Goal: Task Accomplishment & Management: Use online tool/utility

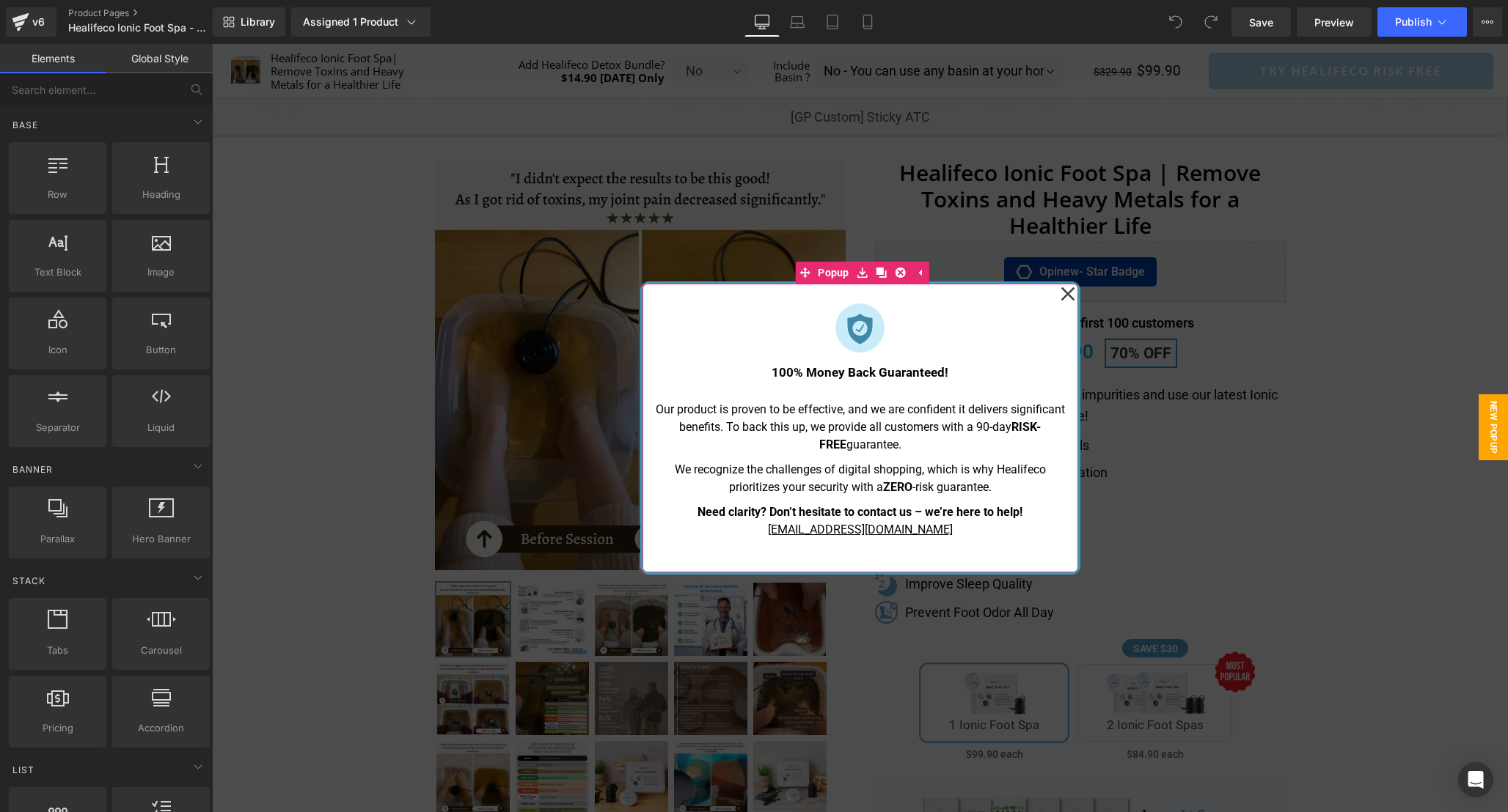
click at [1062, 295] on icon at bounding box center [1067, 293] width 15 height 73
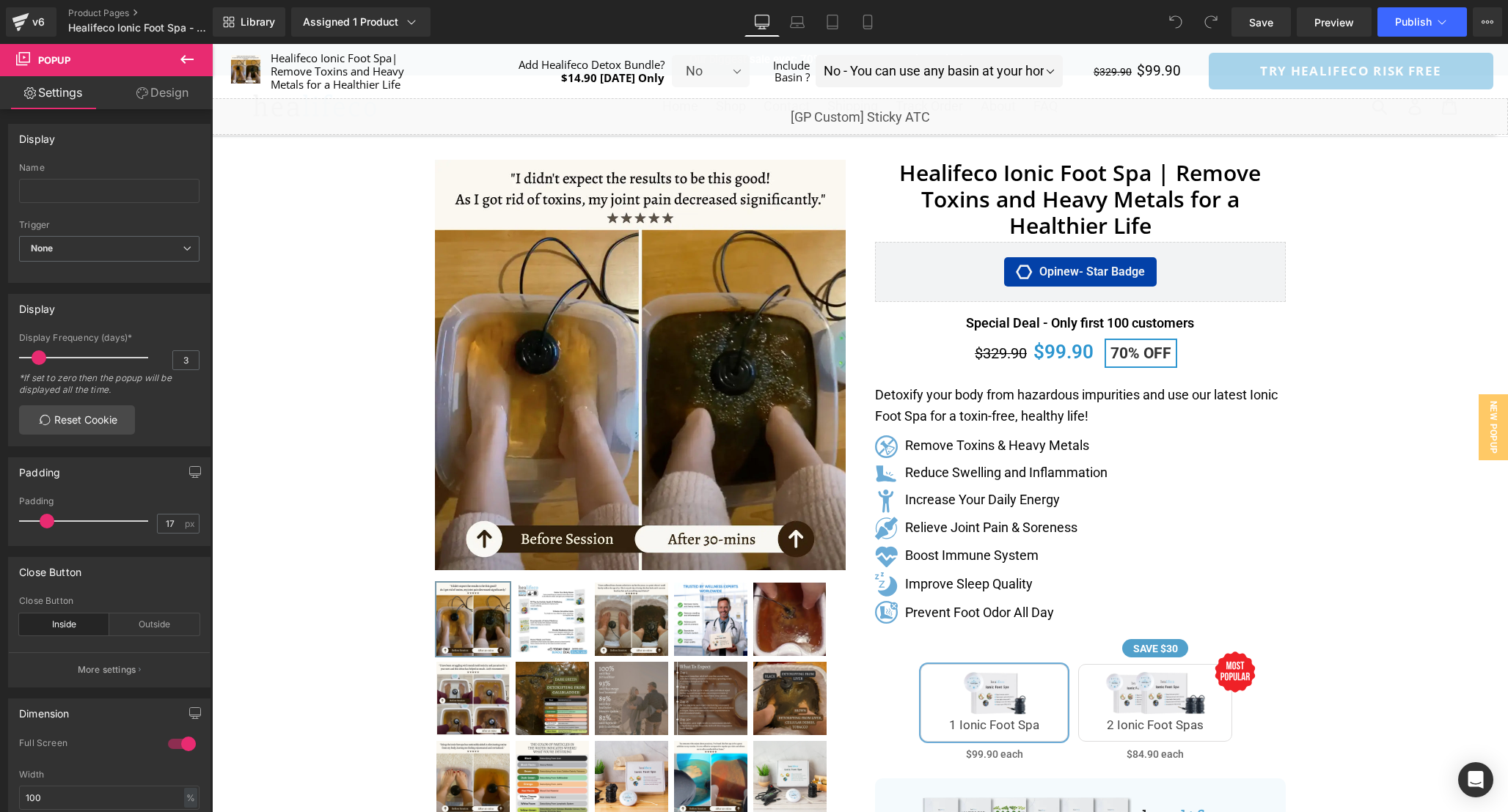
click at [1378, 194] on div "Separator" at bounding box center [860, 745] width 1296 height 1186
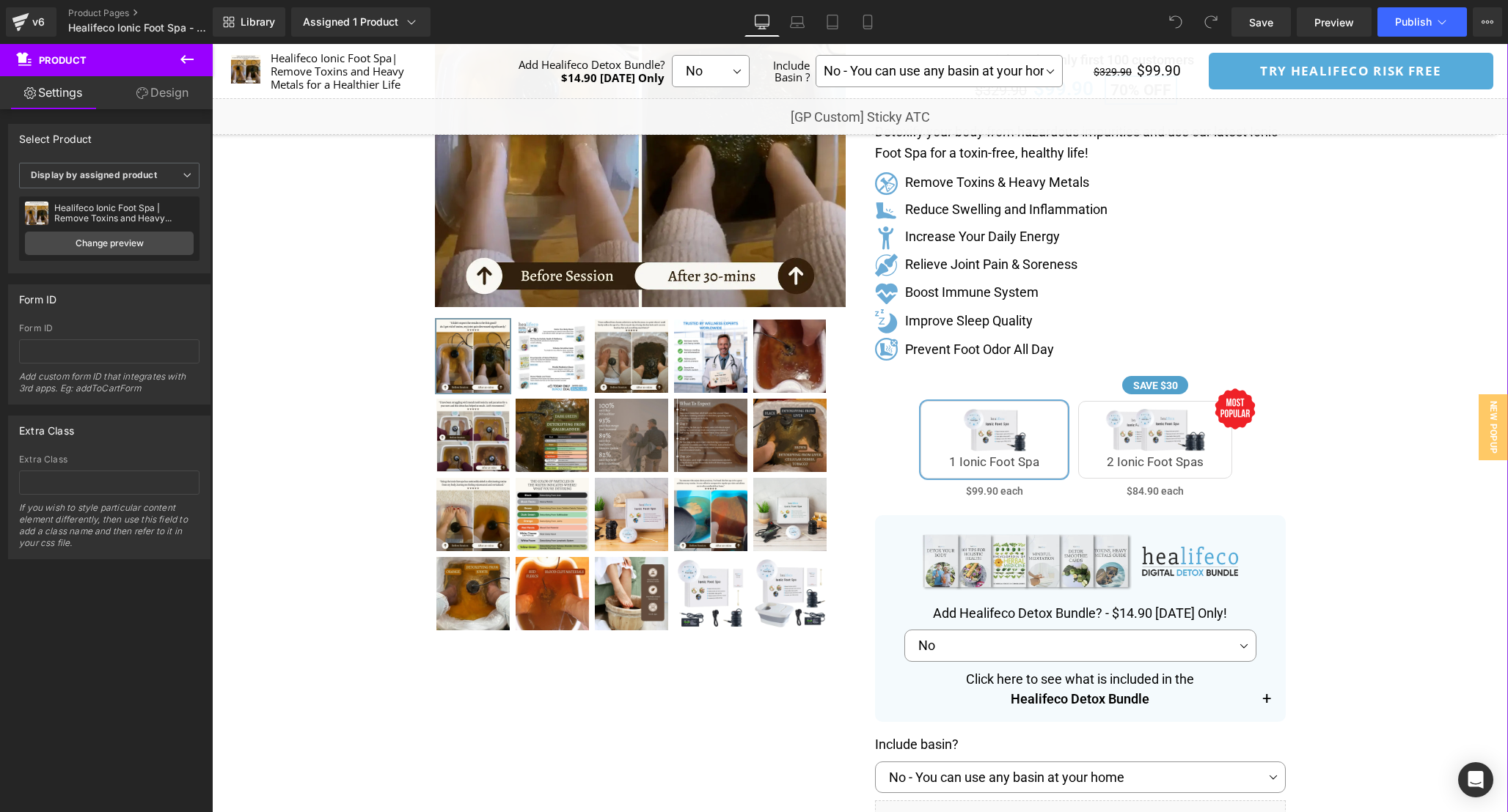
click at [1350, 339] on div "Separator" at bounding box center [860, 482] width 1296 height 1186
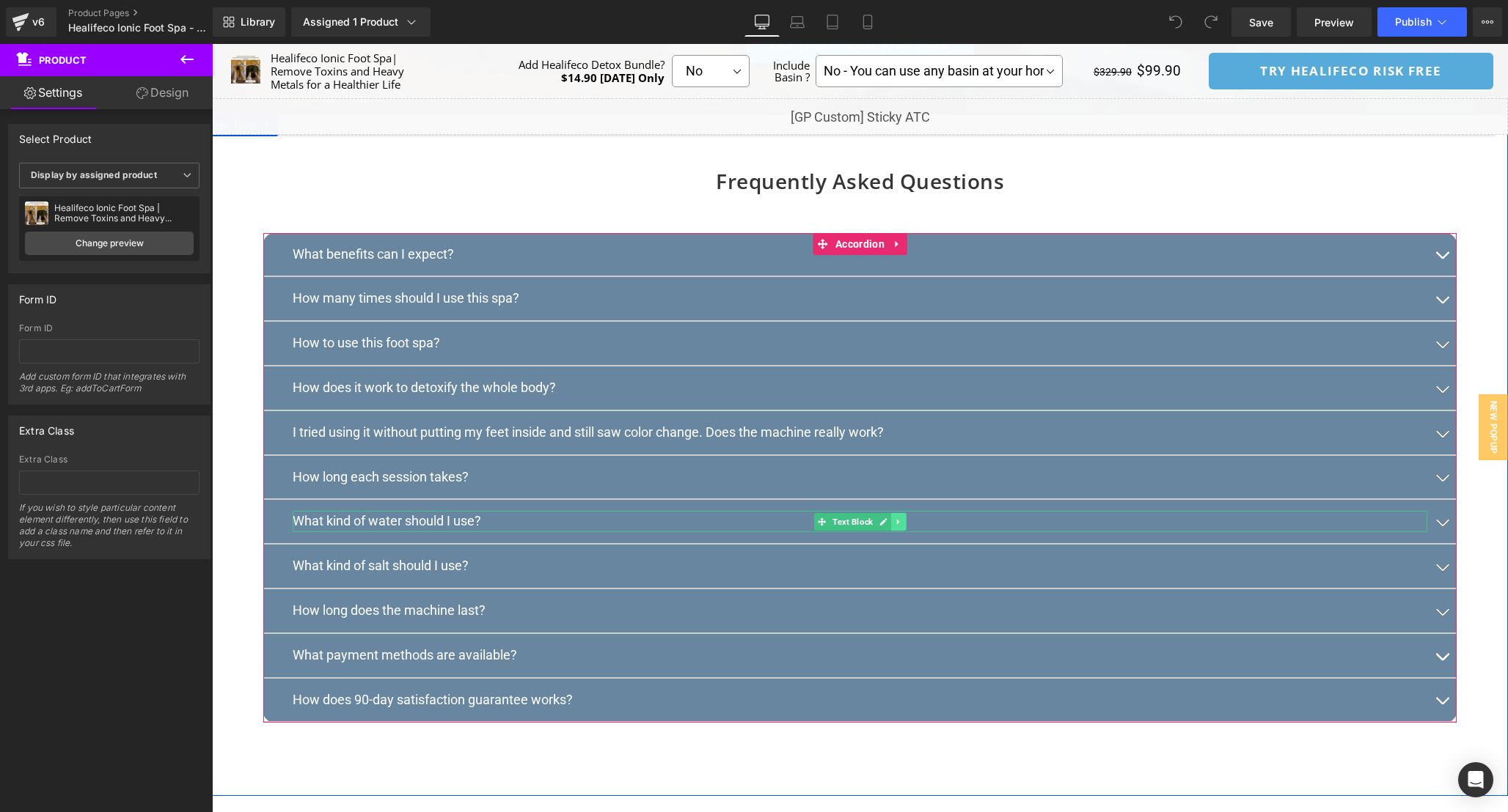
scroll to position [7768, 0]
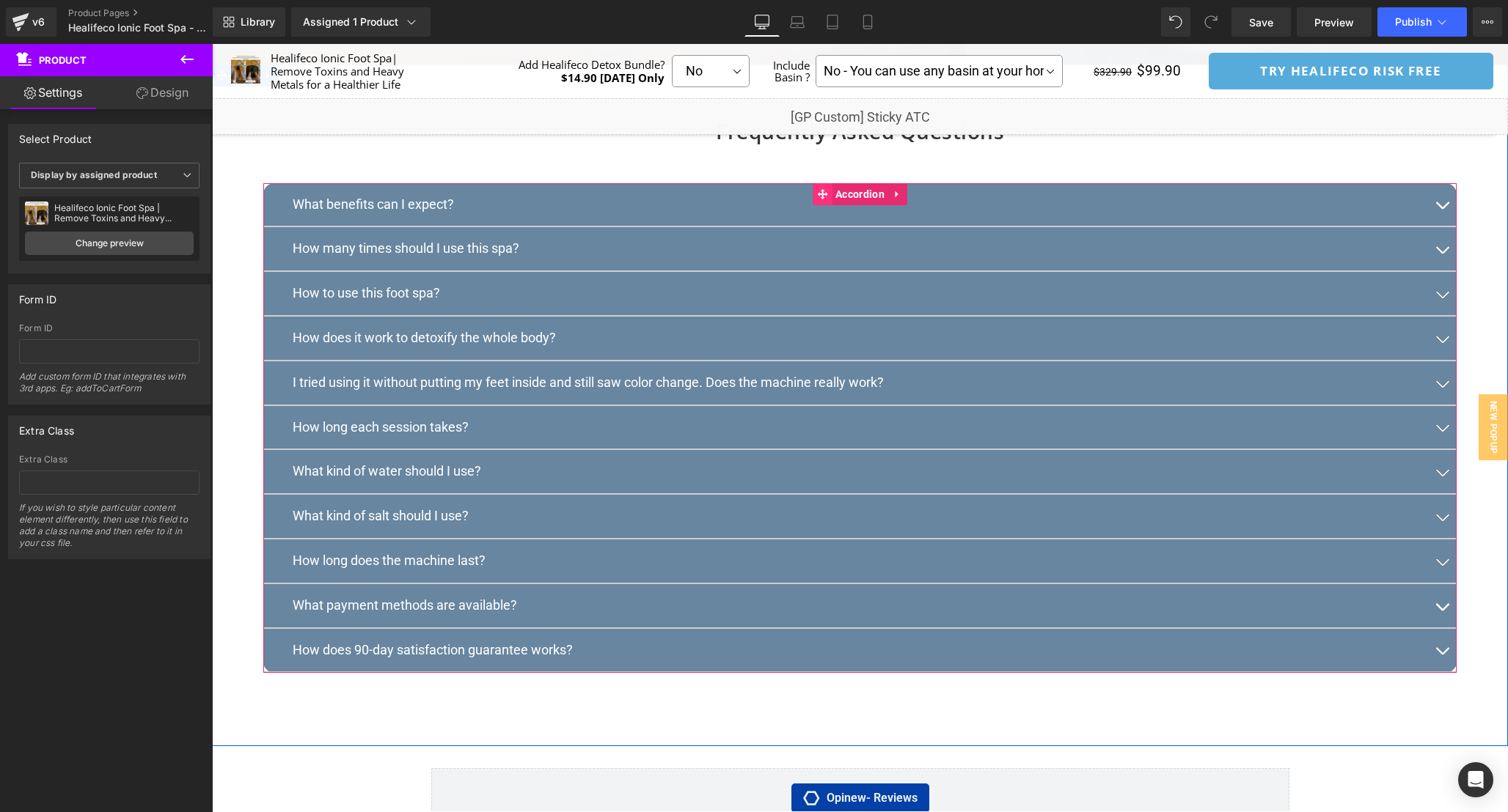
click at [822, 199] on icon at bounding box center [822, 194] width 11 height 11
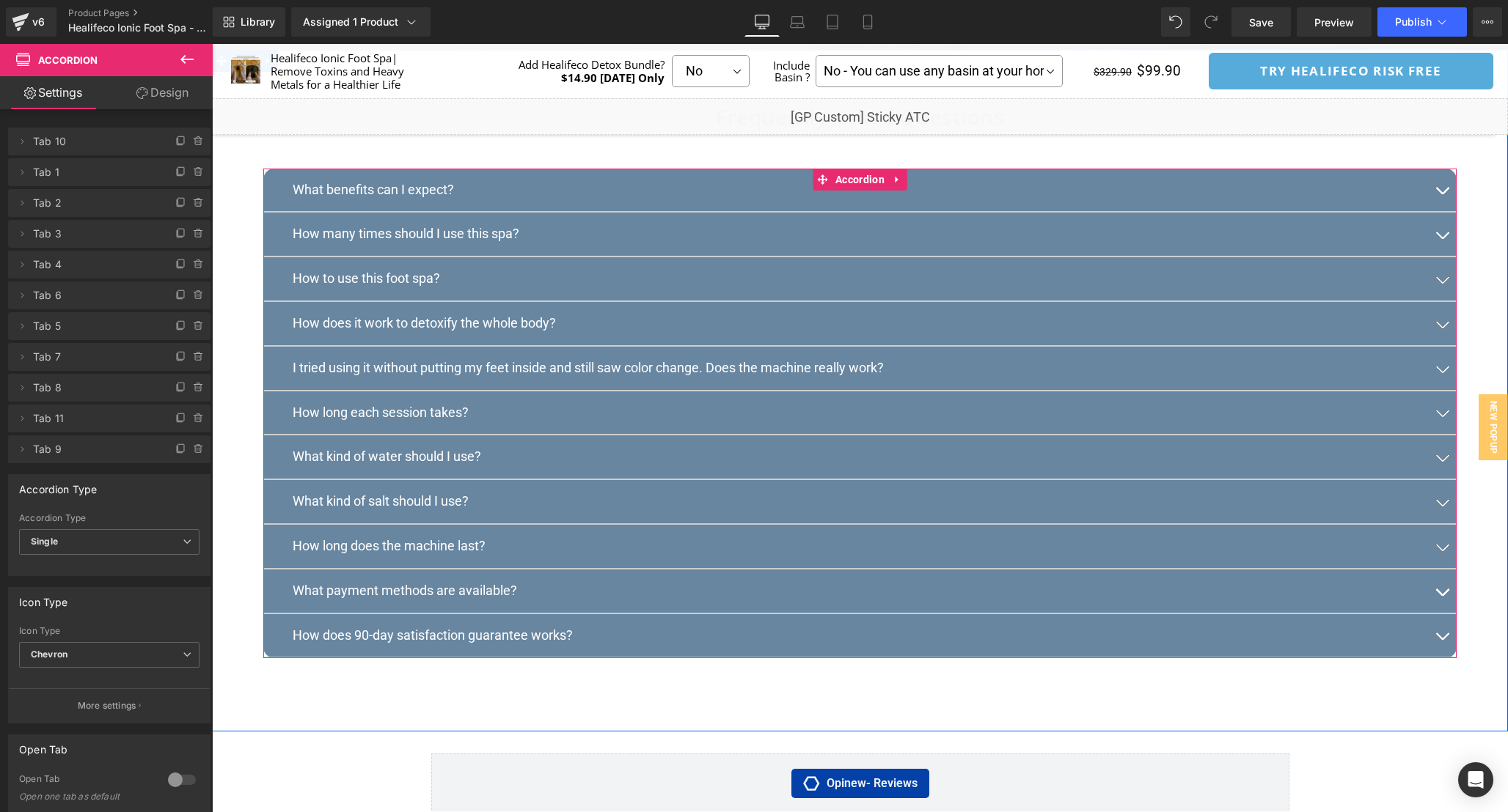
scroll to position [7781, 0]
click at [850, 192] on span "Accordion" at bounding box center [860, 181] width 57 height 22
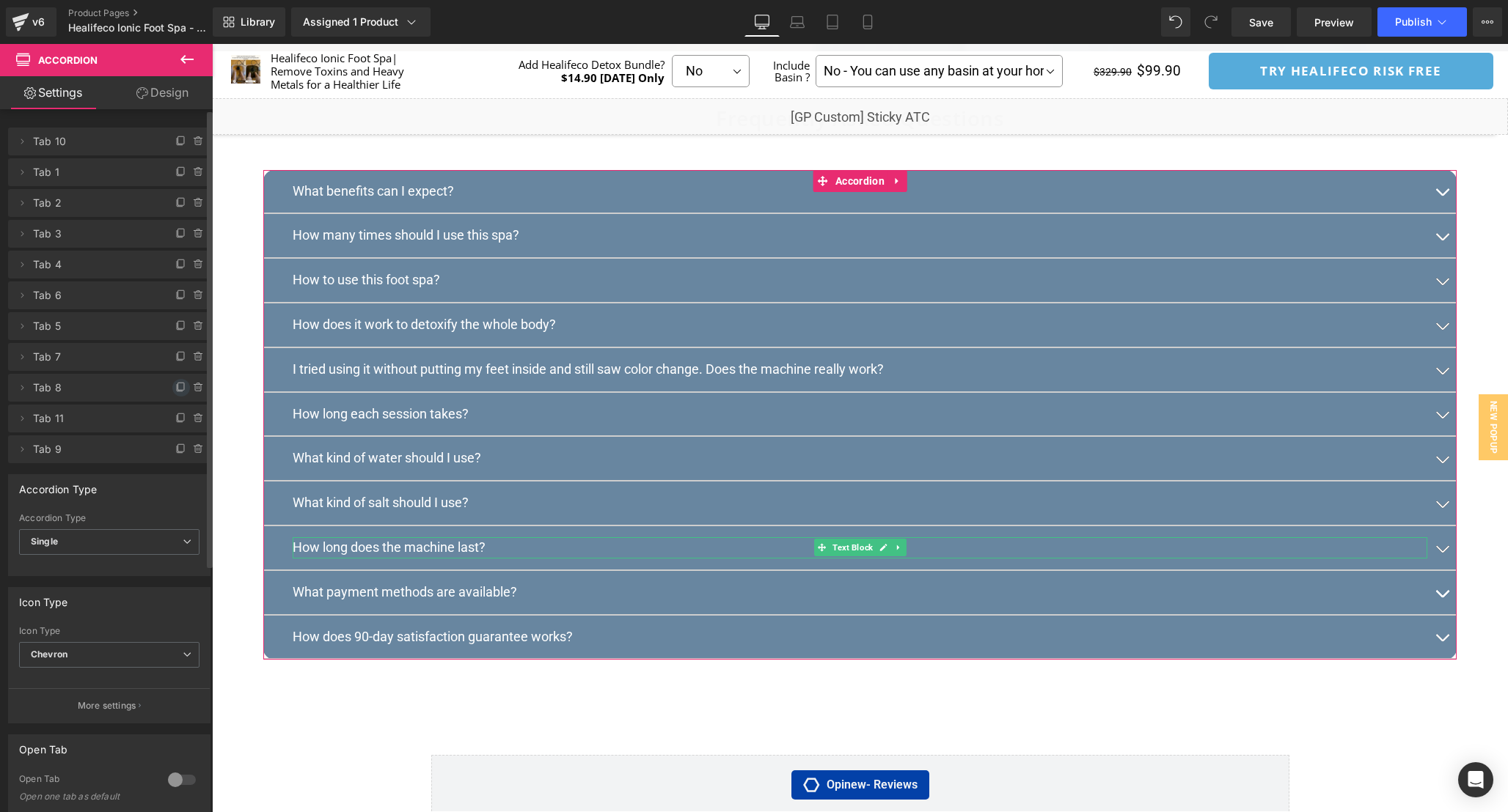
click at [175, 390] on icon at bounding box center [181, 388] width 12 height 12
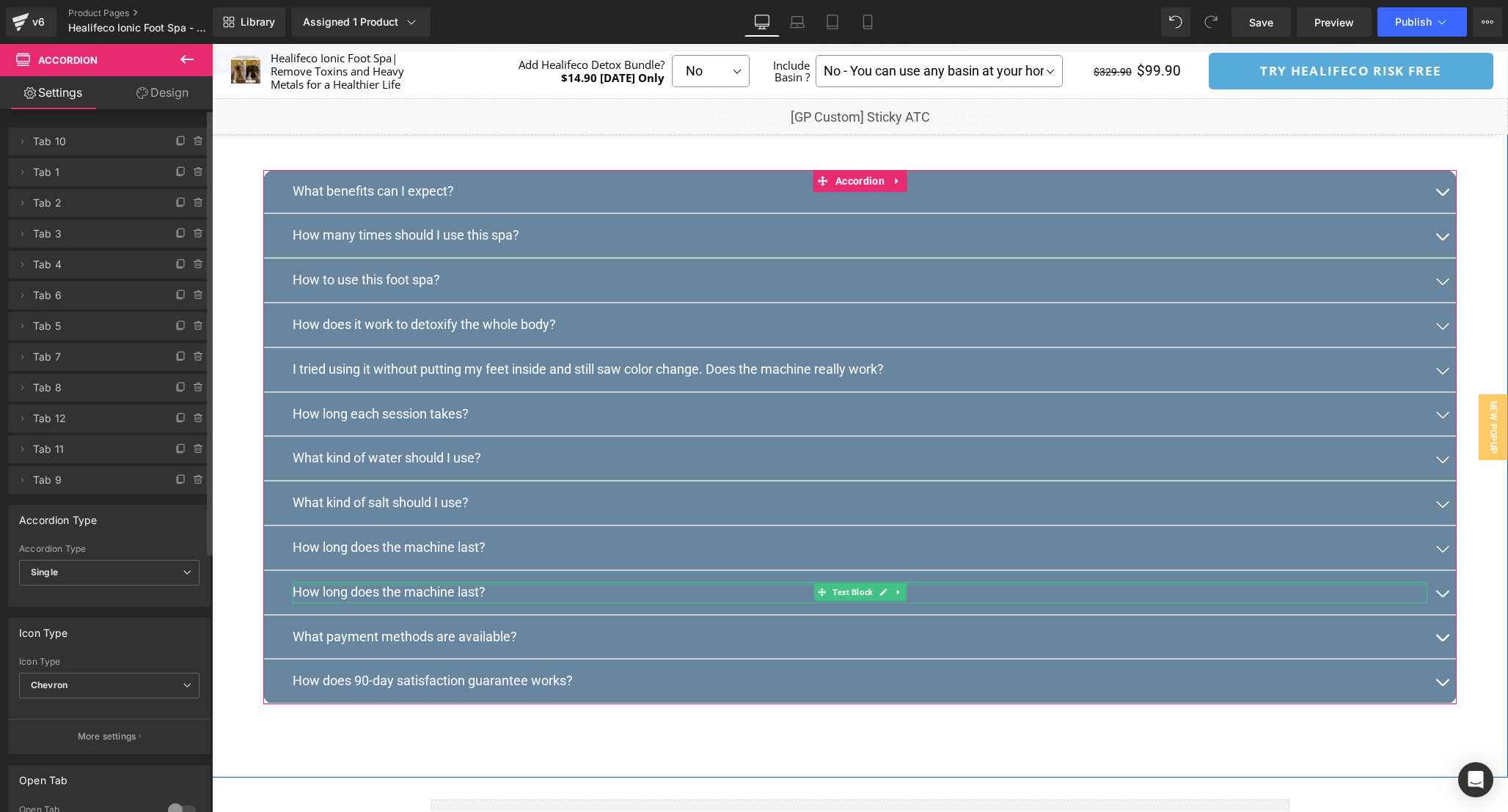
click at [442, 603] on div "How long does the machine last? Text Block" at bounding box center [859, 593] width 1135 height 21
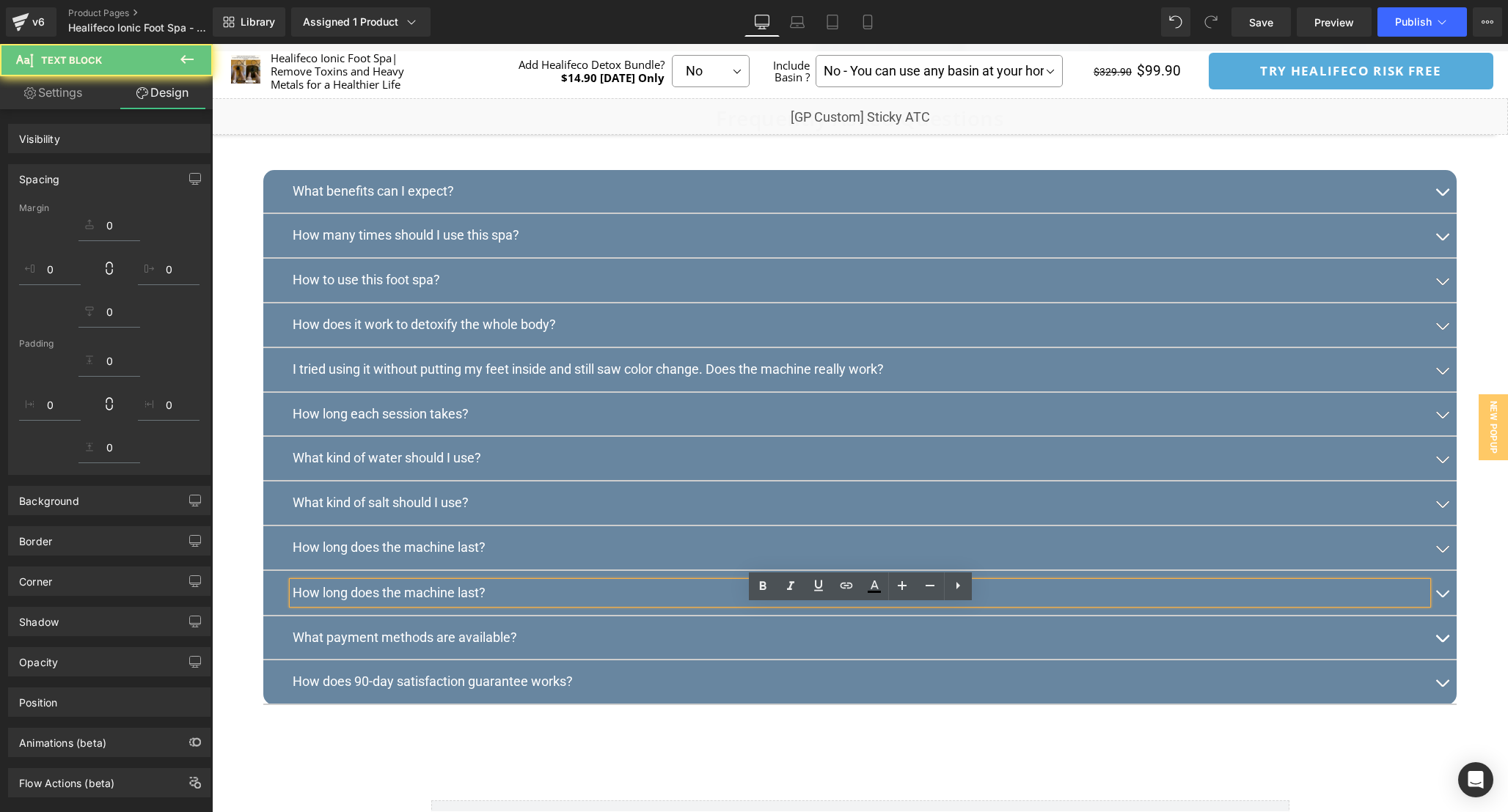
click at [465, 604] on p "How long does the machine last?" at bounding box center [859, 593] width 1135 height 21
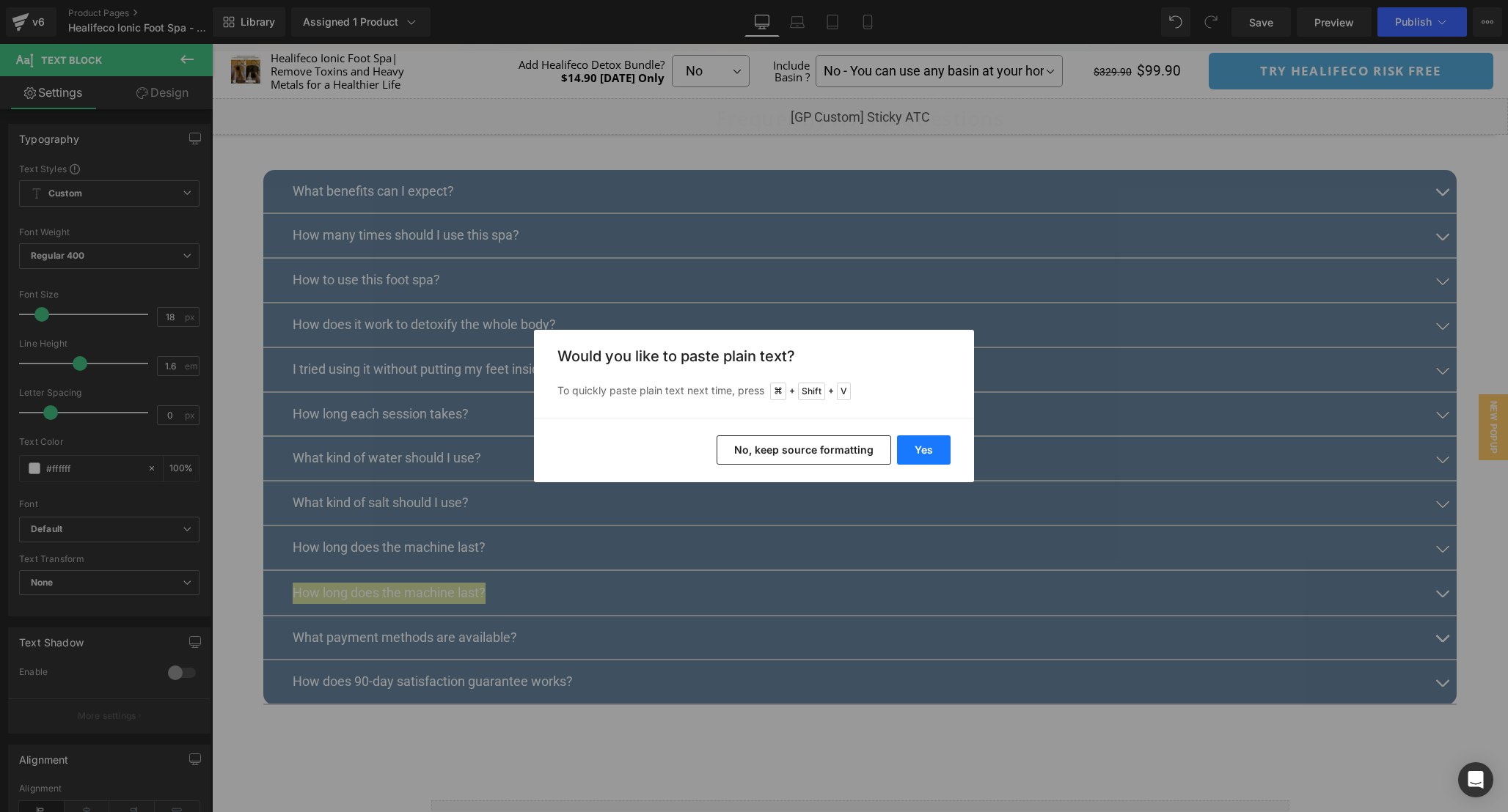
click at [925, 439] on button "Yes" at bounding box center [924, 450] width 54 height 29
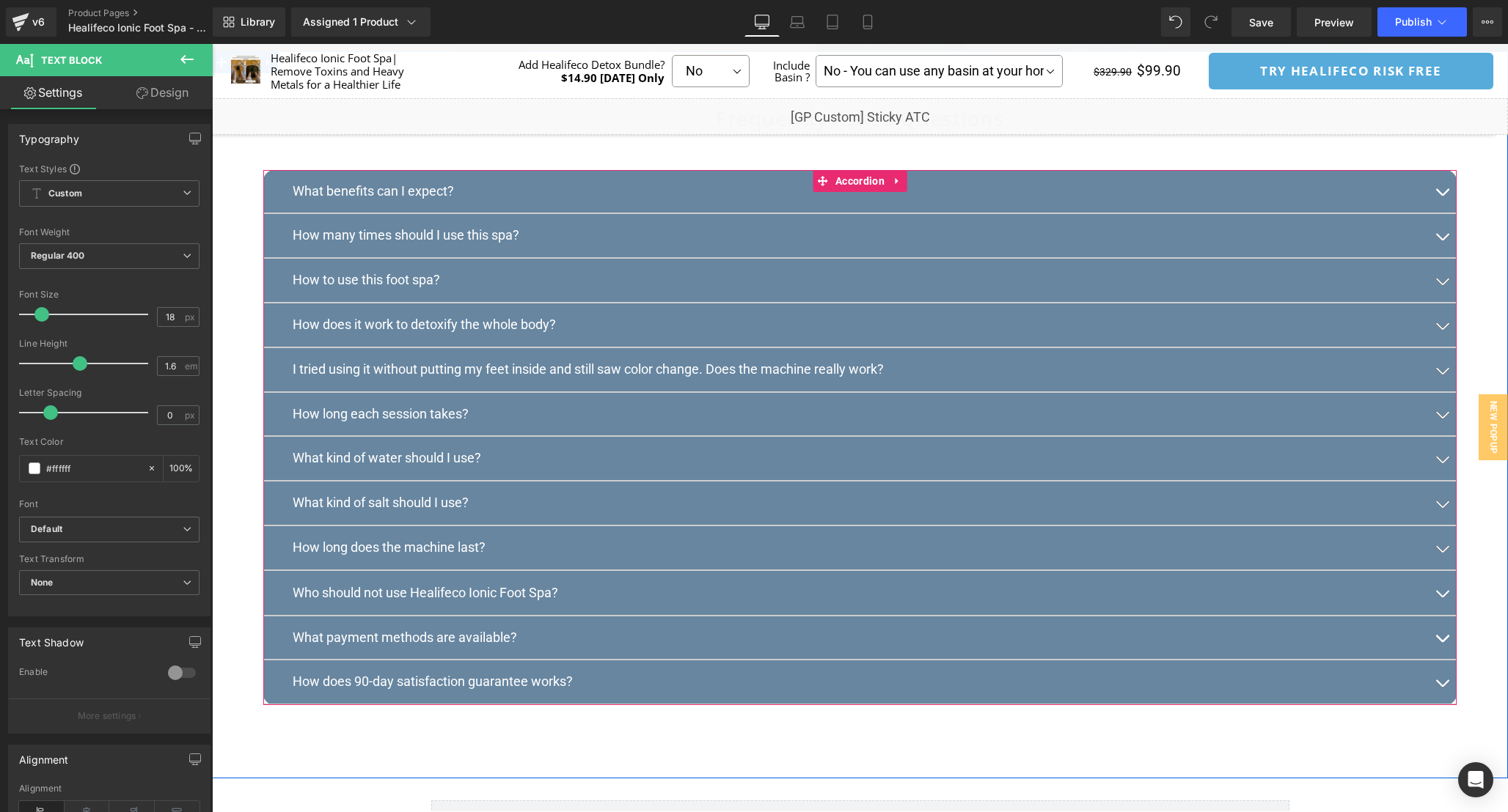
click at [1440, 615] on button "button" at bounding box center [1442, 592] width 29 height 44
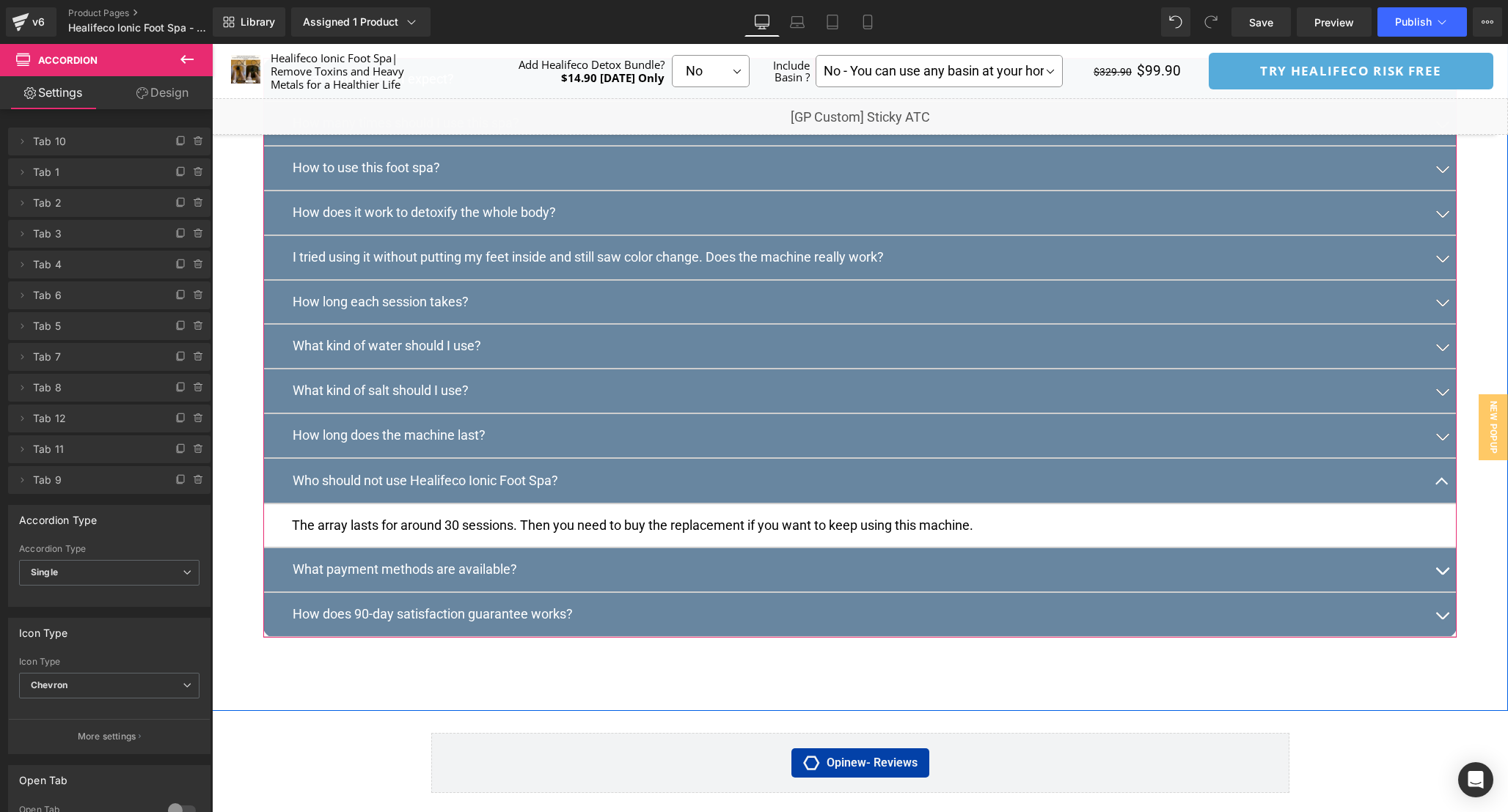
scroll to position [7911, 0]
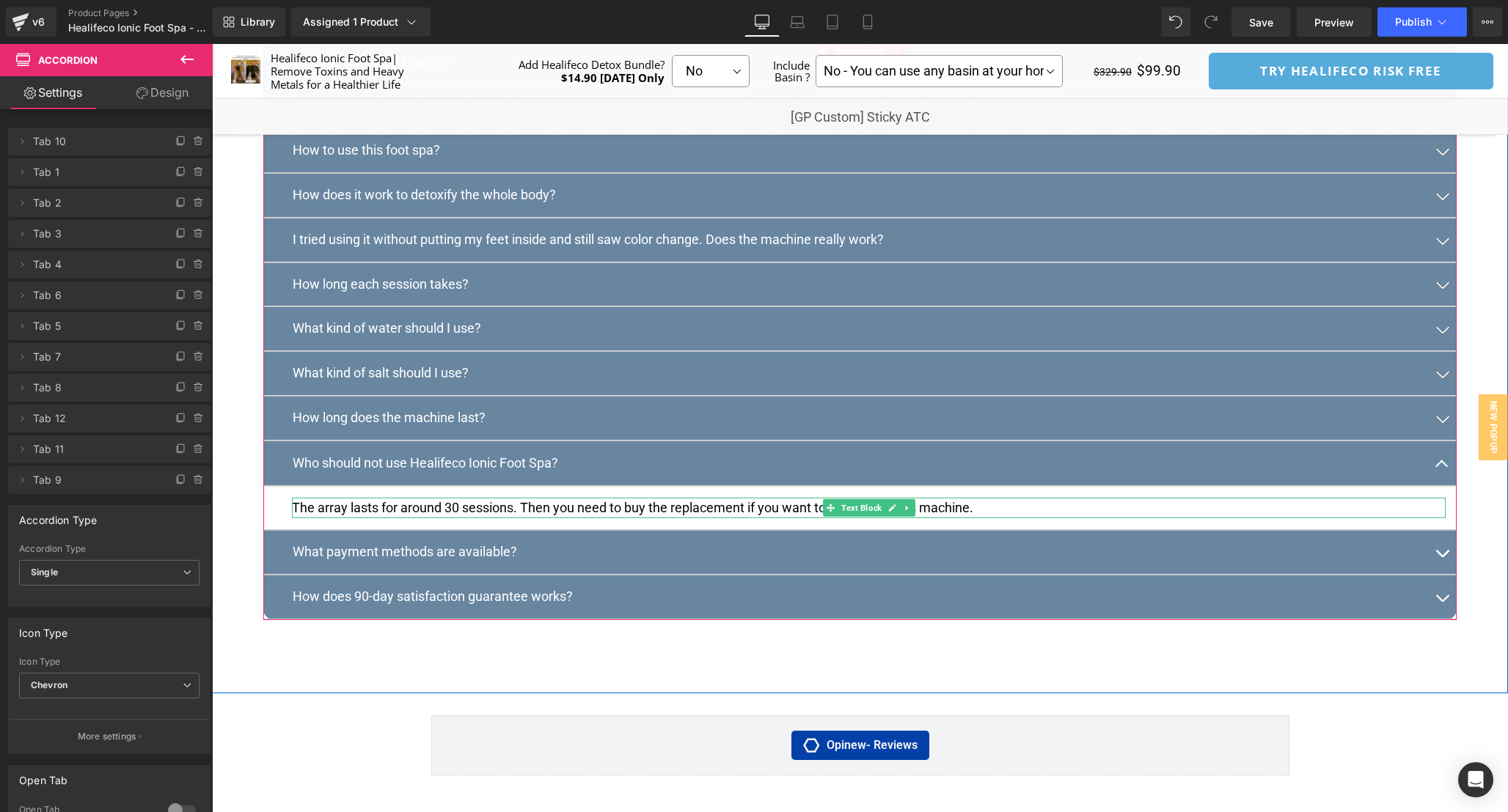
click at [968, 519] on p "The array lasts for around 30 sessions. Then you need to buy the replacement if…" at bounding box center [869, 508] width 1153 height 21
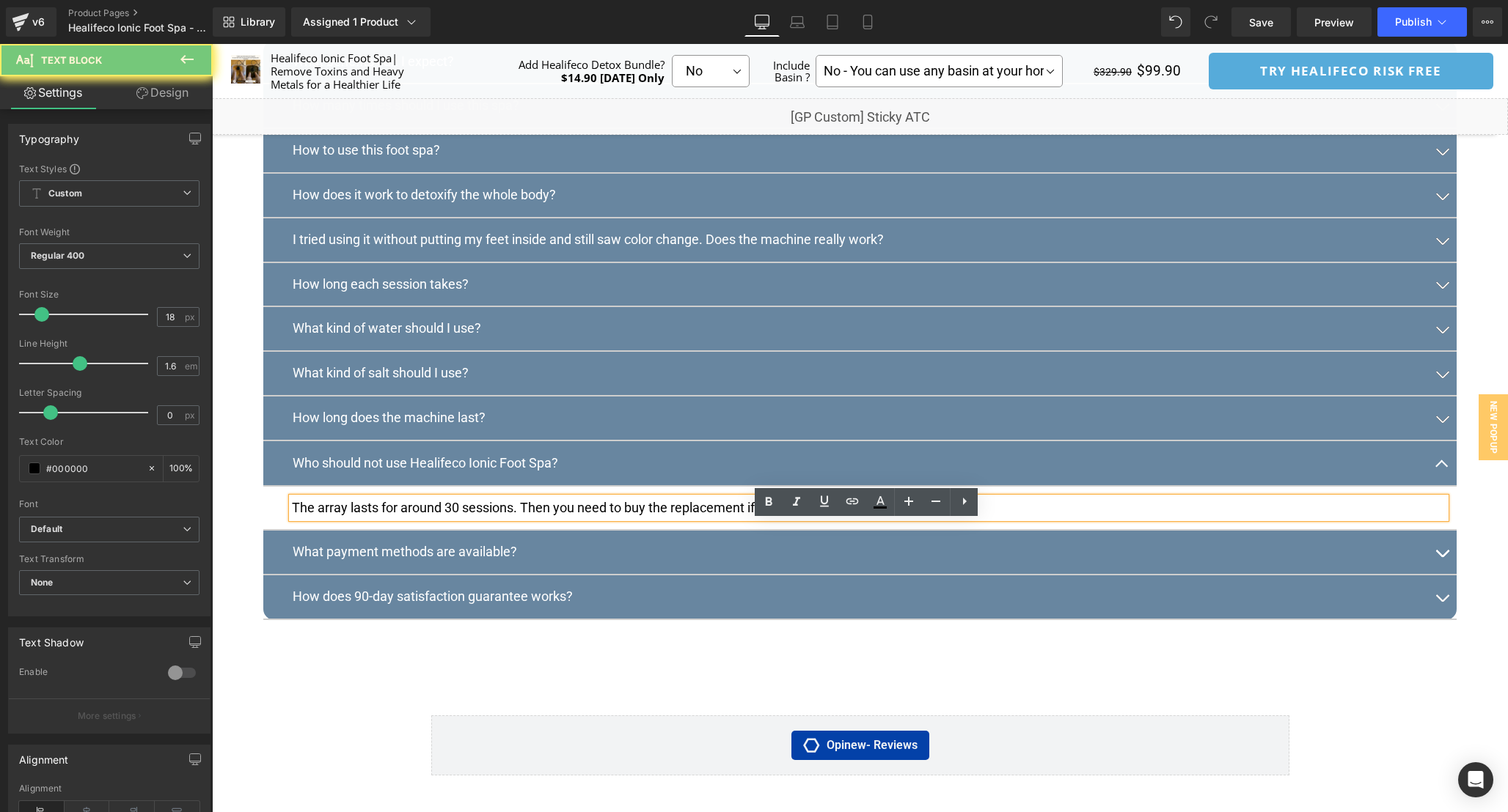
click at [968, 519] on p "The array lasts for around 30 sessions. Then you need to buy the replacement if…" at bounding box center [869, 508] width 1153 height 21
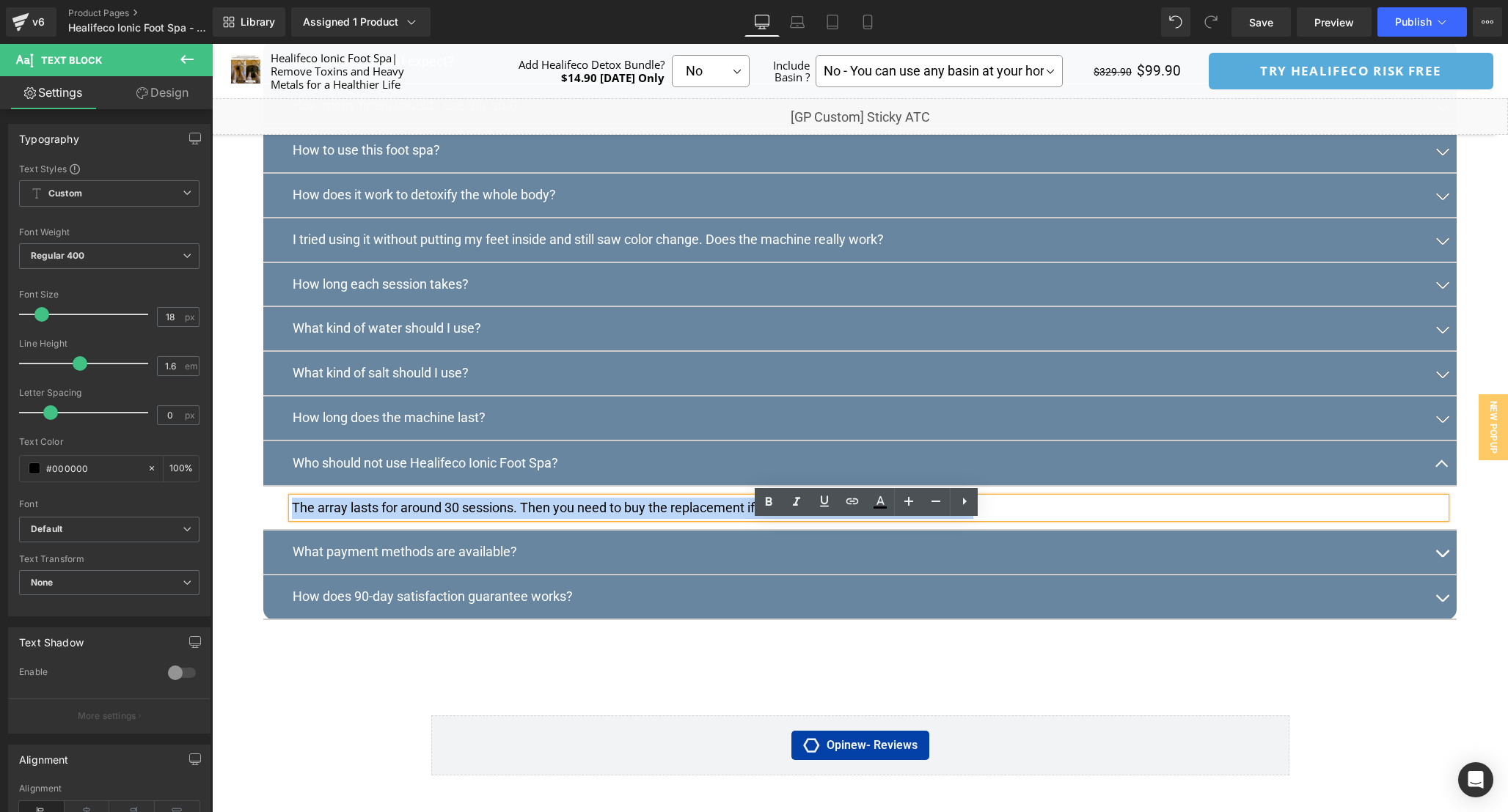
click at [877, 519] on p "The array lasts for around 30 sessions. Then you need to buy the replacement if…" at bounding box center [869, 508] width 1153 height 21
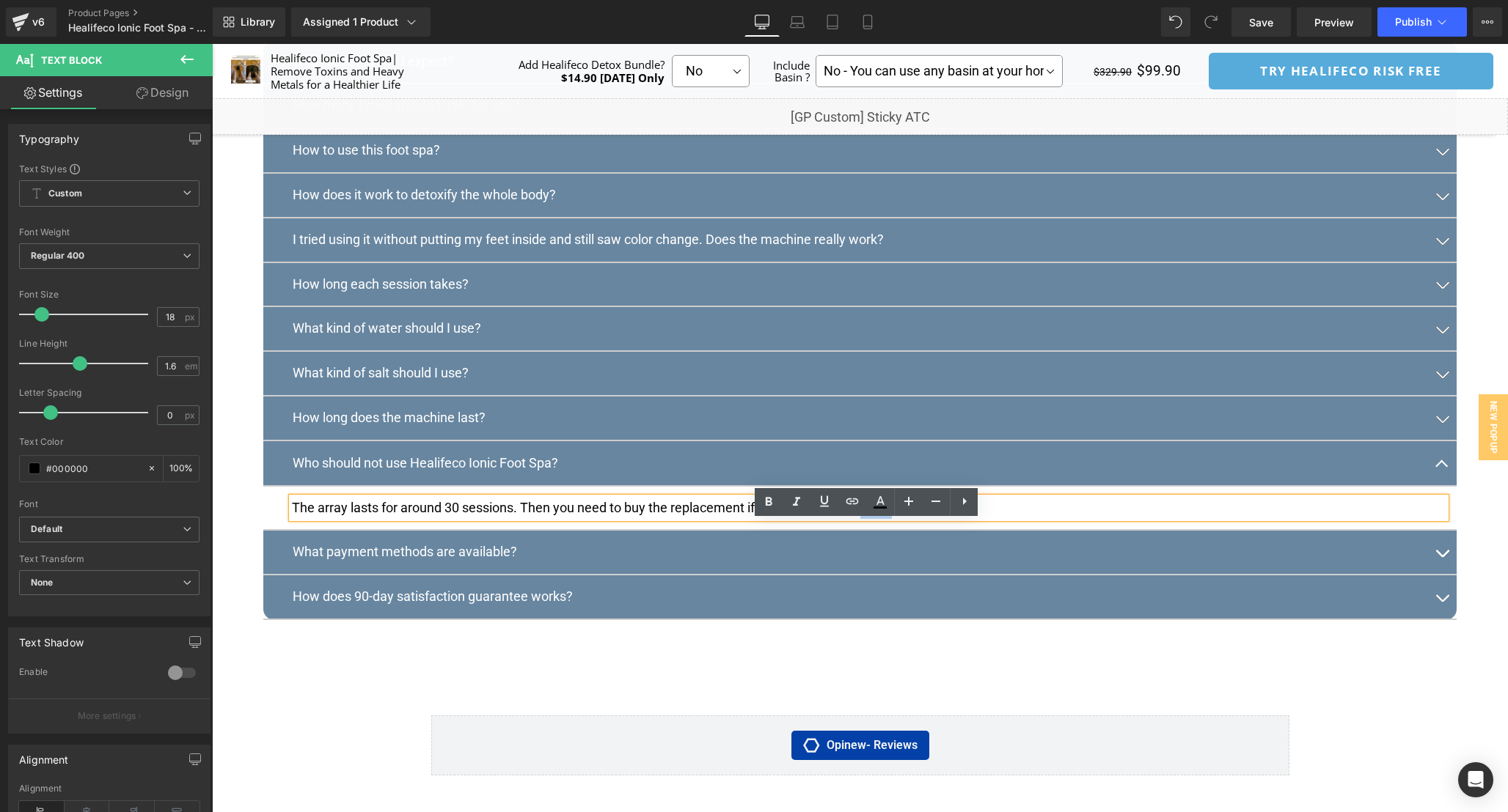
click at [877, 519] on p "The array lasts for around 30 sessions. Then you need to buy the replacement if…" at bounding box center [869, 508] width 1153 height 21
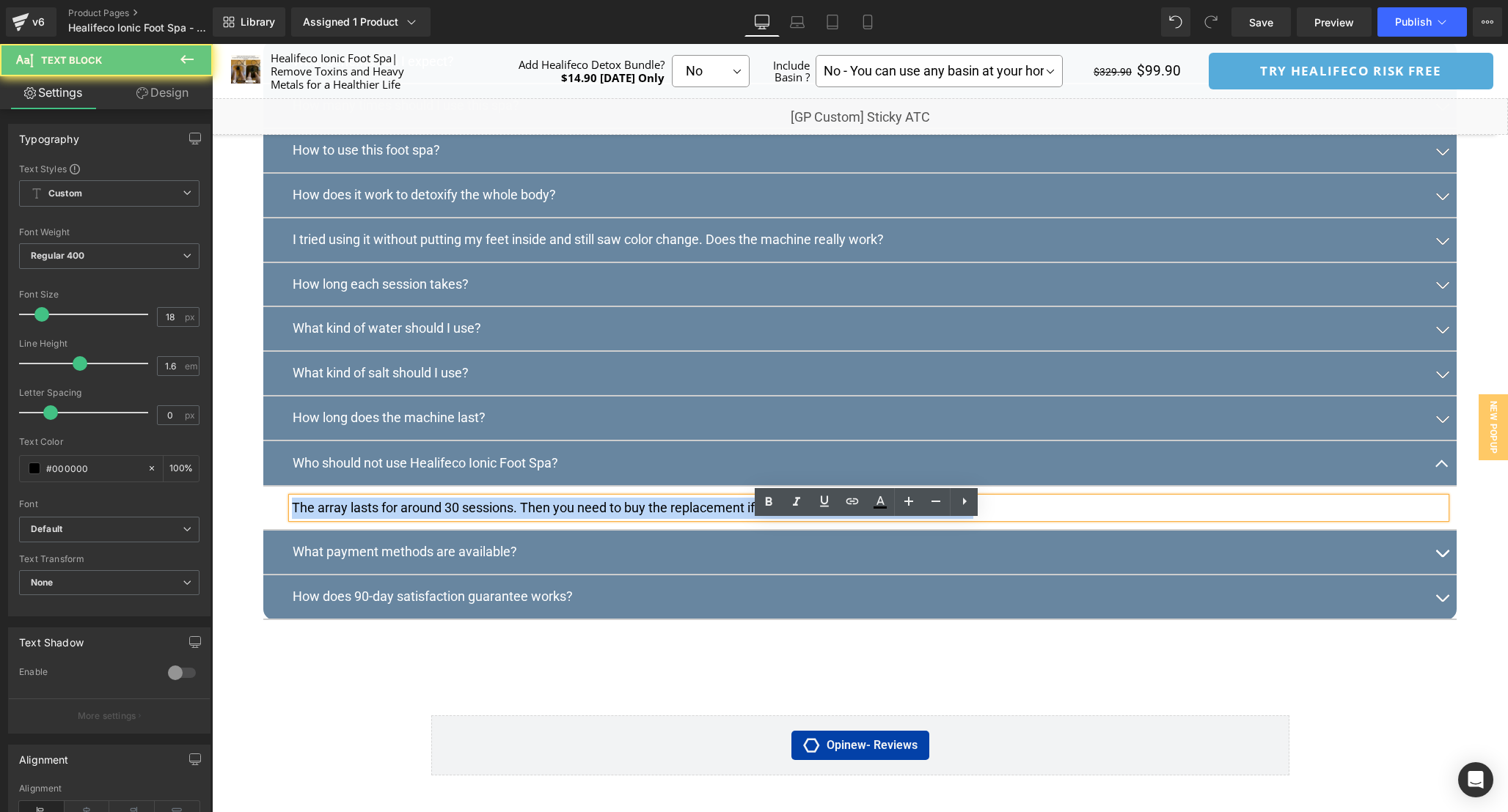
click at [877, 519] on p "The array lasts for around 30 sessions. Then you need to buy the replacement if…" at bounding box center [869, 508] width 1153 height 21
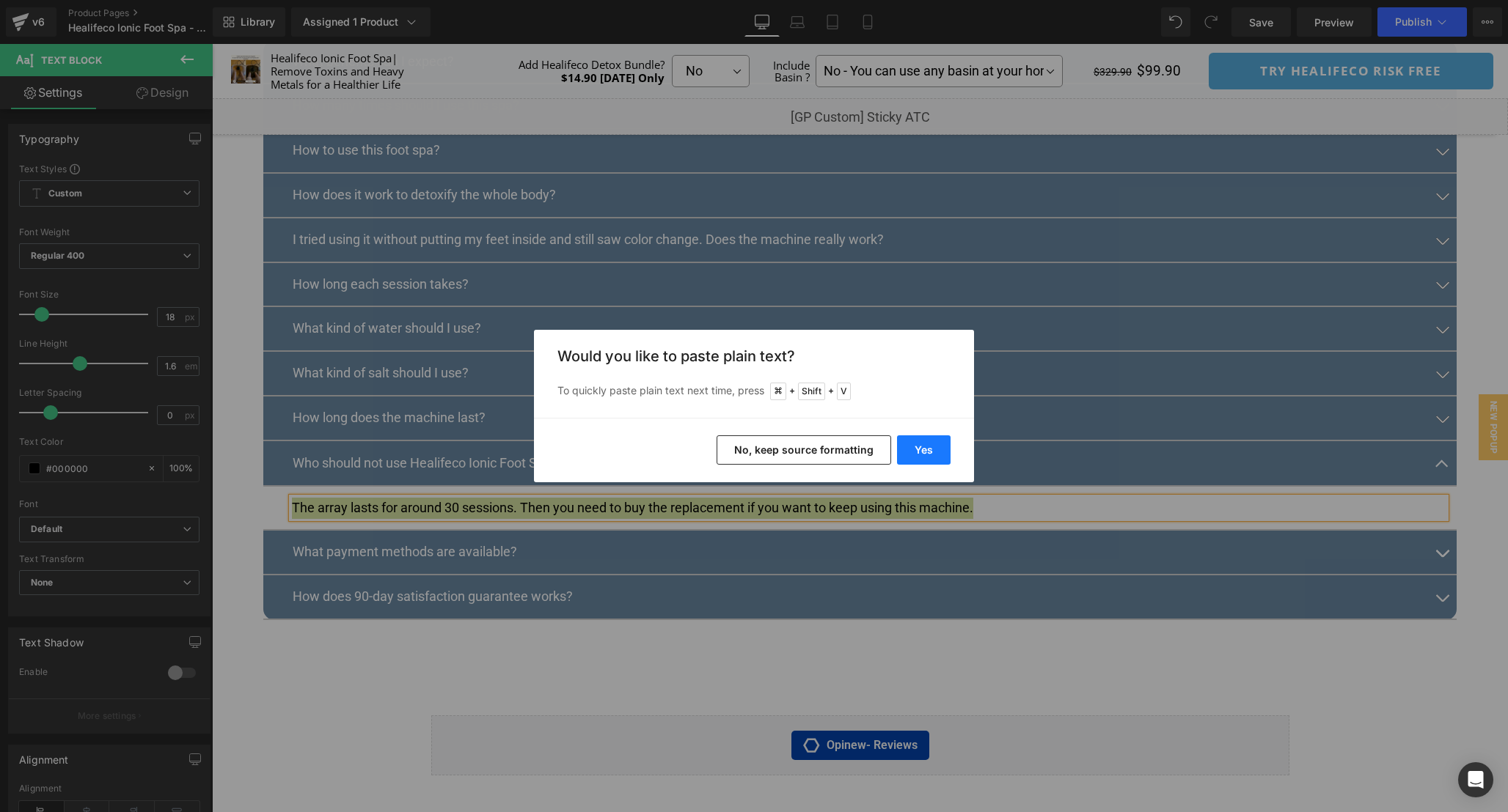
click at [930, 436] on button "Yes" at bounding box center [924, 450] width 54 height 29
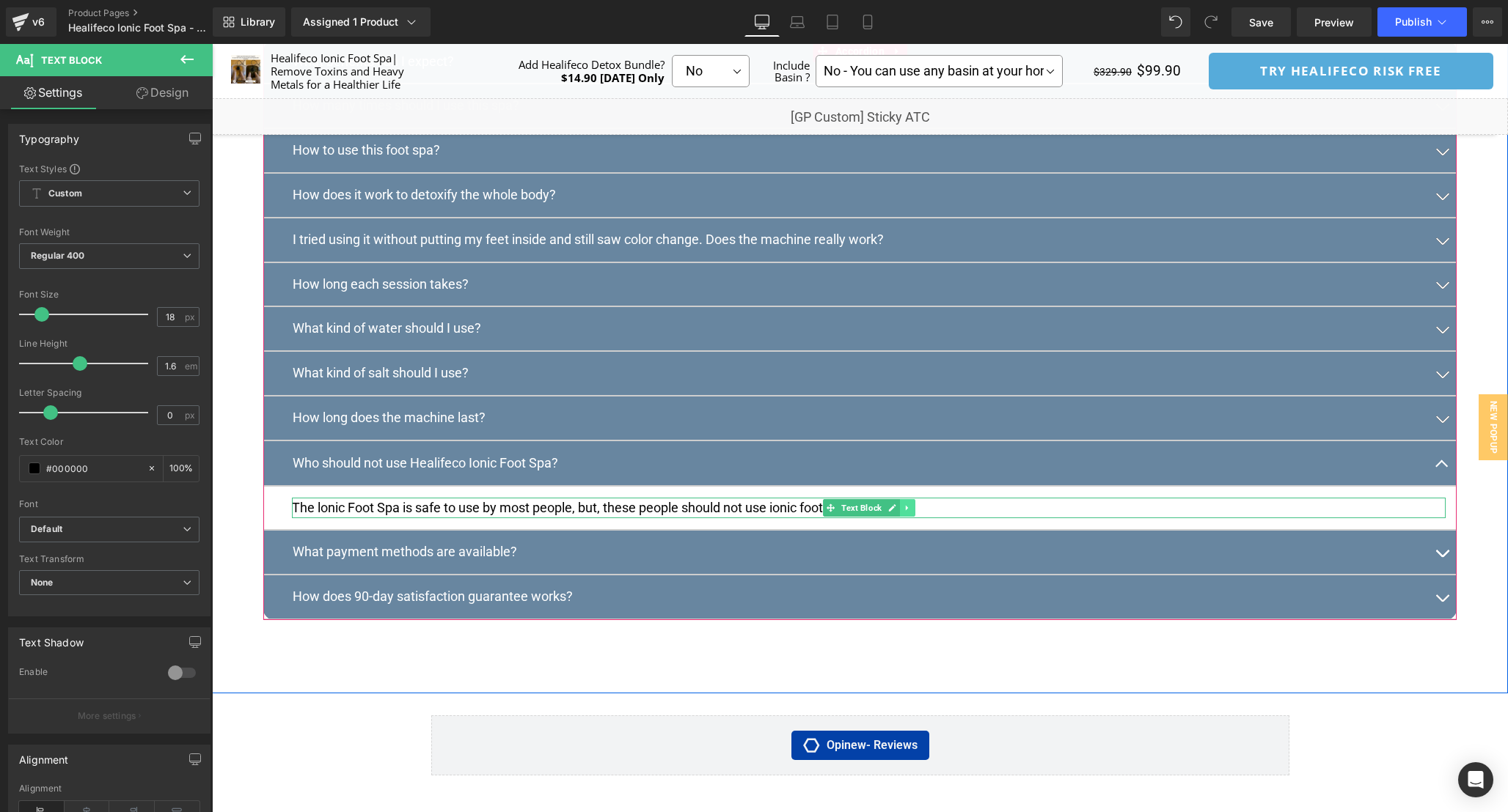
click at [900, 517] on link at bounding box center [908, 508] width 16 height 18
click at [1010, 519] on p "The lonic Foot Spa is safe to use by most people, but, these people should not …" at bounding box center [869, 508] width 1153 height 21
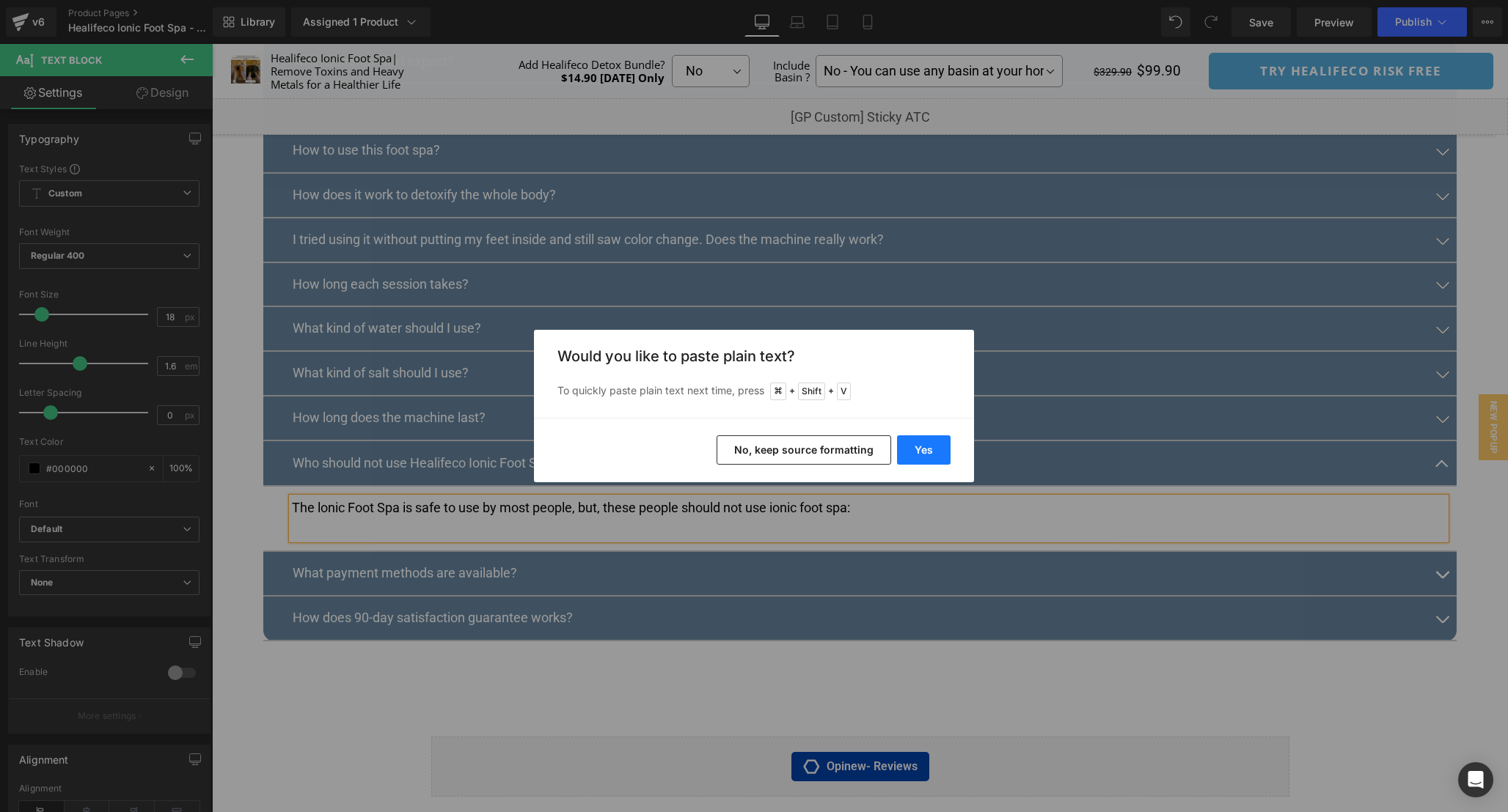
click at [912, 452] on button "Yes" at bounding box center [924, 450] width 54 height 29
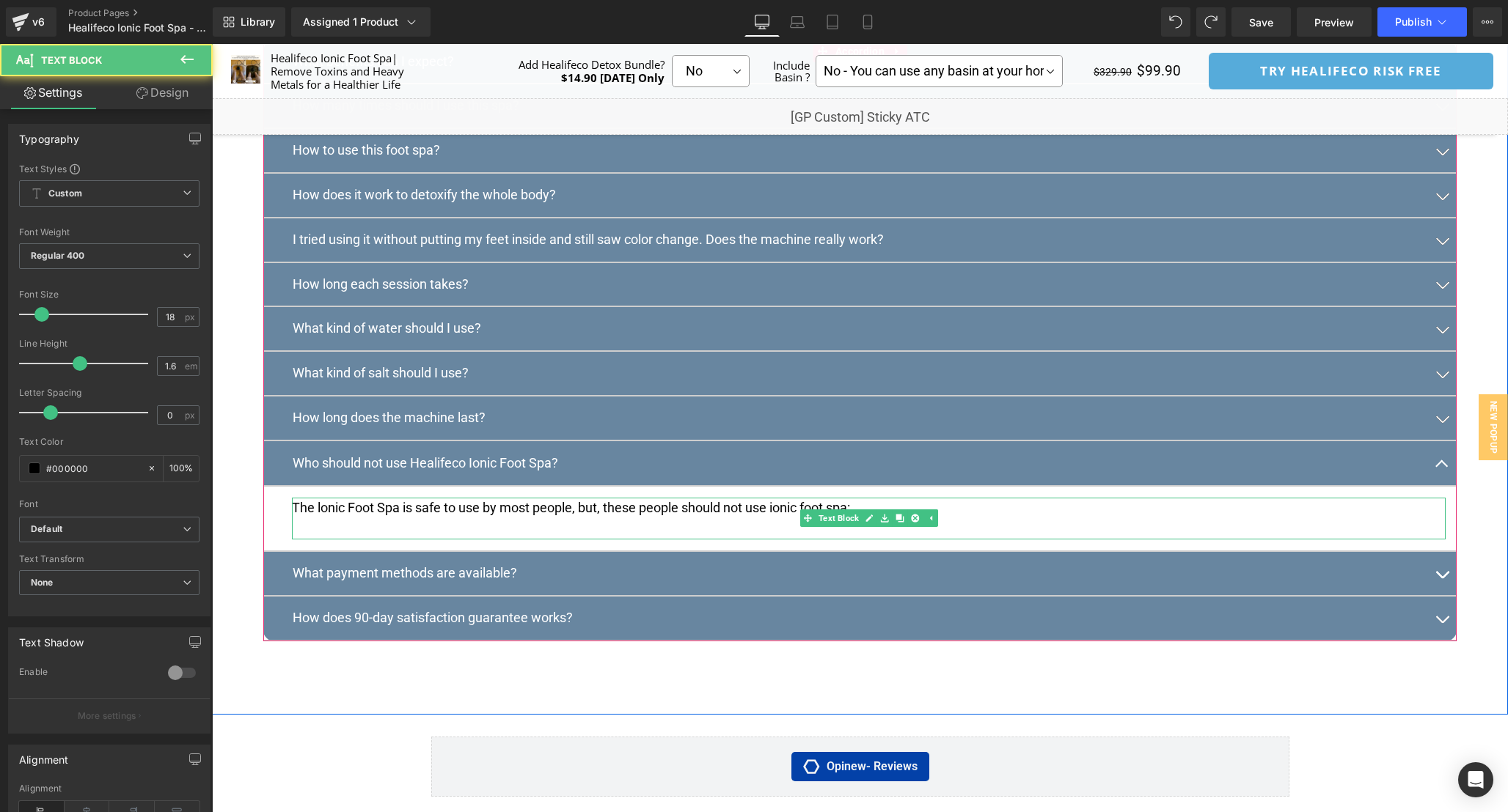
click at [538, 539] on p at bounding box center [869, 529] width 1153 height 21
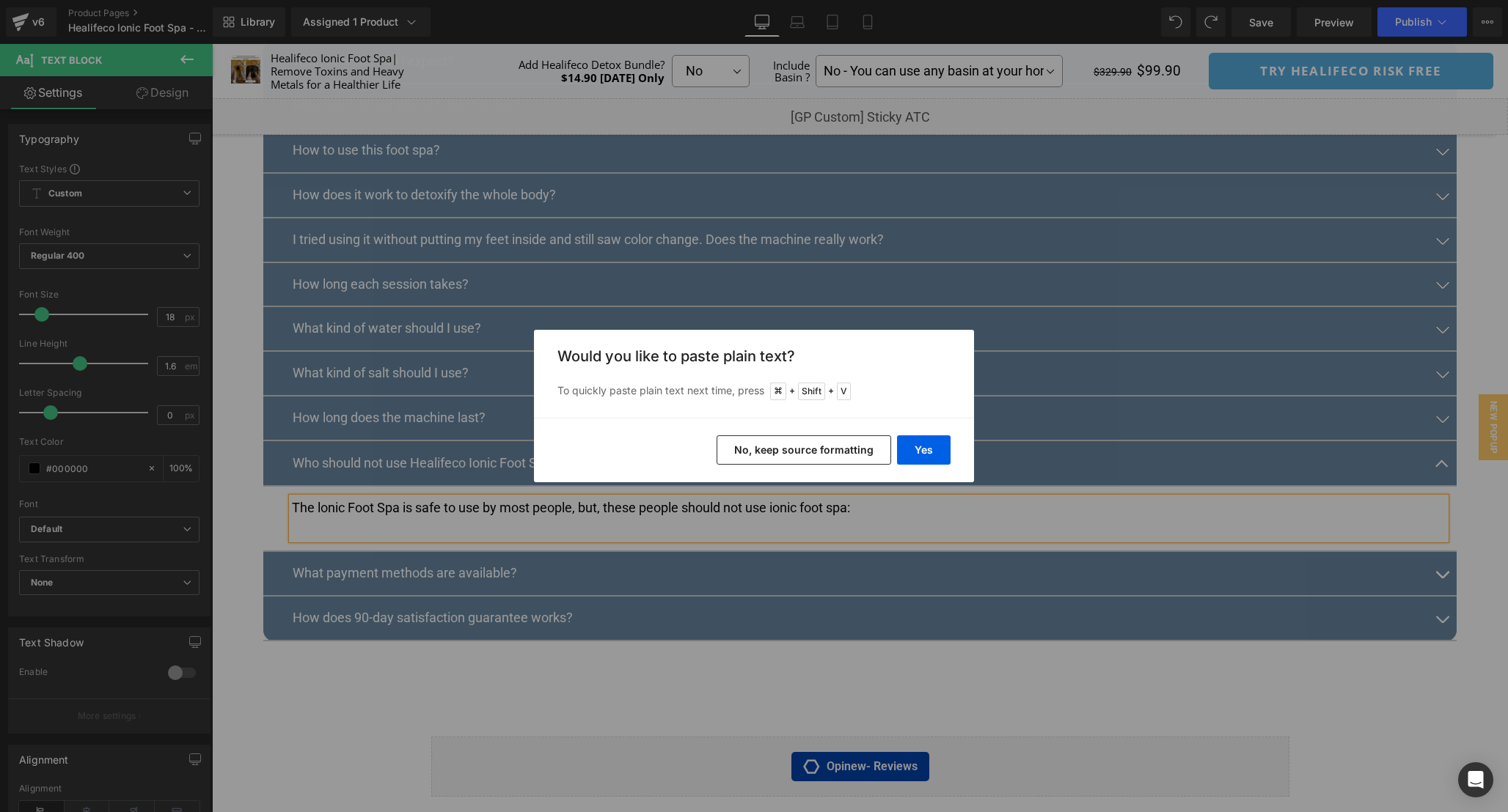
click at [780, 458] on button "No, keep source formatting" at bounding box center [803, 450] width 175 height 29
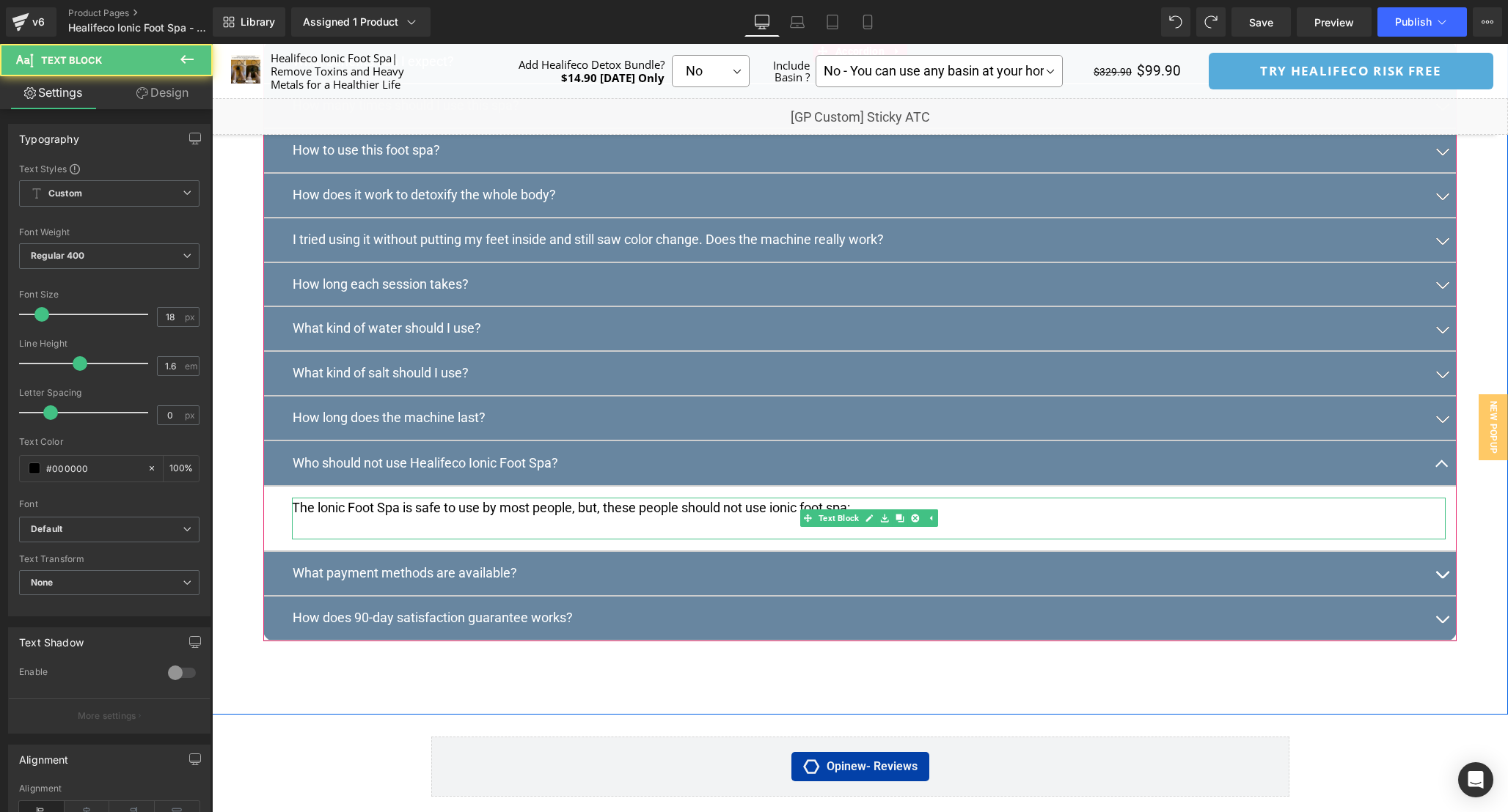
click at [859, 539] on p at bounding box center [869, 529] width 1153 height 21
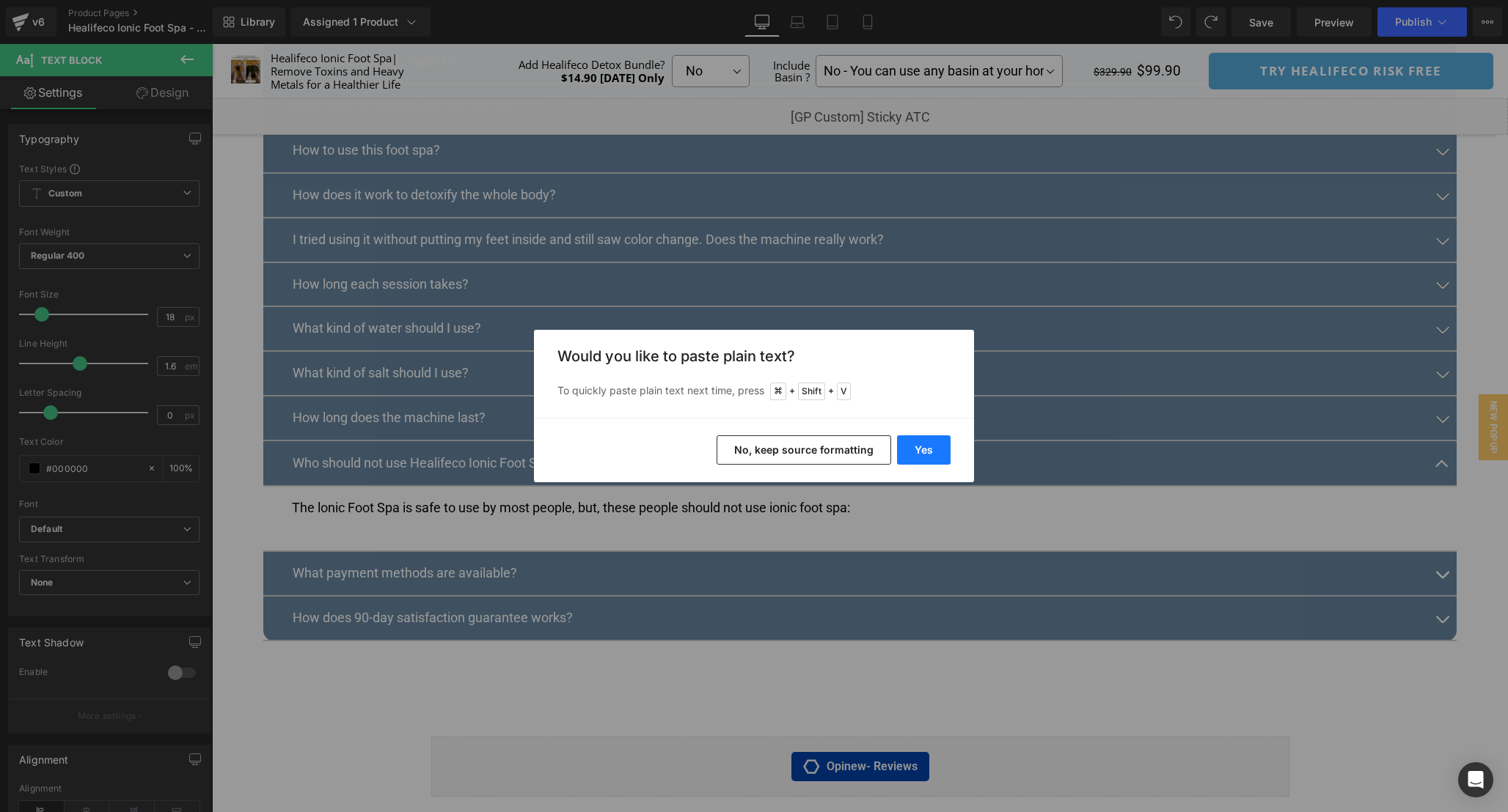
click at [918, 448] on button "Yes" at bounding box center [924, 450] width 54 height 29
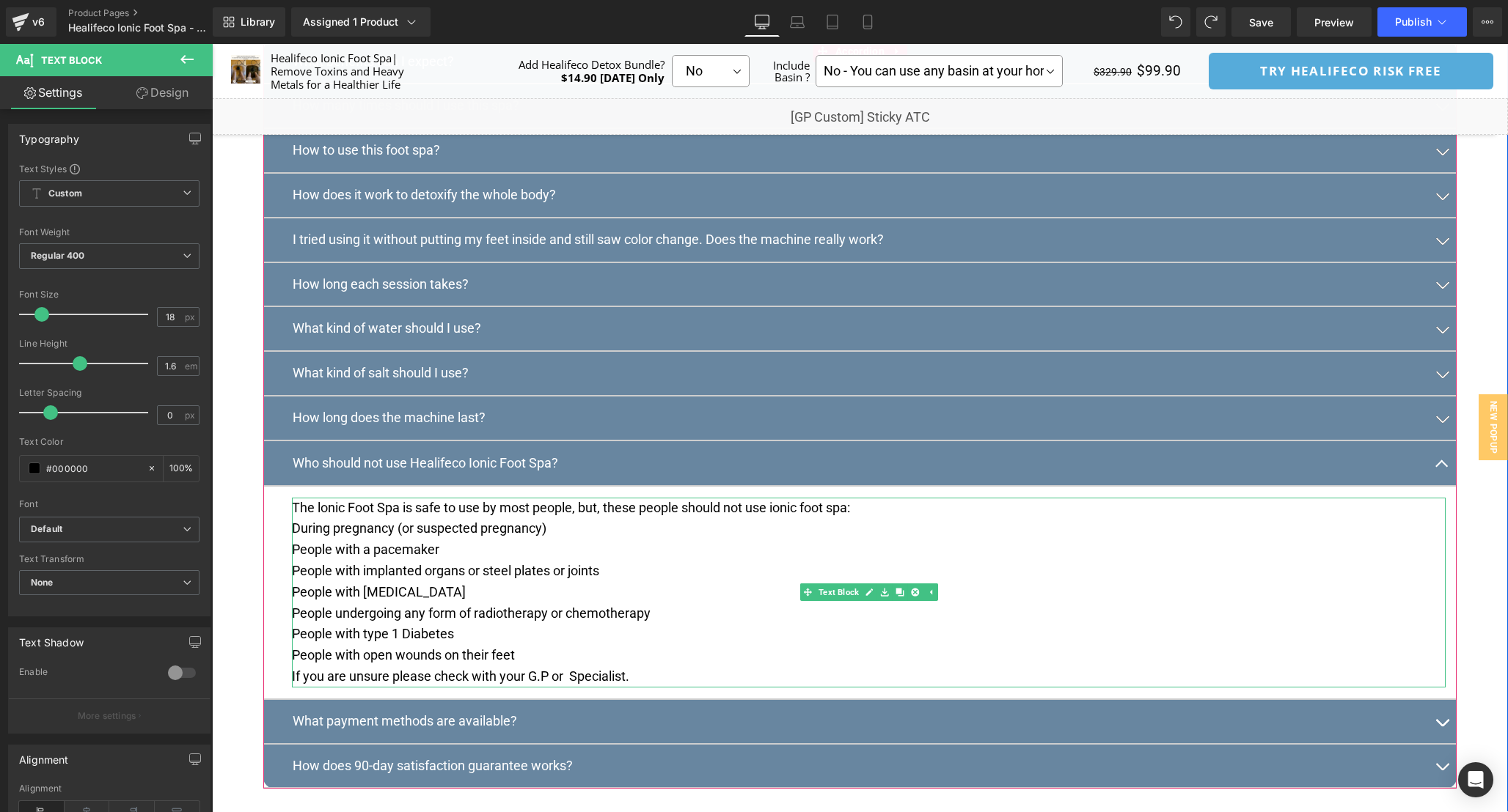
click at [966, 540] on p "The lonic Foot Spa is safe to use by most people, but, these people should not …" at bounding box center [869, 519] width 1153 height 43
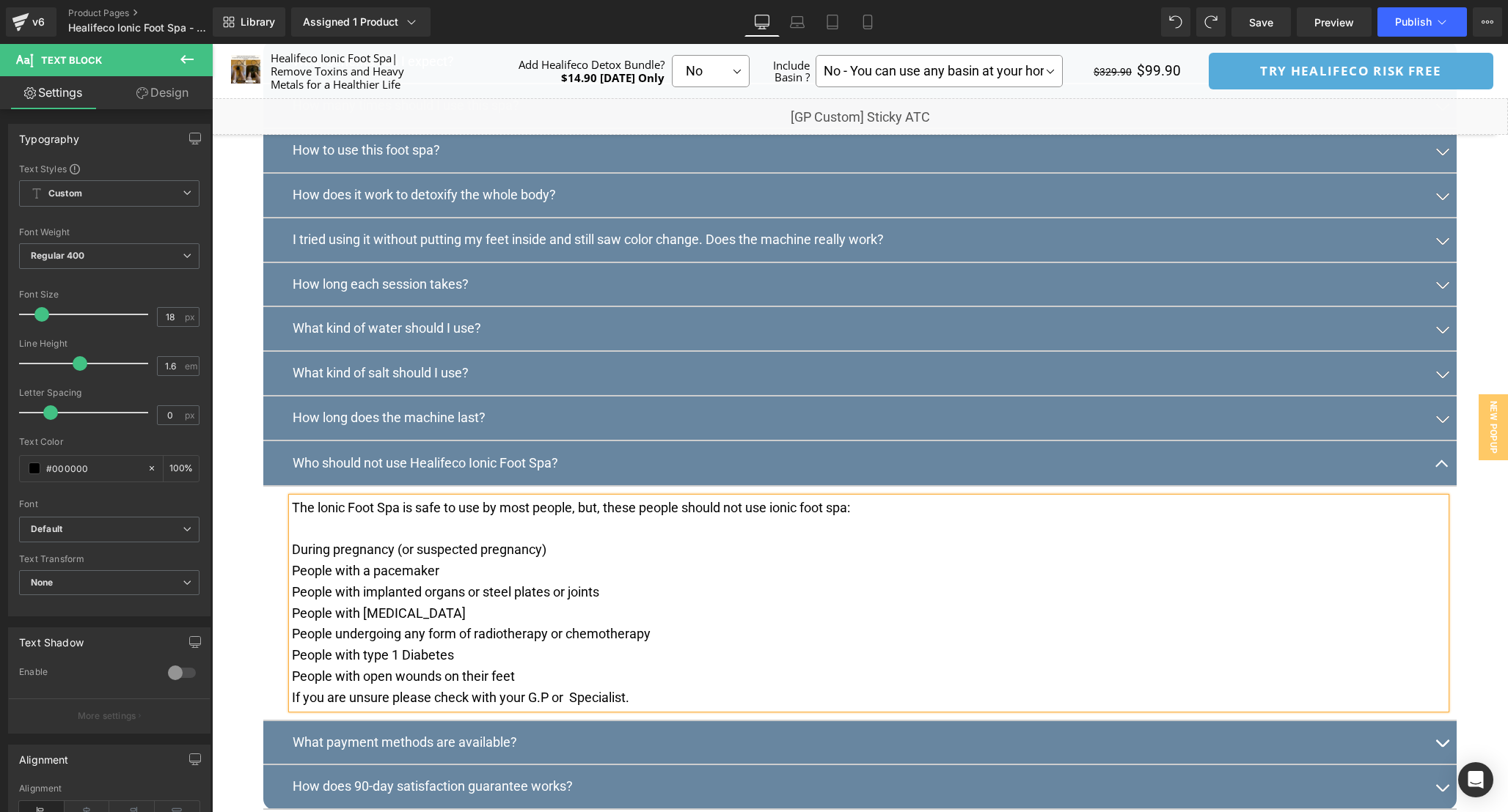
scroll to position [7961, 0]
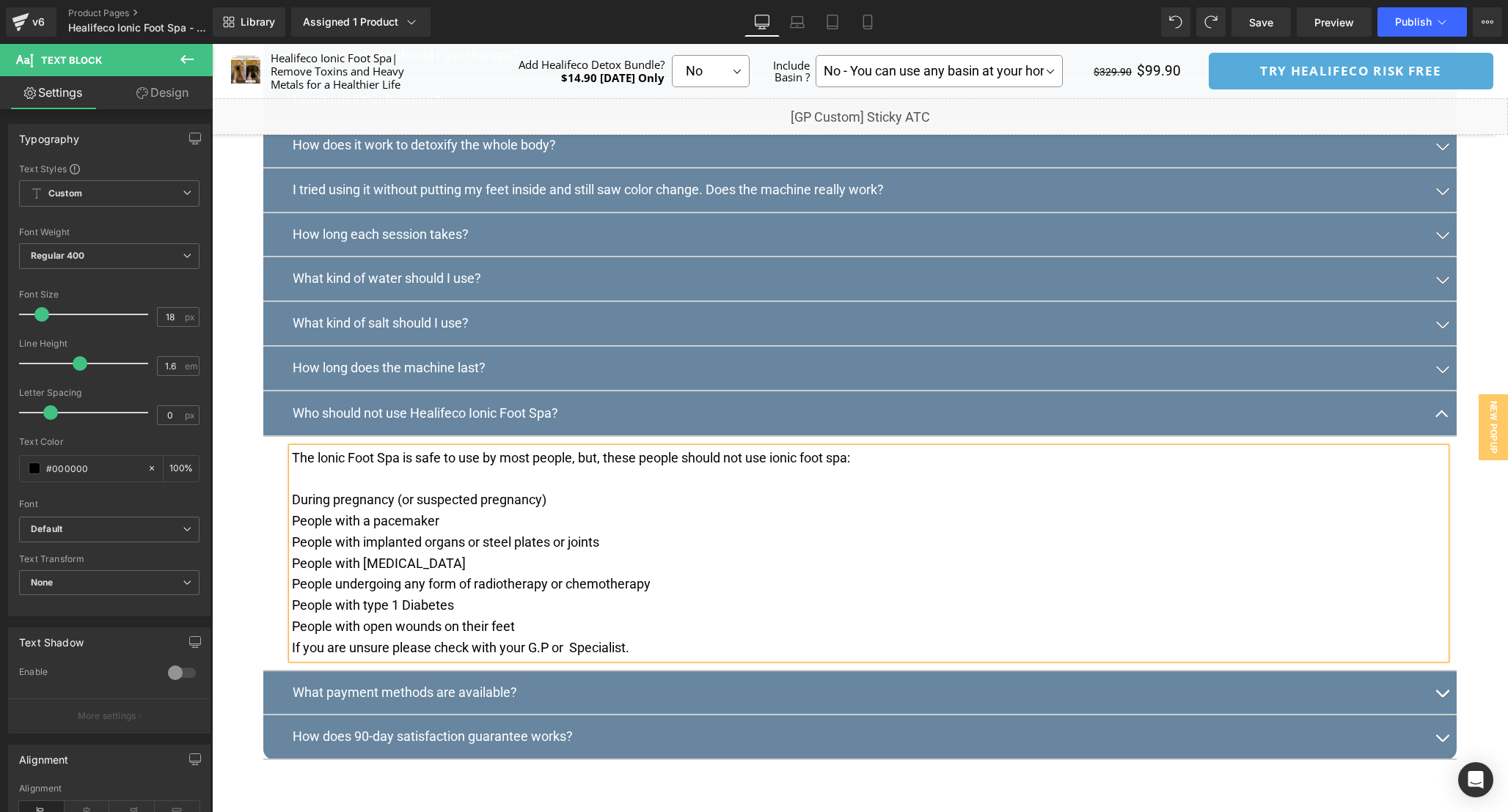
click at [686, 659] on p "﻿﻿If you are unsure please check with your G.P or  Specialist." at bounding box center [869, 649] width 1153 height 21
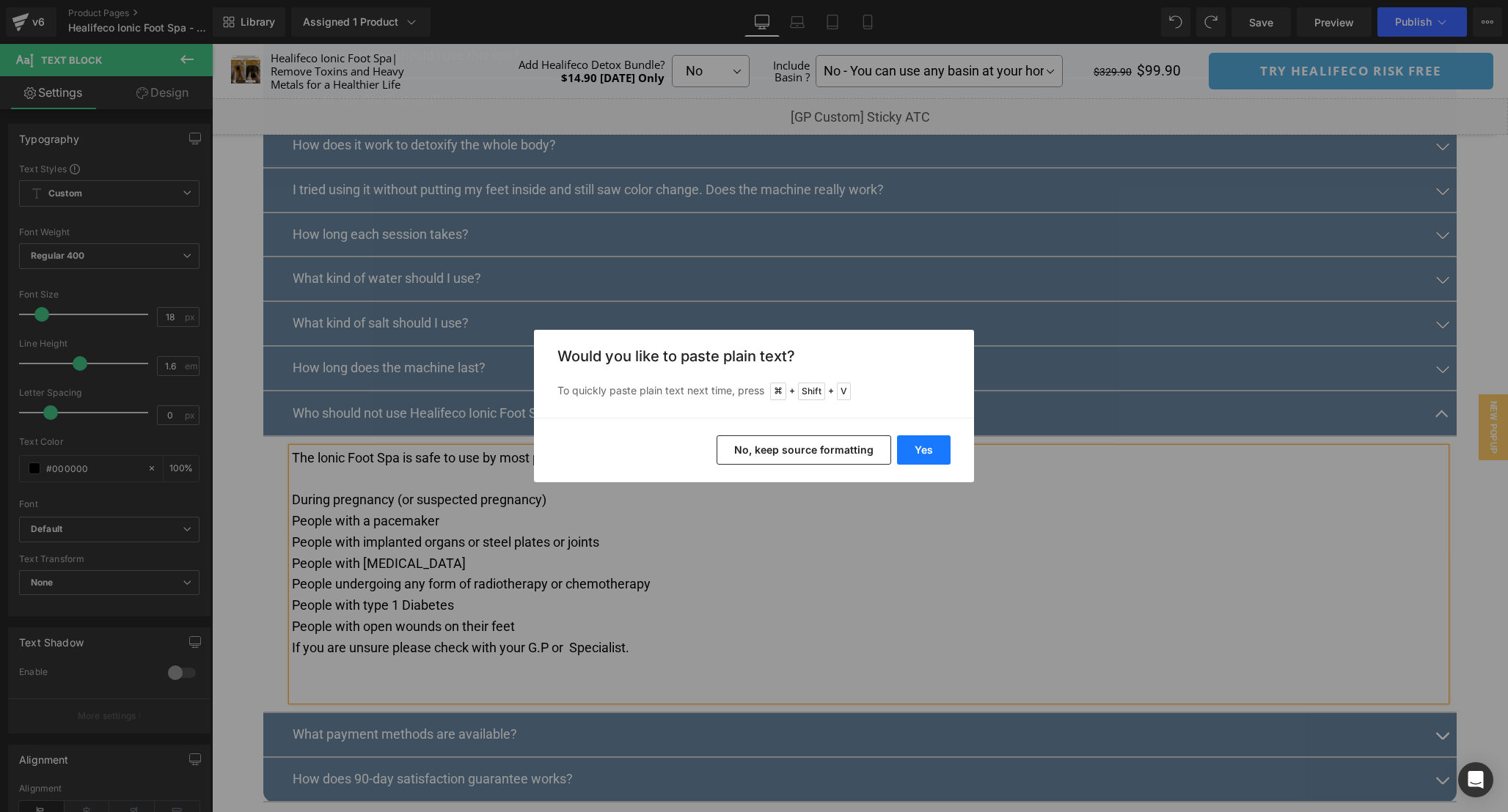
click at [928, 439] on button "Yes" at bounding box center [924, 450] width 54 height 29
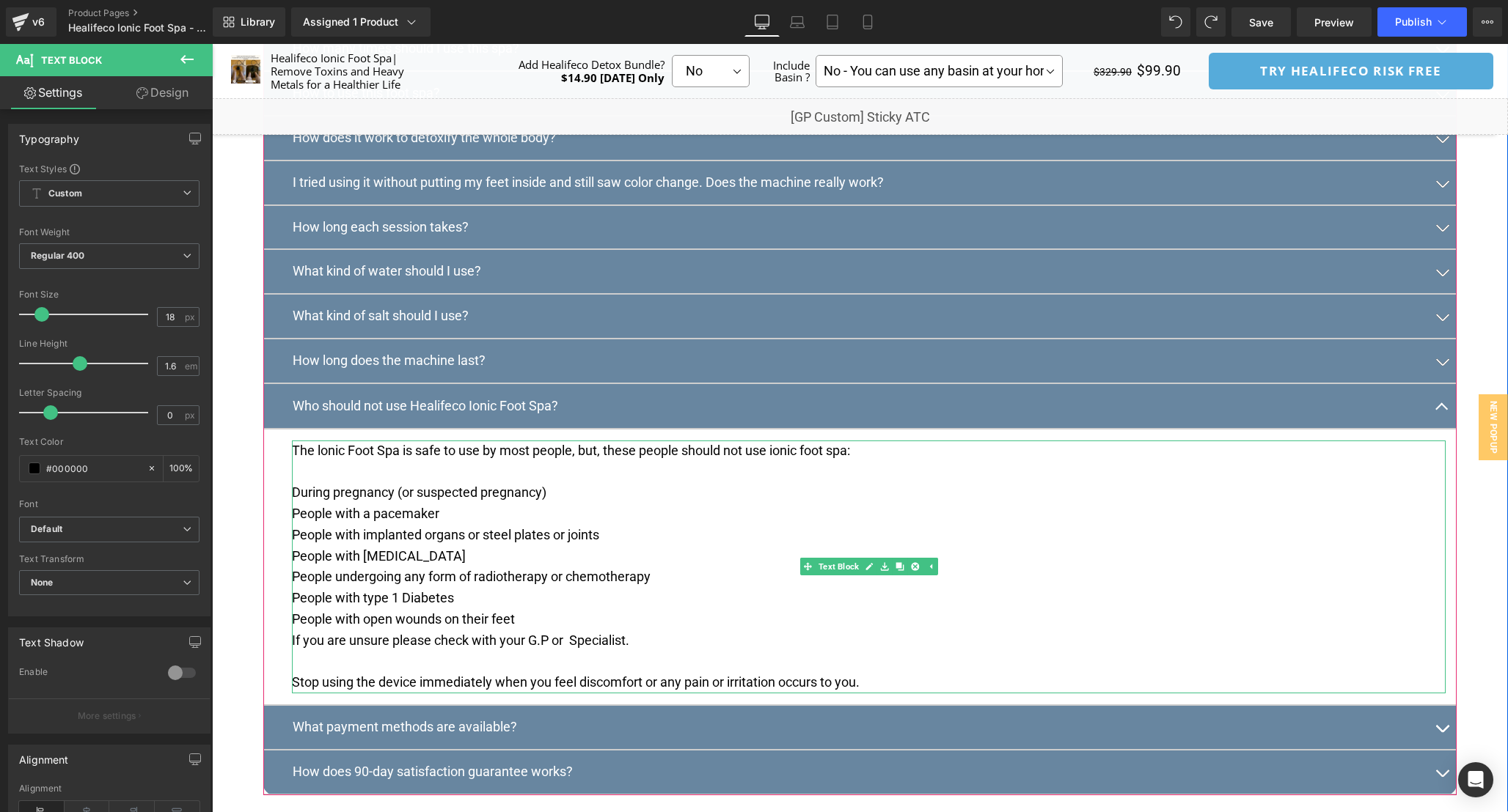
scroll to position [7974, 0]
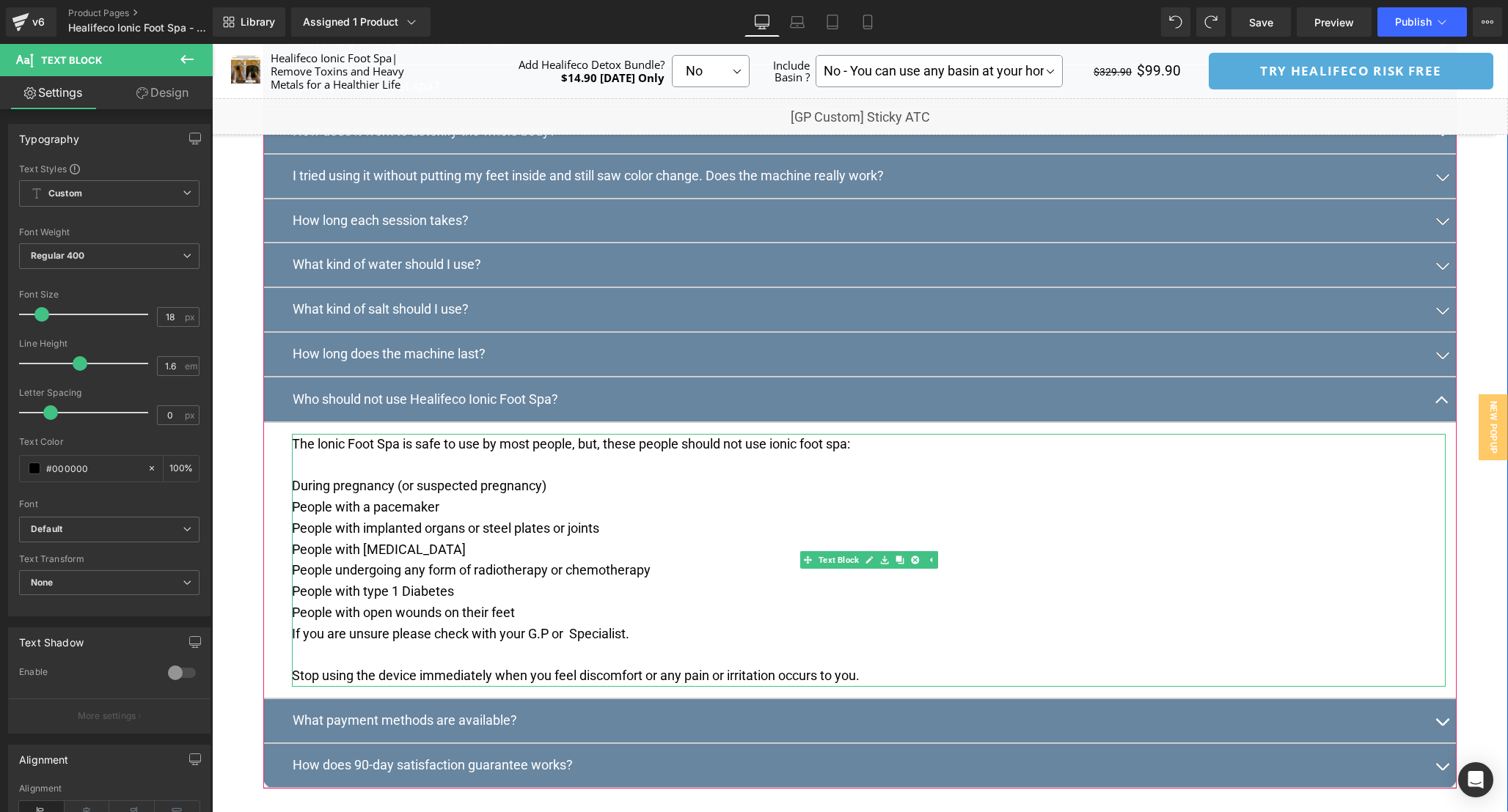
click at [310, 497] on p "The lonic Foot Spa is safe to use by most people, but, these people should not …" at bounding box center [869, 465] width 1153 height 64
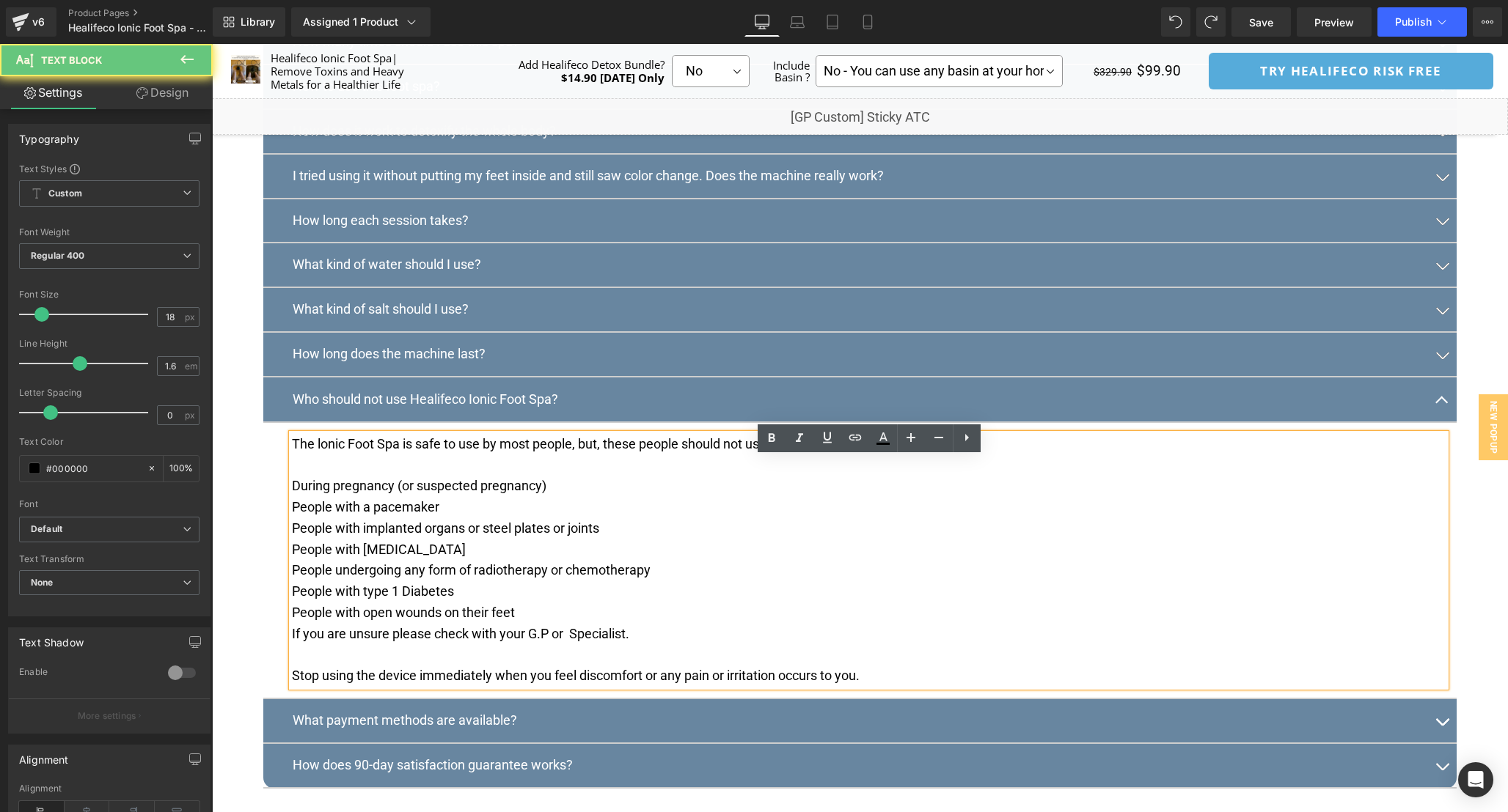
click at [296, 497] on p "The lonic Foot Spa is safe to use by most people, but, these people should not …" at bounding box center [869, 465] width 1153 height 64
click at [295, 497] on p "The lonic Foot Spa is safe to use by most people, but, these people should not …" at bounding box center [869, 465] width 1153 height 64
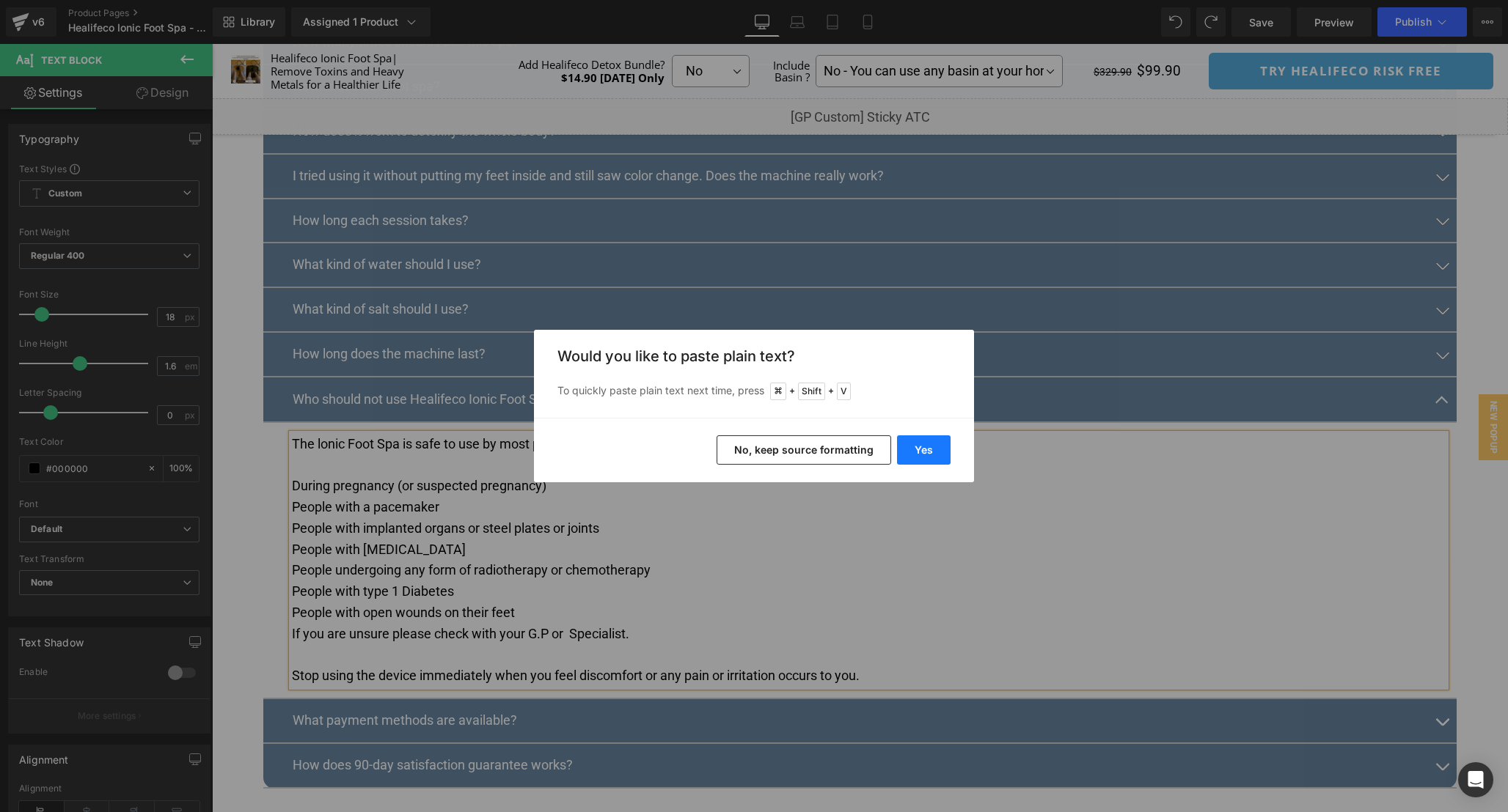
click at [932, 452] on button "Yes" at bounding box center [924, 450] width 54 height 29
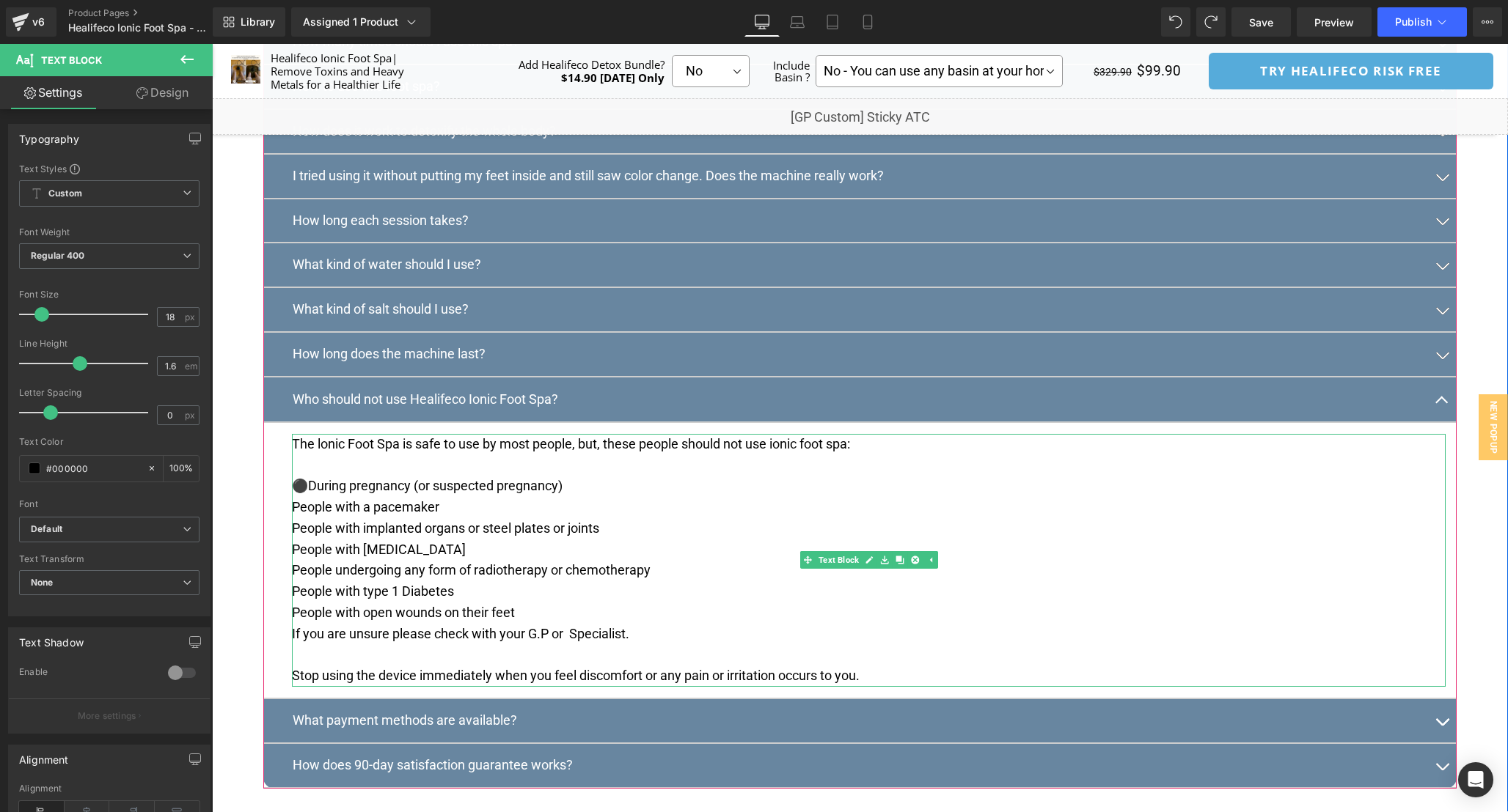
click at [306, 497] on p "The lonic Foot Spa is safe to use by most people, but, these people should not …" at bounding box center [869, 465] width 1153 height 64
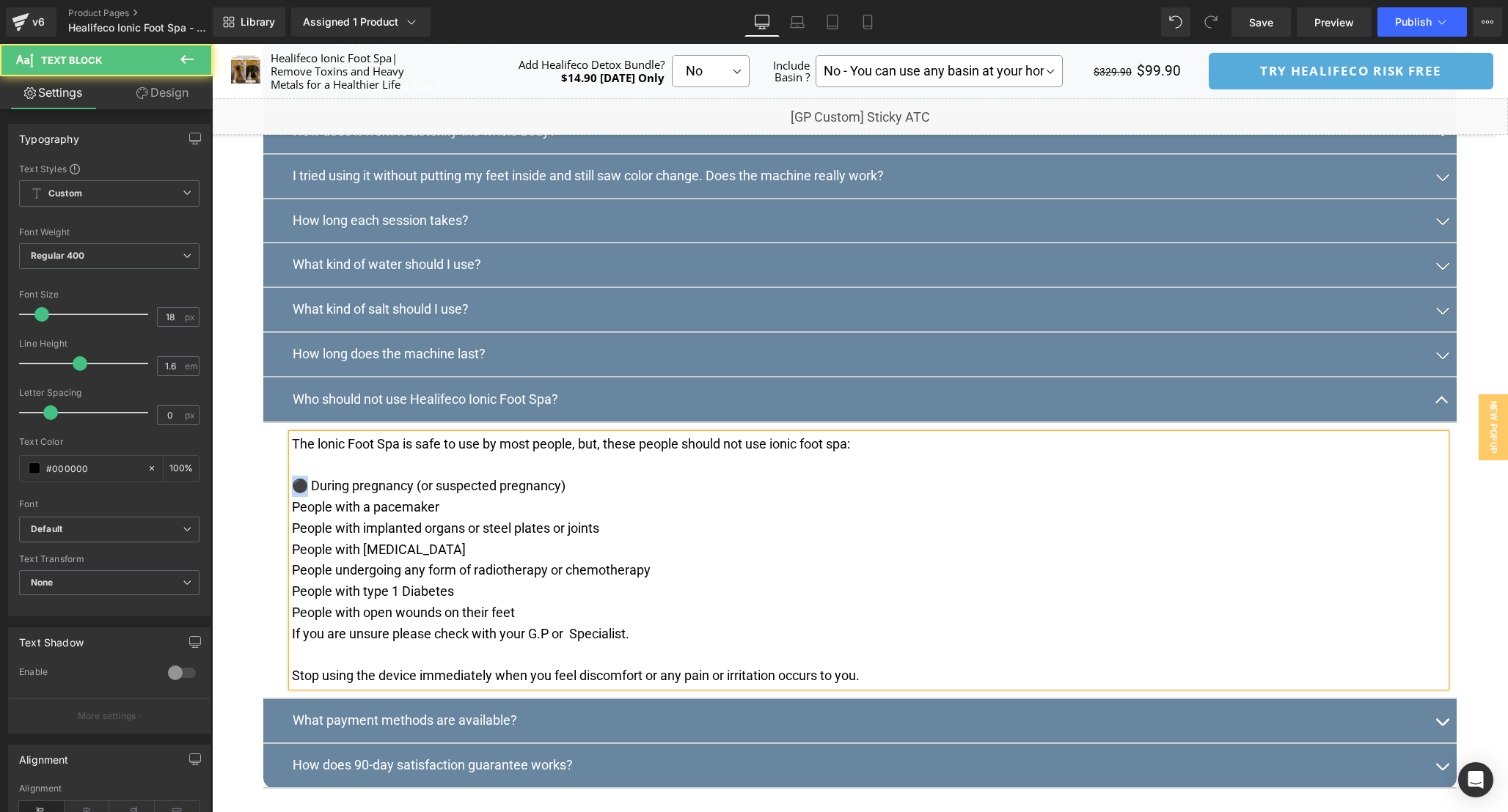
drag, startPoint x: 301, startPoint y: 509, endPoint x: 277, endPoint y: 509, distance: 24.0
click at [278, 509] on article "The lonic Foot Spa is safe to use by most people, but, these people should not …" at bounding box center [859, 562] width 1193 height 278
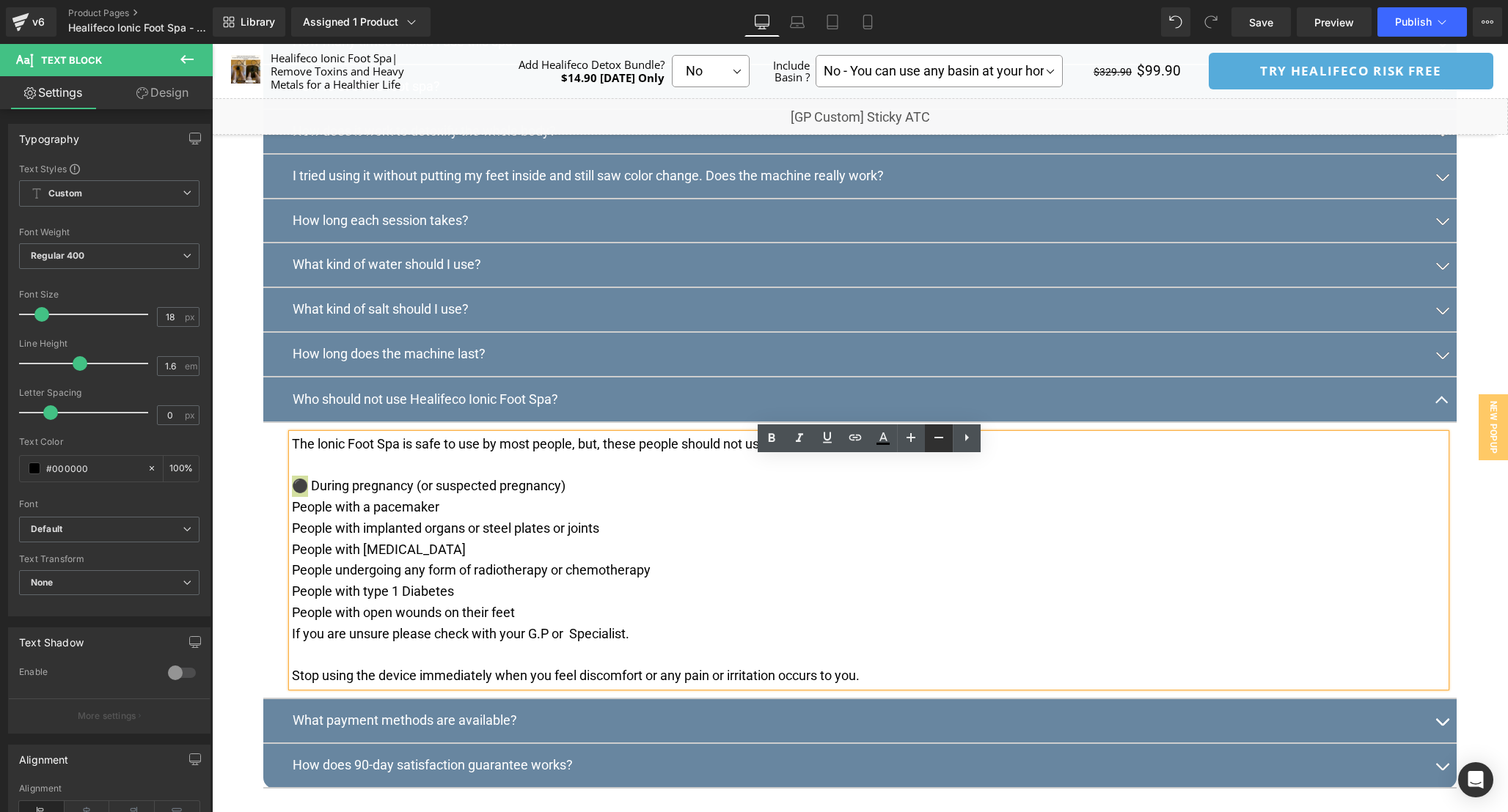
click at [935, 444] on icon at bounding box center [938, 438] width 18 height 18
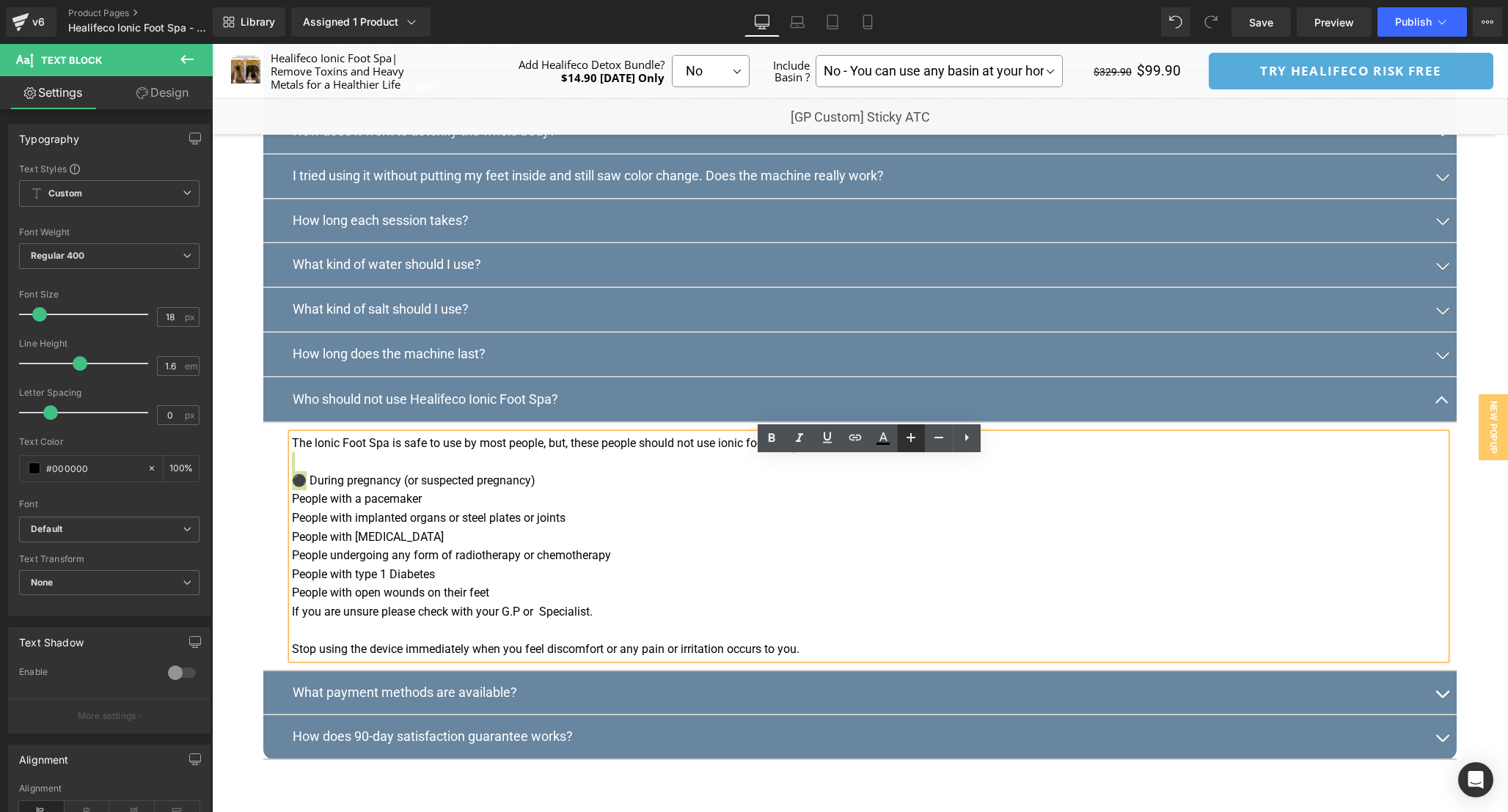
click at [911, 437] on icon at bounding box center [910, 437] width 9 height 9
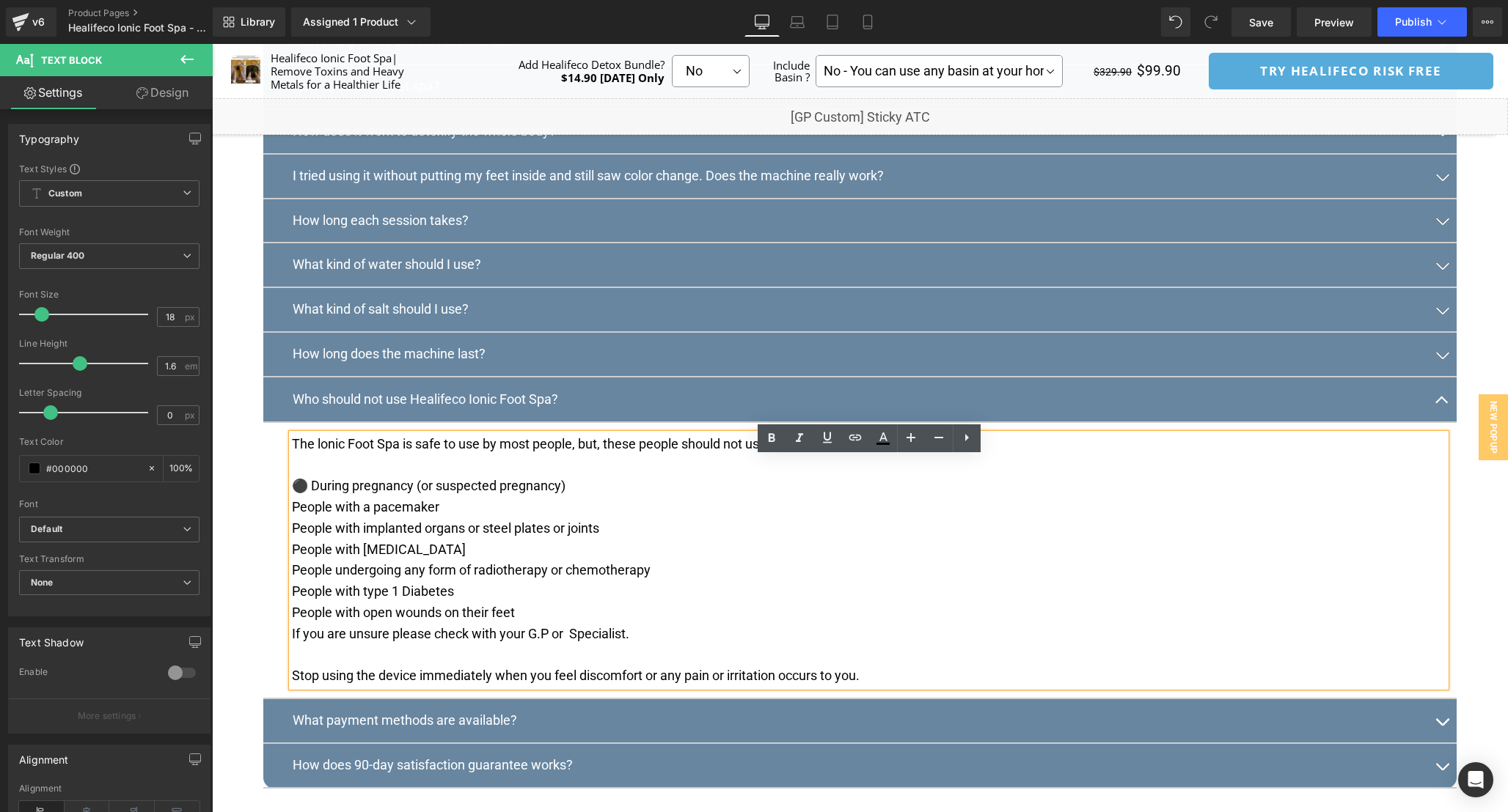
click at [329, 497] on p "The lonic Foot Spa is safe to use by most people, but, these people should not …" at bounding box center [869, 465] width 1153 height 64
drag, startPoint x: 307, startPoint y: 506, endPoint x: 272, endPoint y: 505, distance: 35.0
click at [272, 506] on article "The lonic Foot Spa is safe to use by most people, but, these people should not …" at bounding box center [859, 562] width 1193 height 278
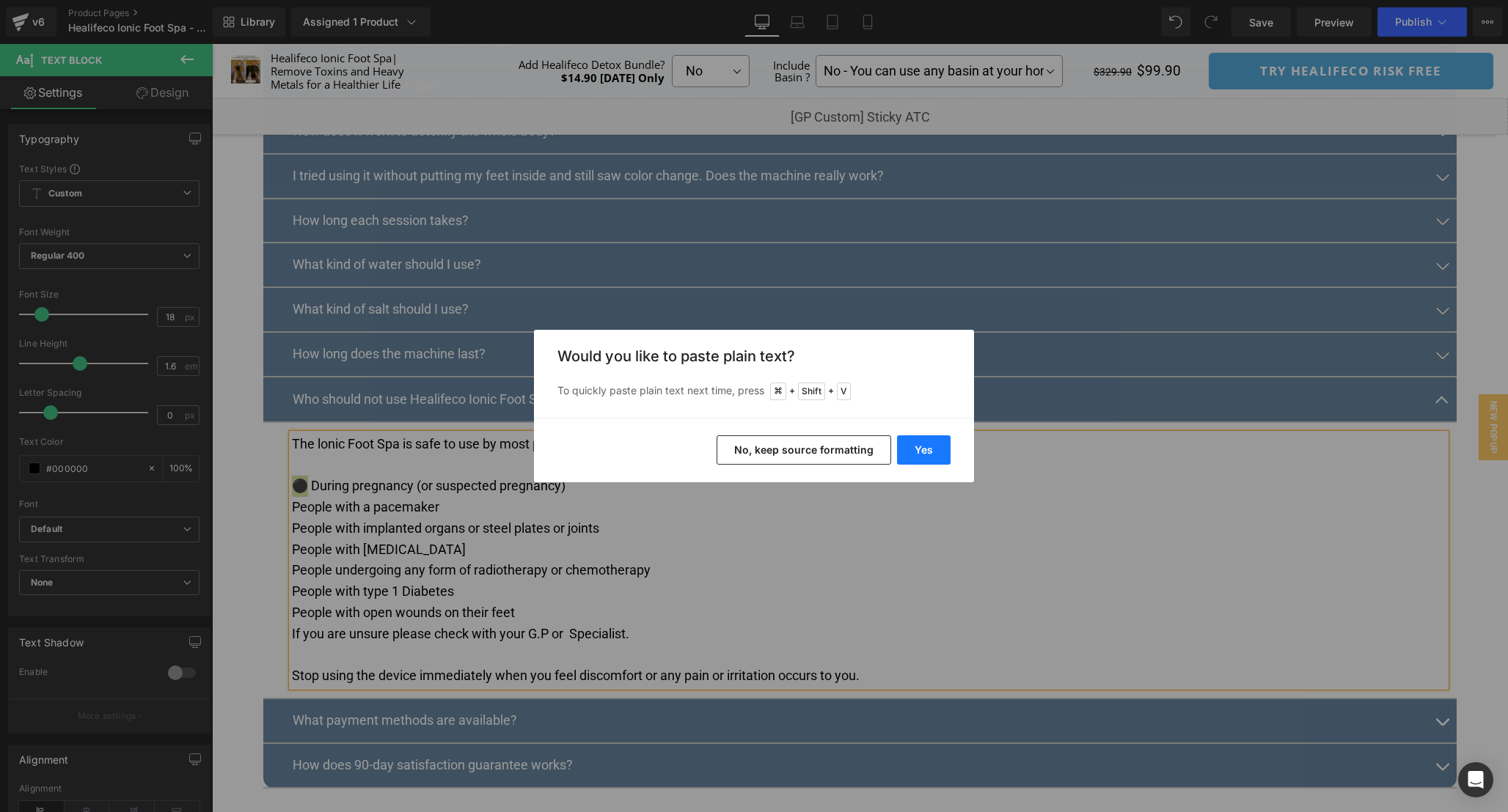
click at [927, 456] on button "Yes" at bounding box center [924, 450] width 54 height 29
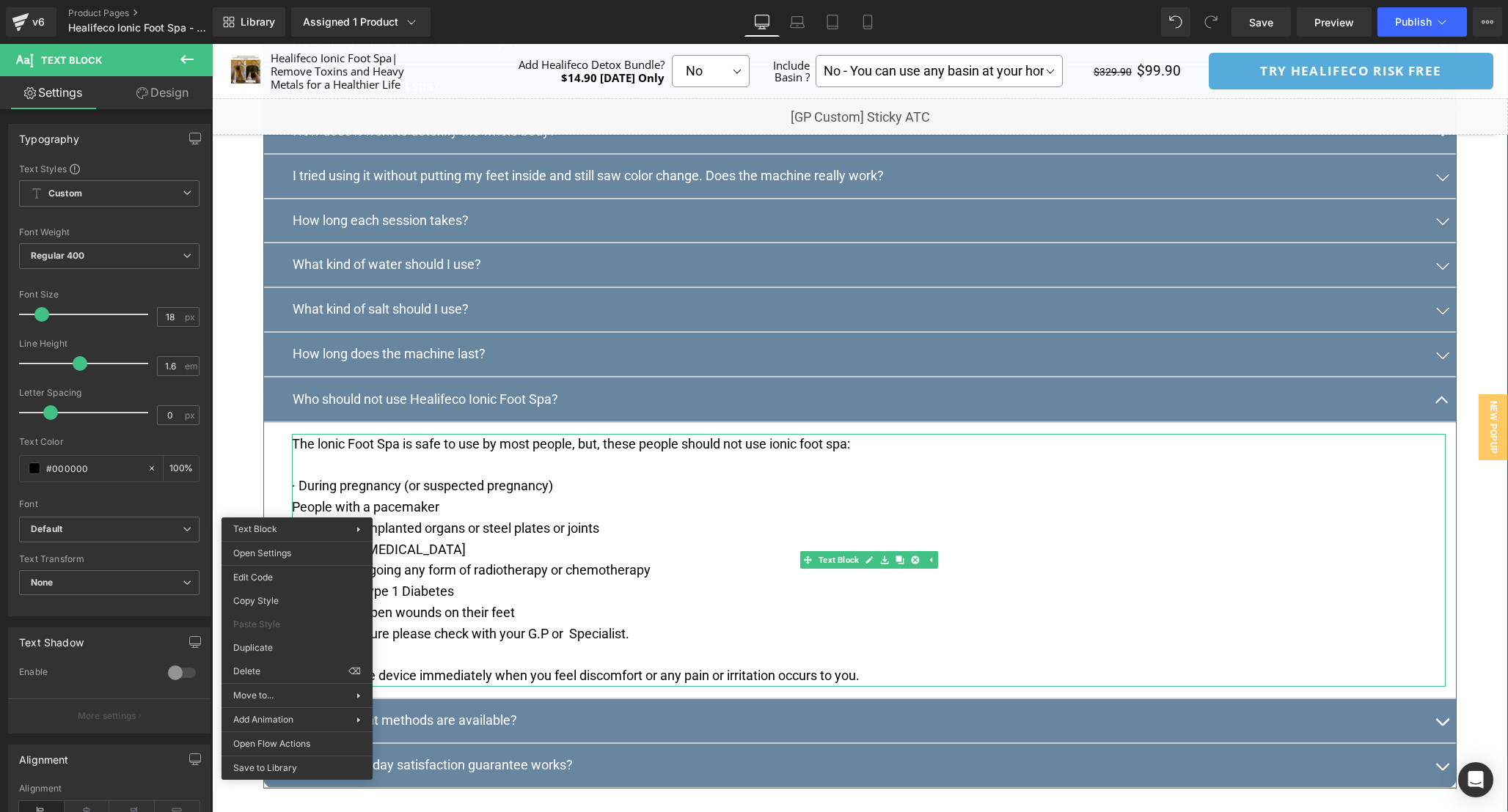
click at [567, 581] on p "﻿﻿People undergoing any form of [MEDICAL_DATA] or [MEDICAL_DATA]" at bounding box center [869, 571] width 1153 height 21
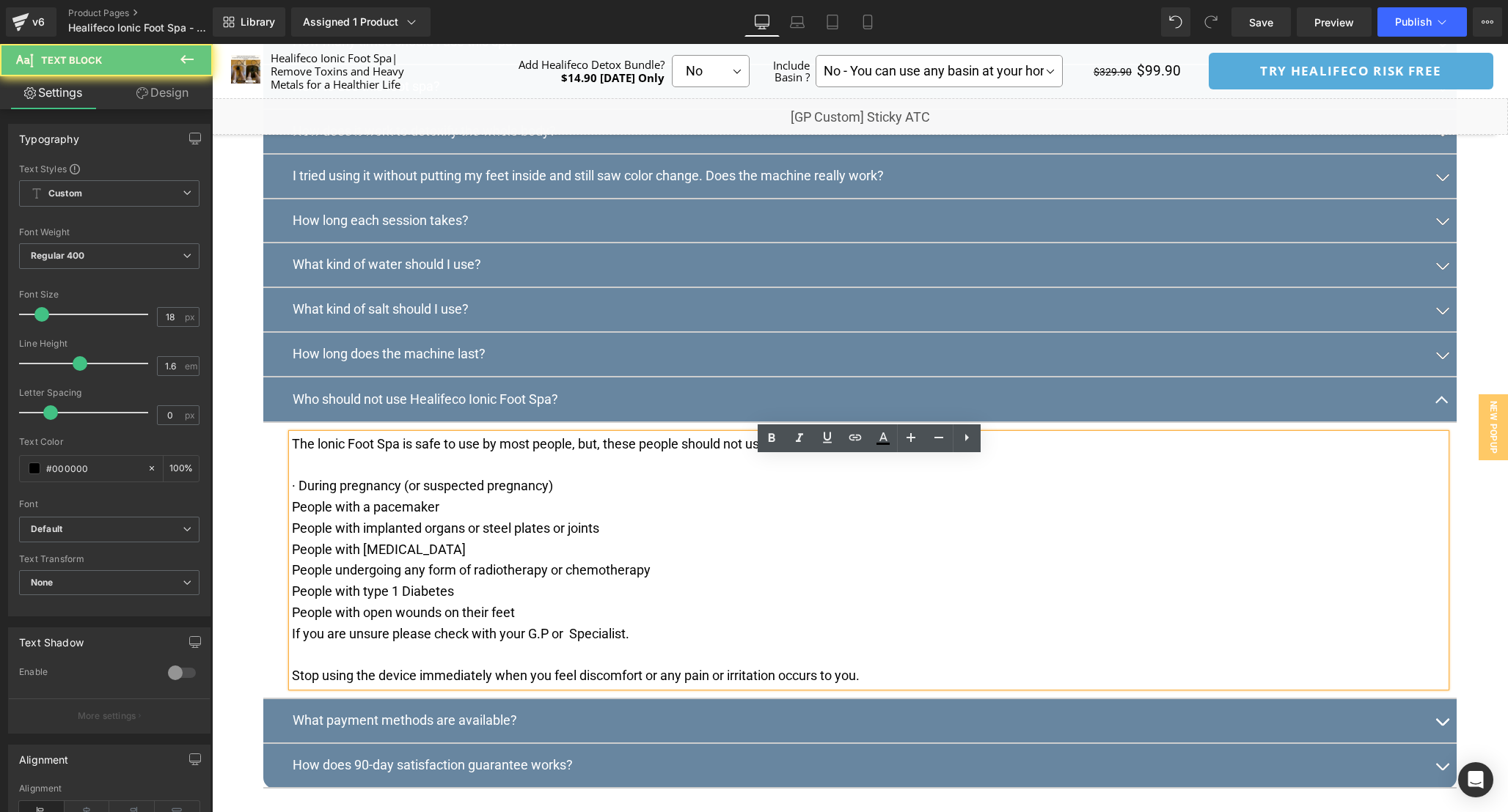
click at [535, 603] on p "﻿﻿People with [MEDICAL_DATA]" at bounding box center [869, 592] width 1153 height 21
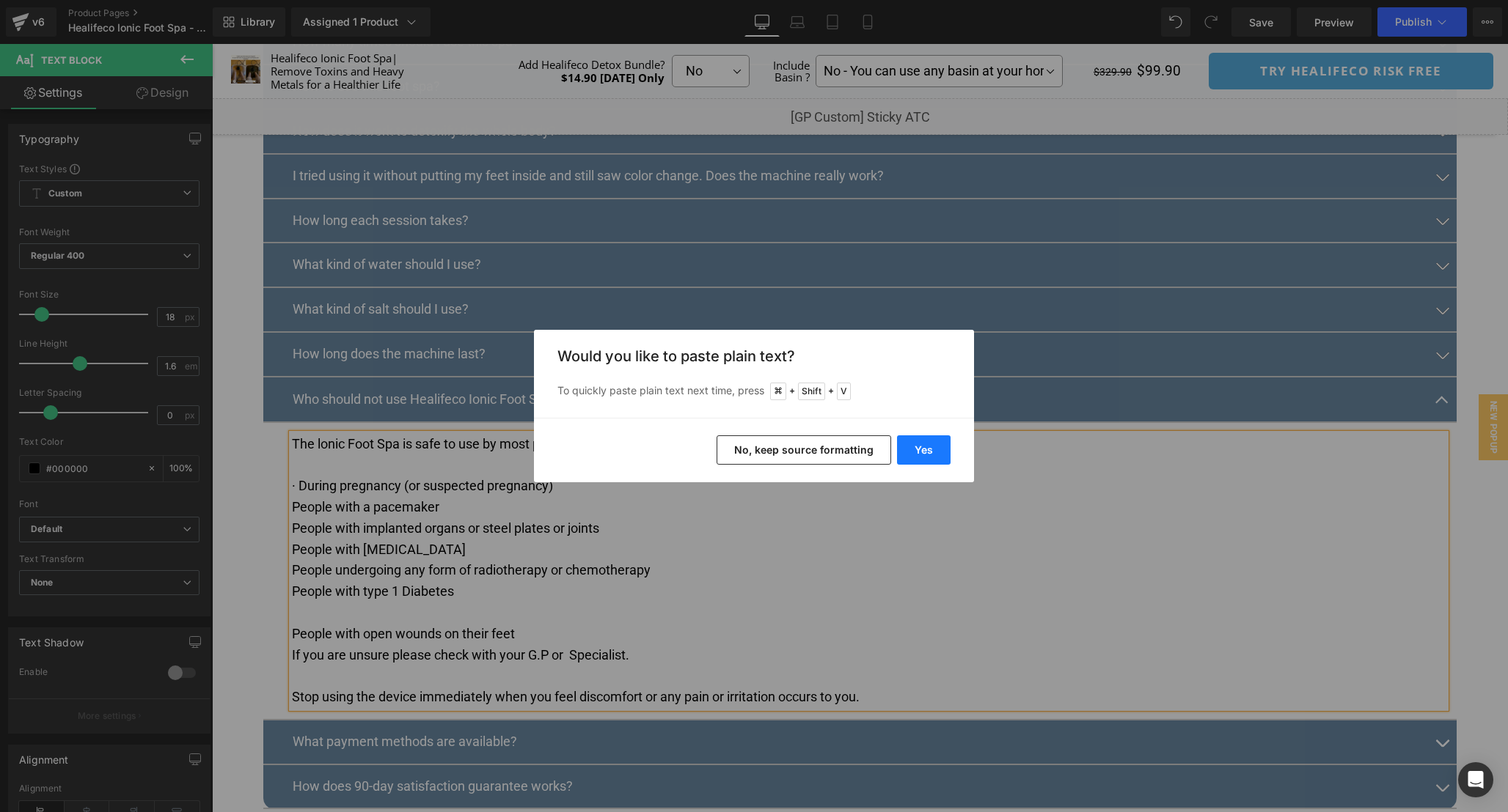
click at [910, 450] on button "Yes" at bounding box center [924, 450] width 54 height 29
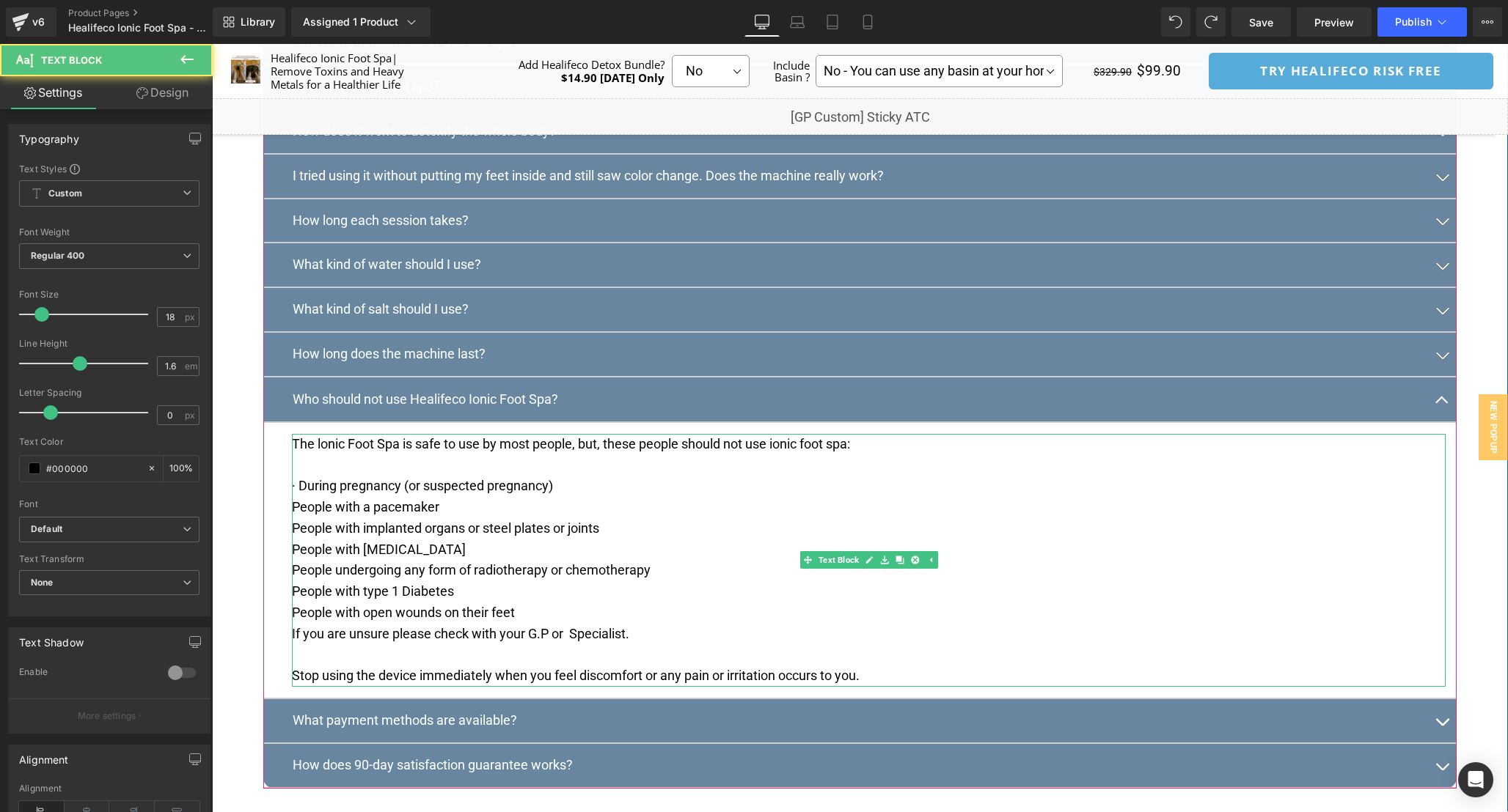
click at [608, 623] on p "﻿﻿People with open wounds on their feet" at bounding box center [869, 614] width 1153 height 21
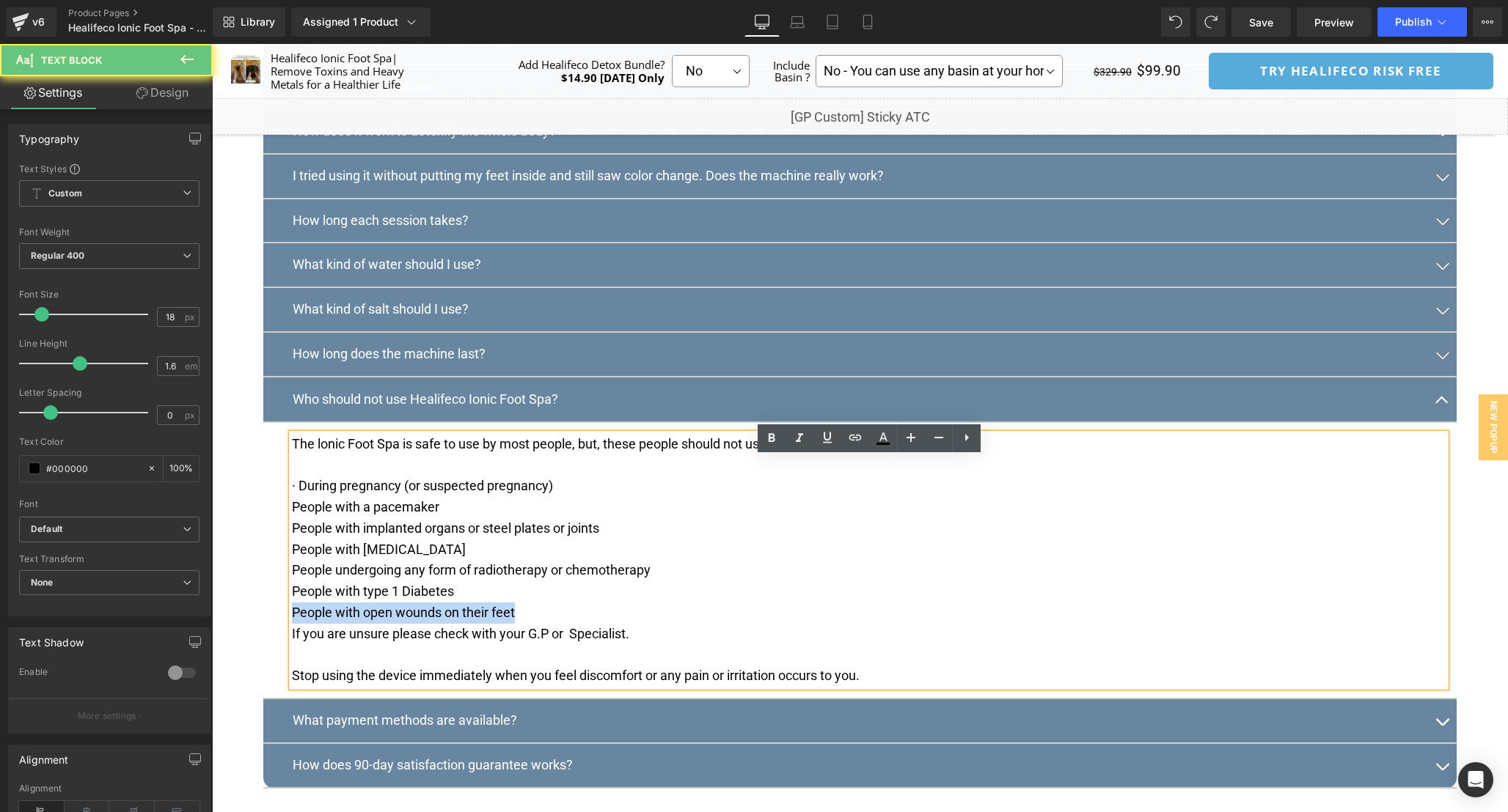
drag, startPoint x: 600, startPoint y: 632, endPoint x: 275, endPoint y: 632, distance: 325.0
click at [275, 632] on article "The lonic Foot Spa is safe to use by most people, but, these people should not …" at bounding box center [859, 562] width 1193 height 278
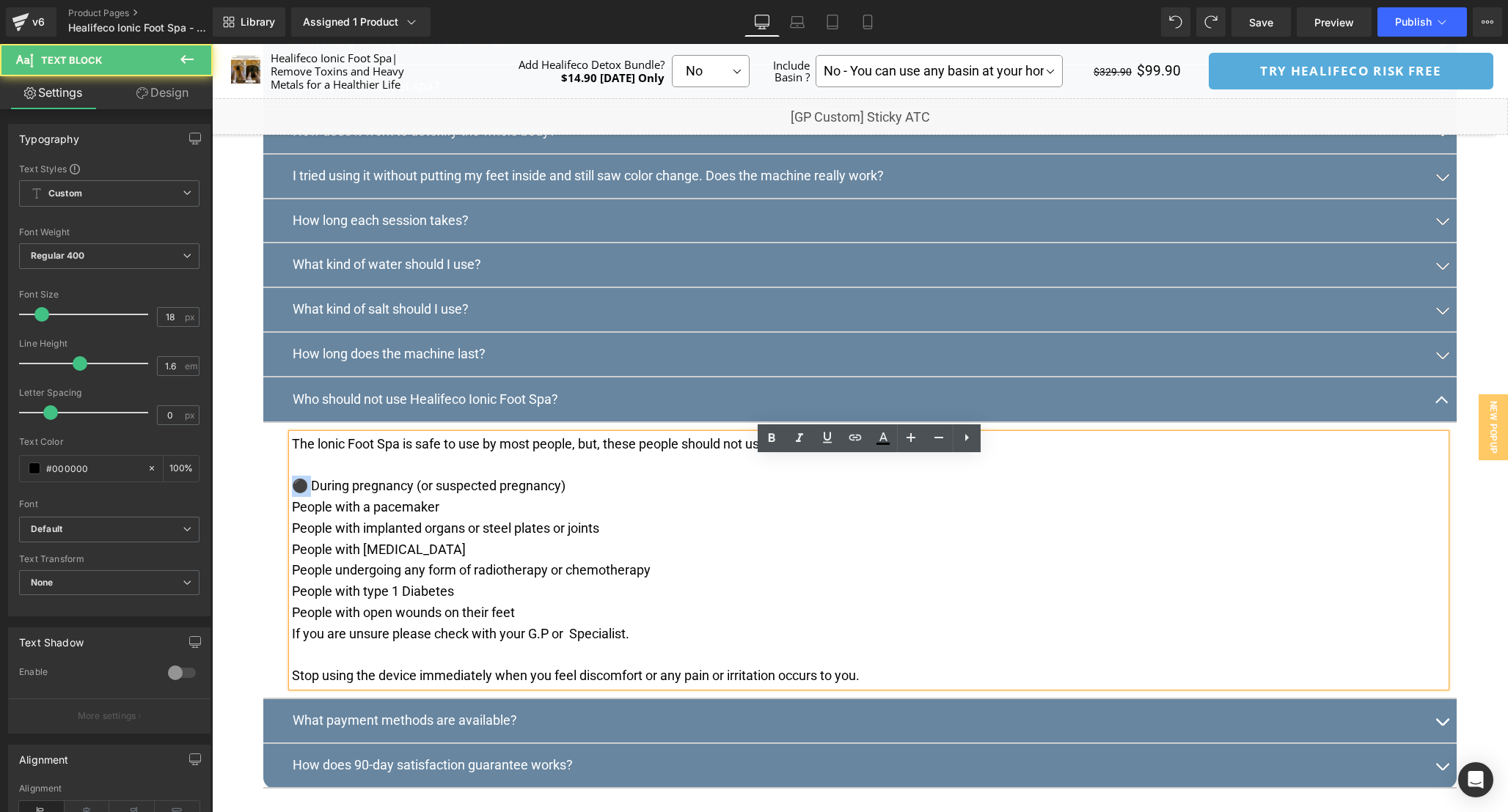
drag, startPoint x: 308, startPoint y: 511, endPoint x: 278, endPoint y: 511, distance: 30.0
click at [278, 511] on article "The lonic Foot Spa is safe to use by most people, but, these people should not …" at bounding box center [859, 562] width 1193 height 278
drag, startPoint x: 299, startPoint y: 507, endPoint x: 251, endPoint y: 505, distance: 48.0
click at [251, 507] on div "Frequently Asked Questions Heading What benefits can I expect? Text Block Here …" at bounding box center [860, 341] width 1296 height 938
copy p "•"
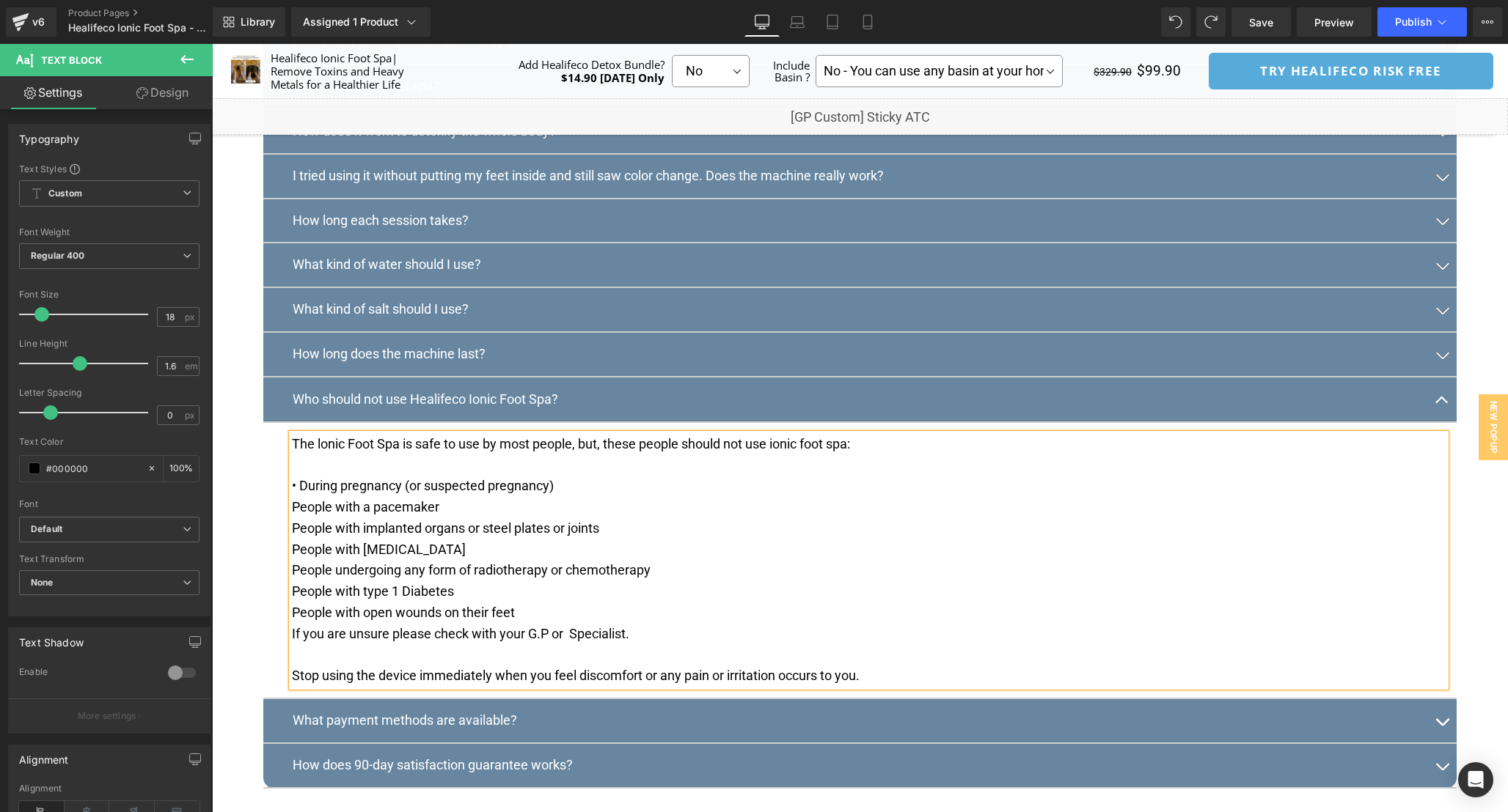
click at [292, 518] on p "﻿﻿People with a [MEDICAL_DATA]" at bounding box center [869, 508] width 1153 height 21
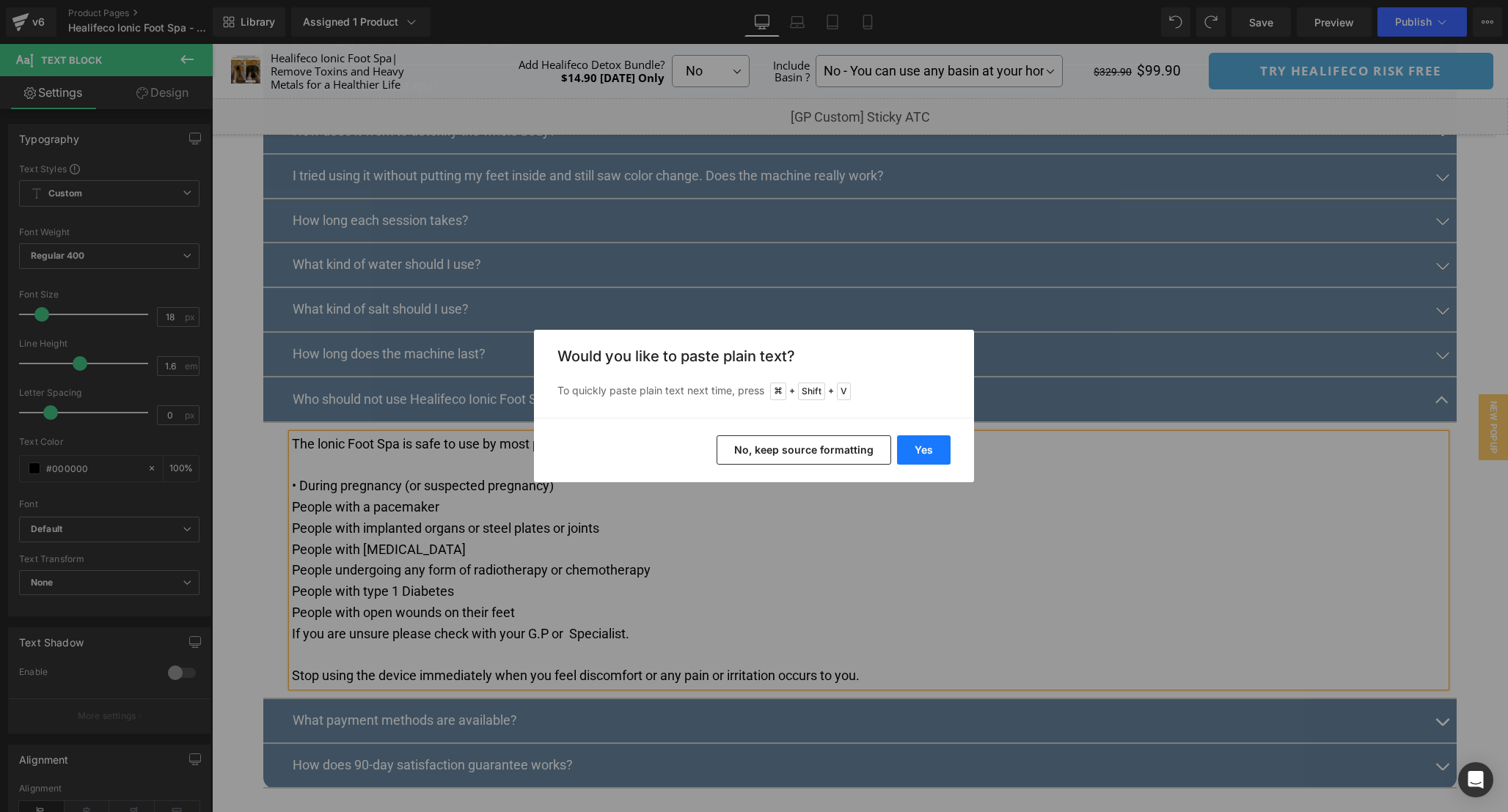
click at [930, 448] on button "Yes" at bounding box center [924, 450] width 54 height 29
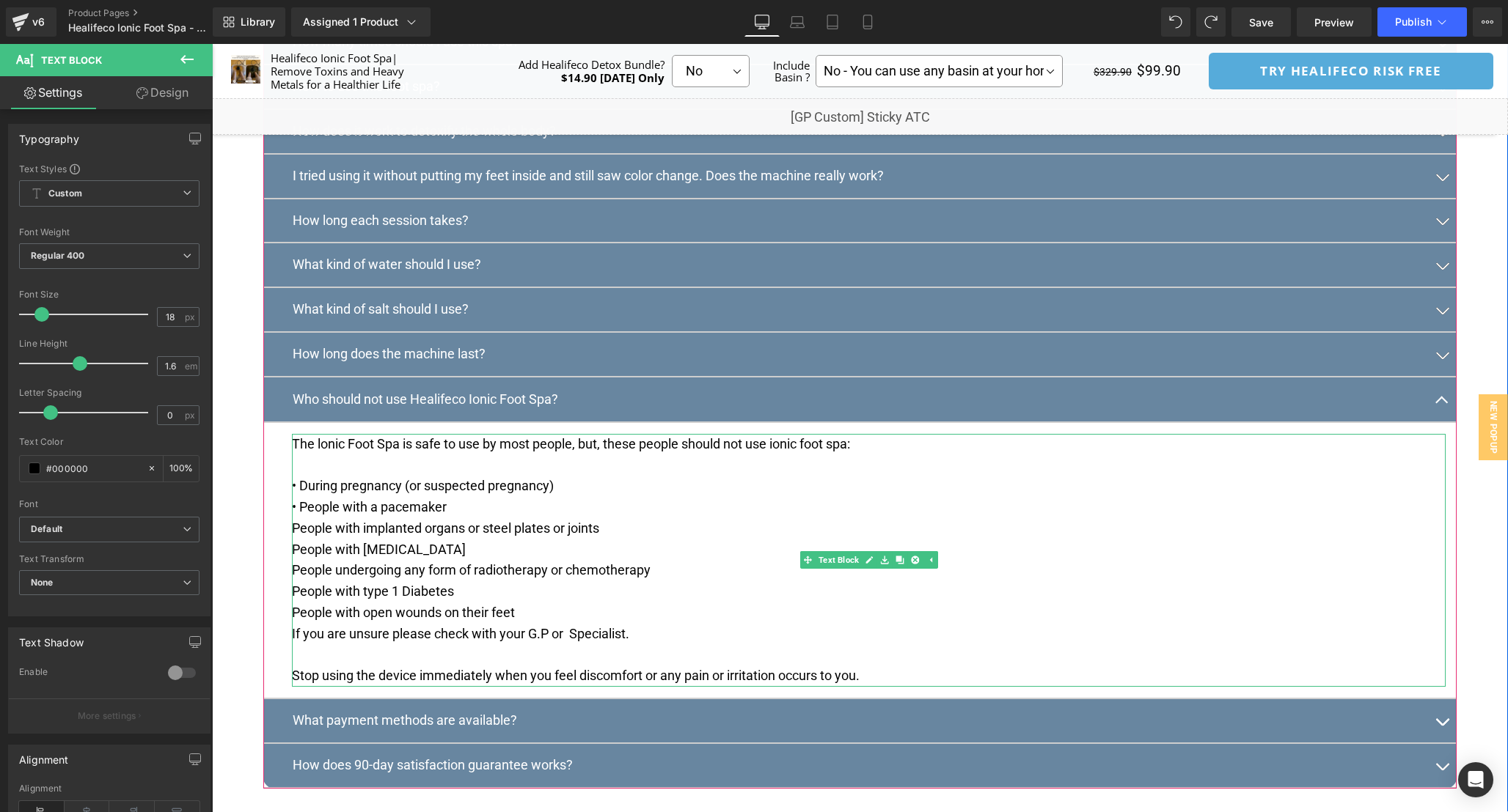
click at [295, 539] on p "﻿﻿People with implanted organs or steel plates or joints" at bounding box center [869, 529] width 1153 height 21
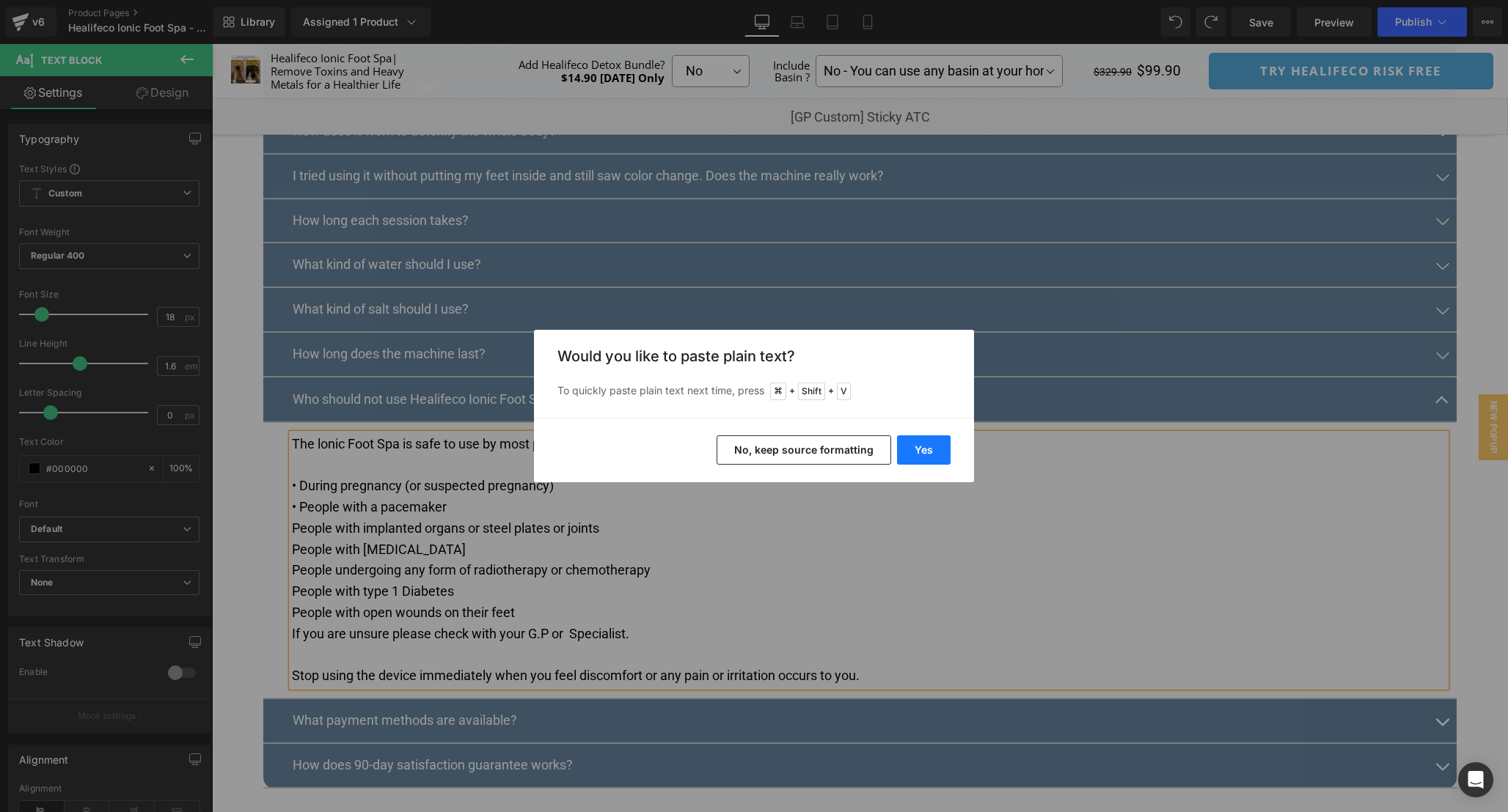
click at [930, 443] on button "Yes" at bounding box center [924, 450] width 54 height 29
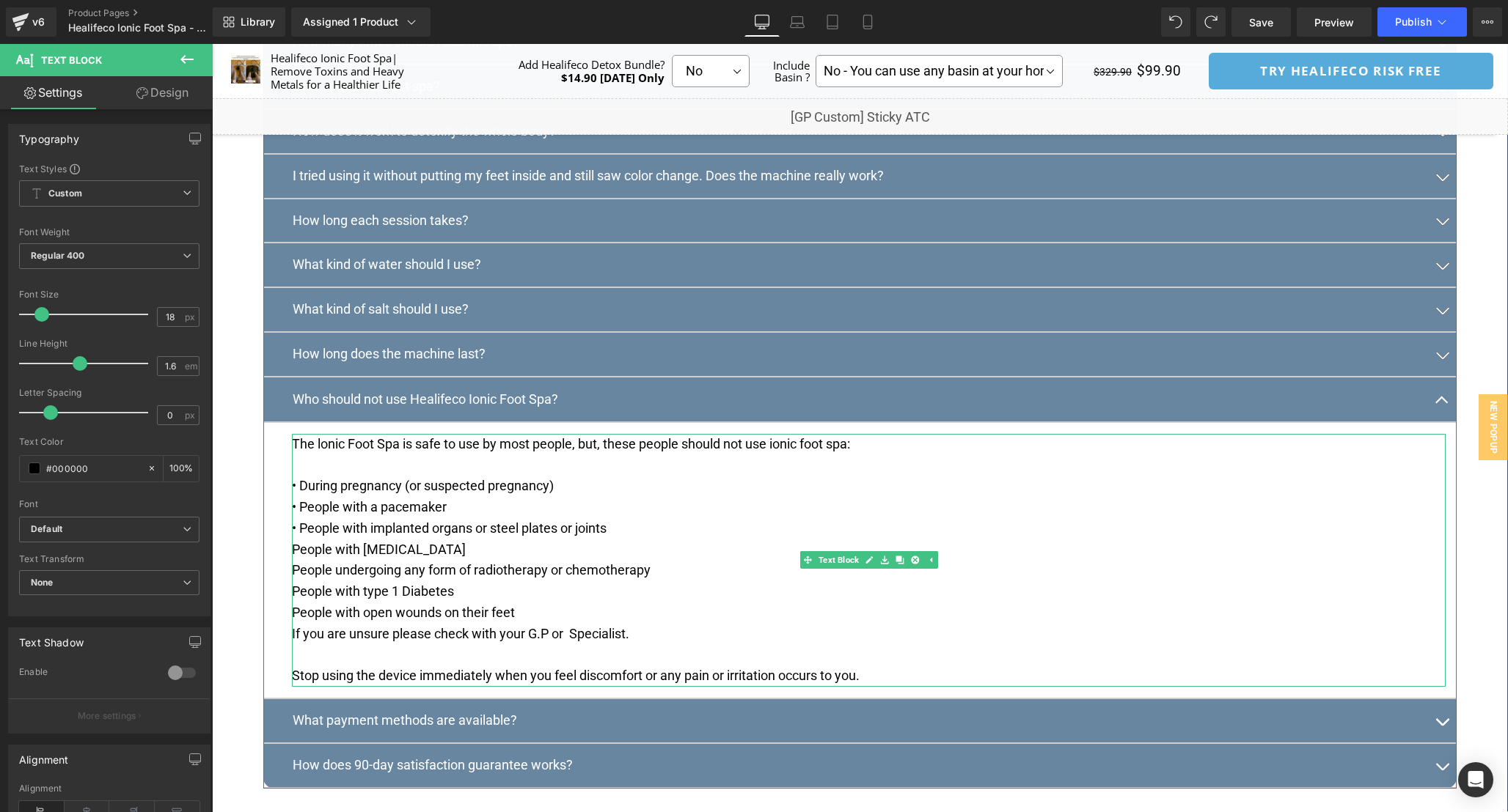
click at [295, 561] on p "﻿﻿People with [MEDICAL_DATA]" at bounding box center [869, 550] width 1153 height 21
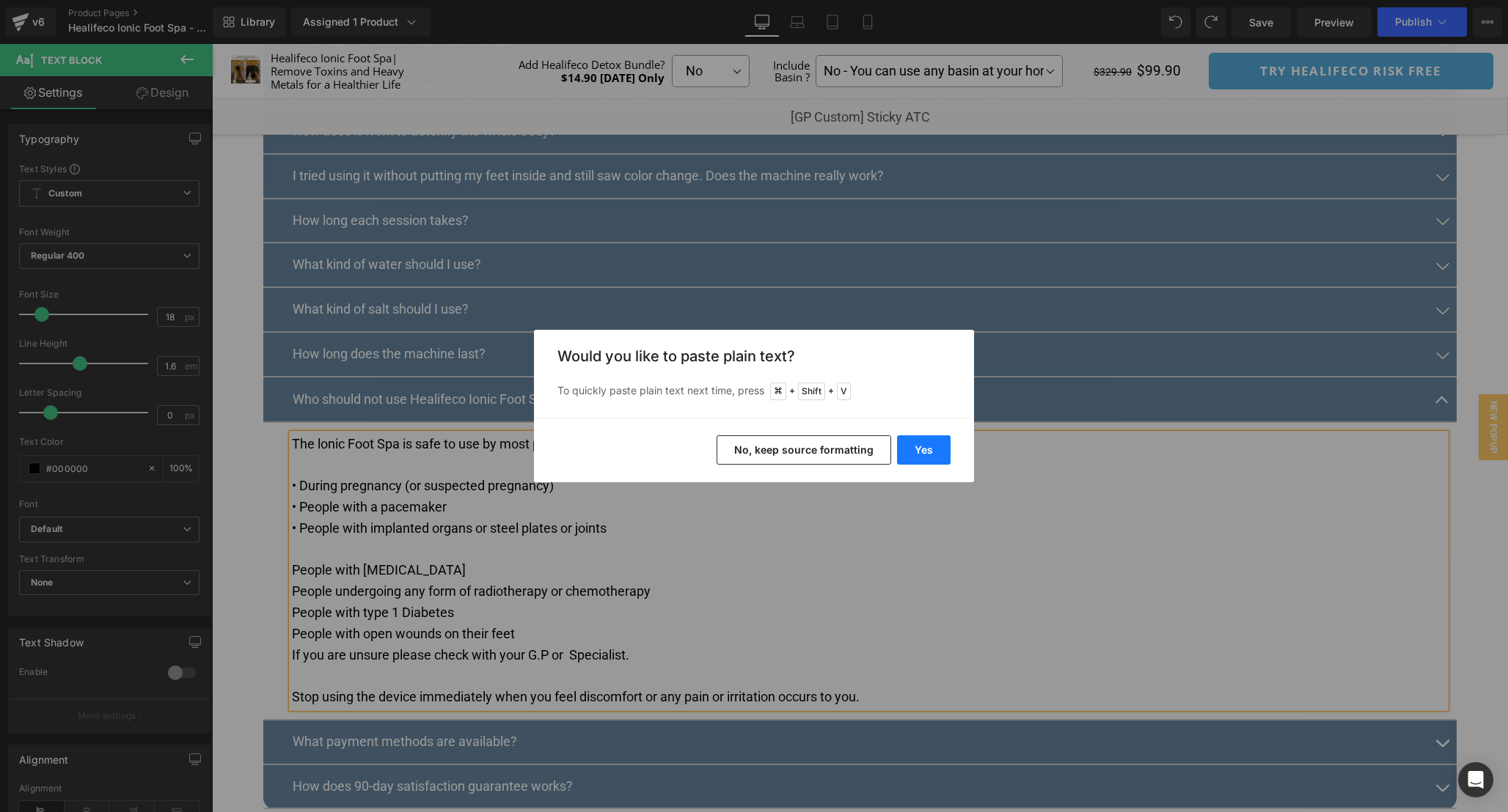
click at [938, 445] on button "Yes" at bounding box center [924, 450] width 54 height 29
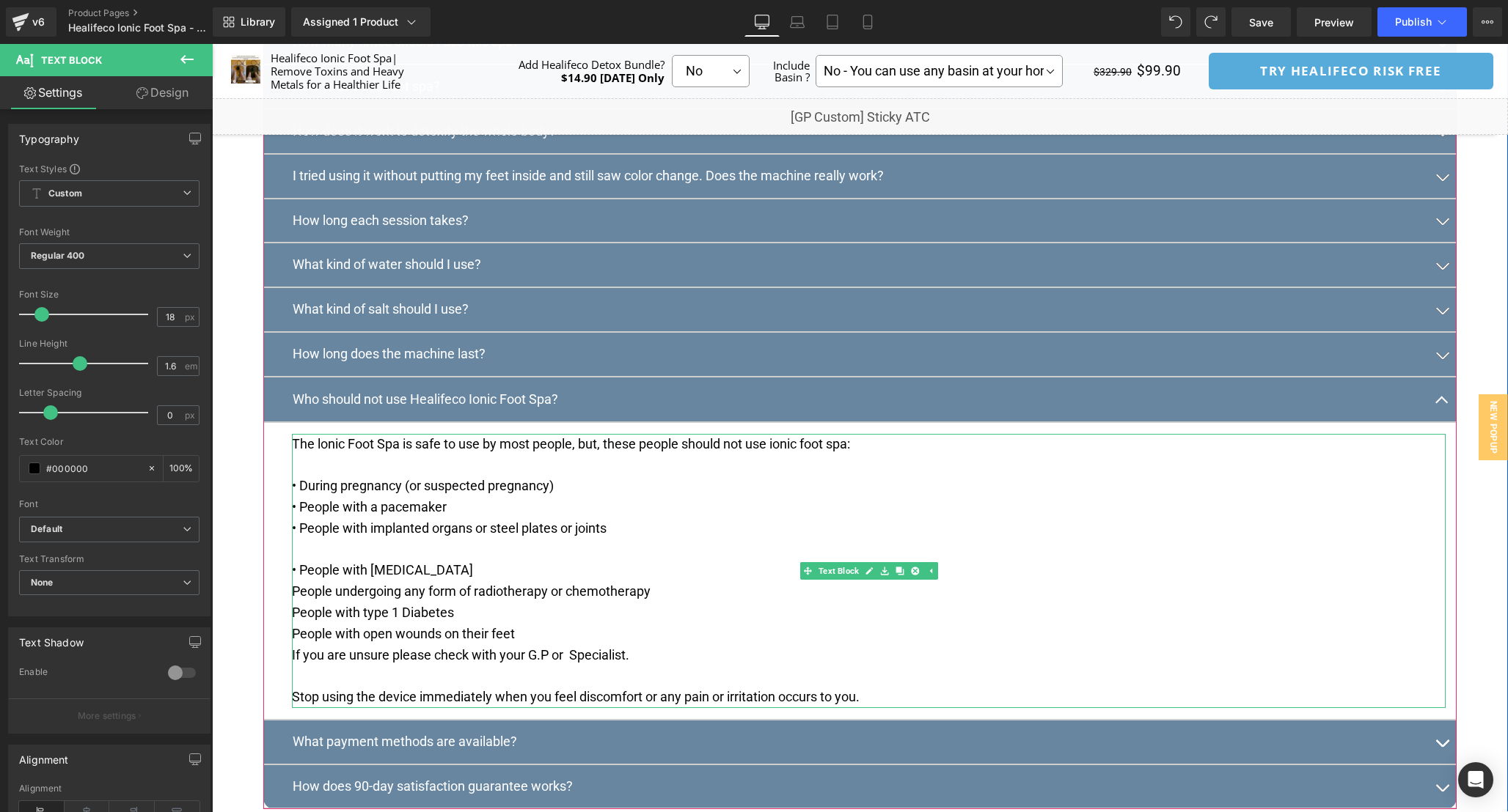
click at [386, 561] on p "﻿﻿" at bounding box center [869, 550] width 1153 height 21
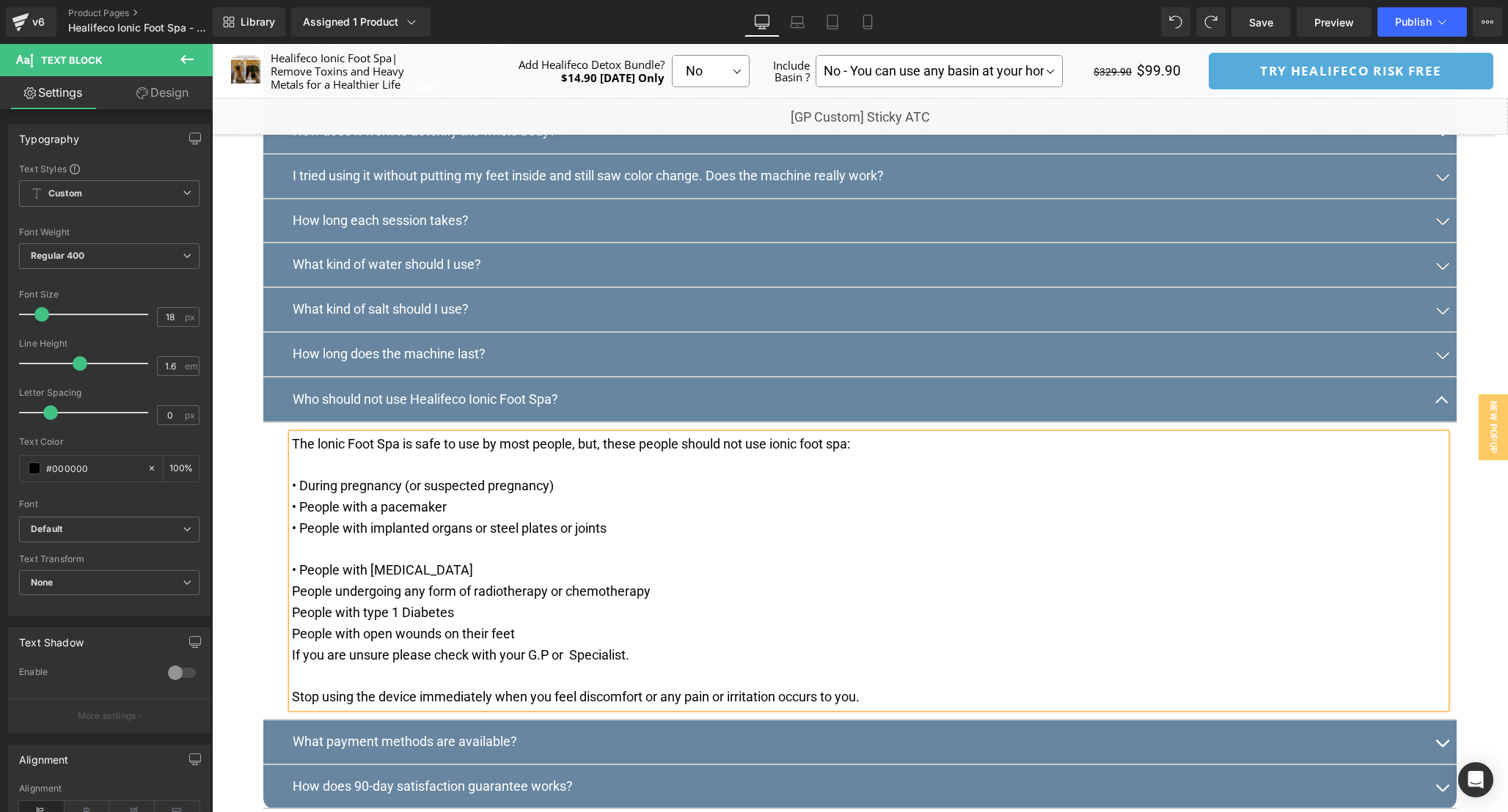
click at [386, 561] on p "﻿" at bounding box center [869, 550] width 1153 height 21
click at [316, 561] on p at bounding box center [869, 550] width 1153 height 21
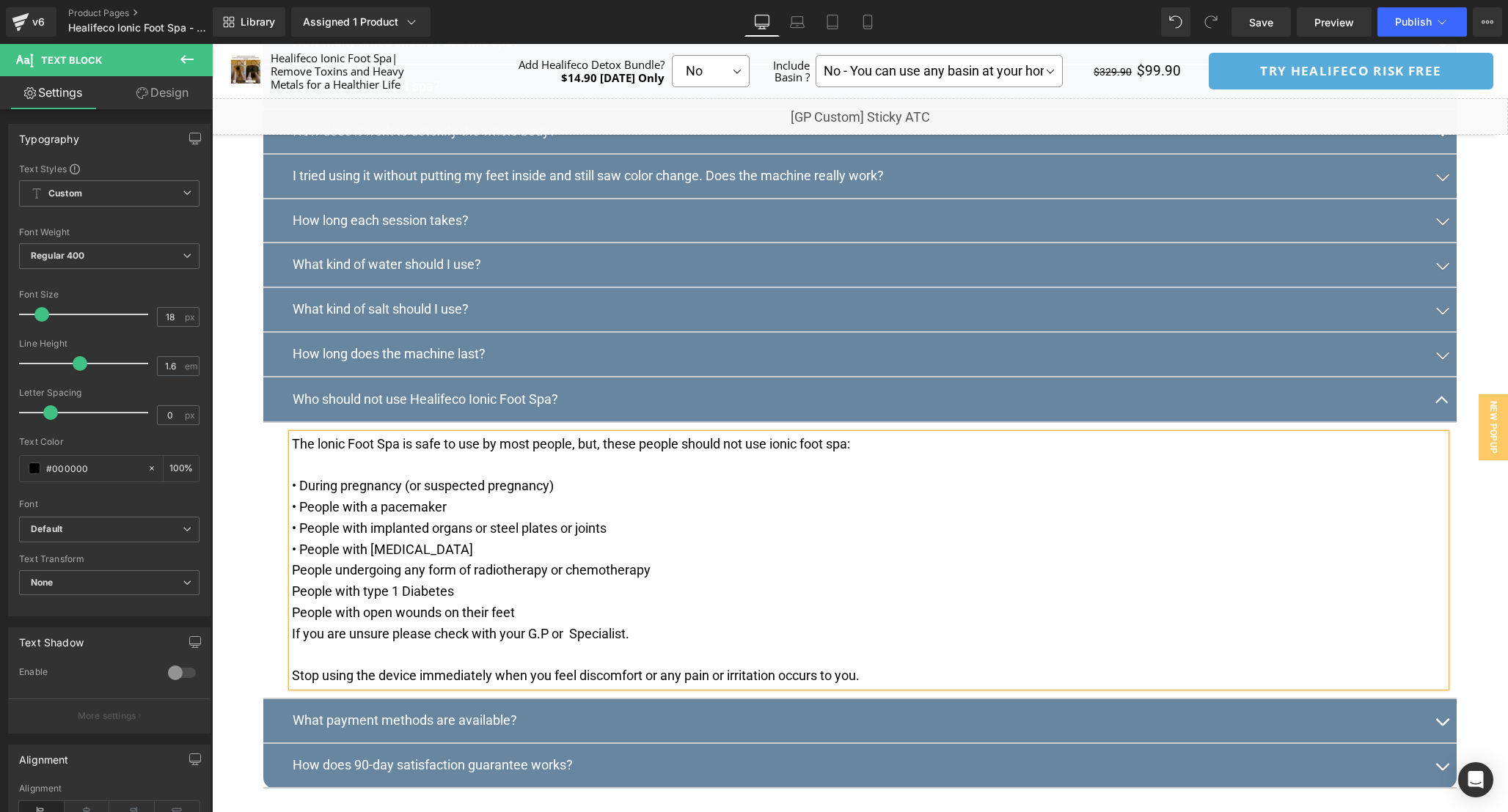
click at [292, 581] on p "﻿﻿People undergoing any form of [MEDICAL_DATA] or [MEDICAL_DATA]" at bounding box center [869, 571] width 1153 height 21
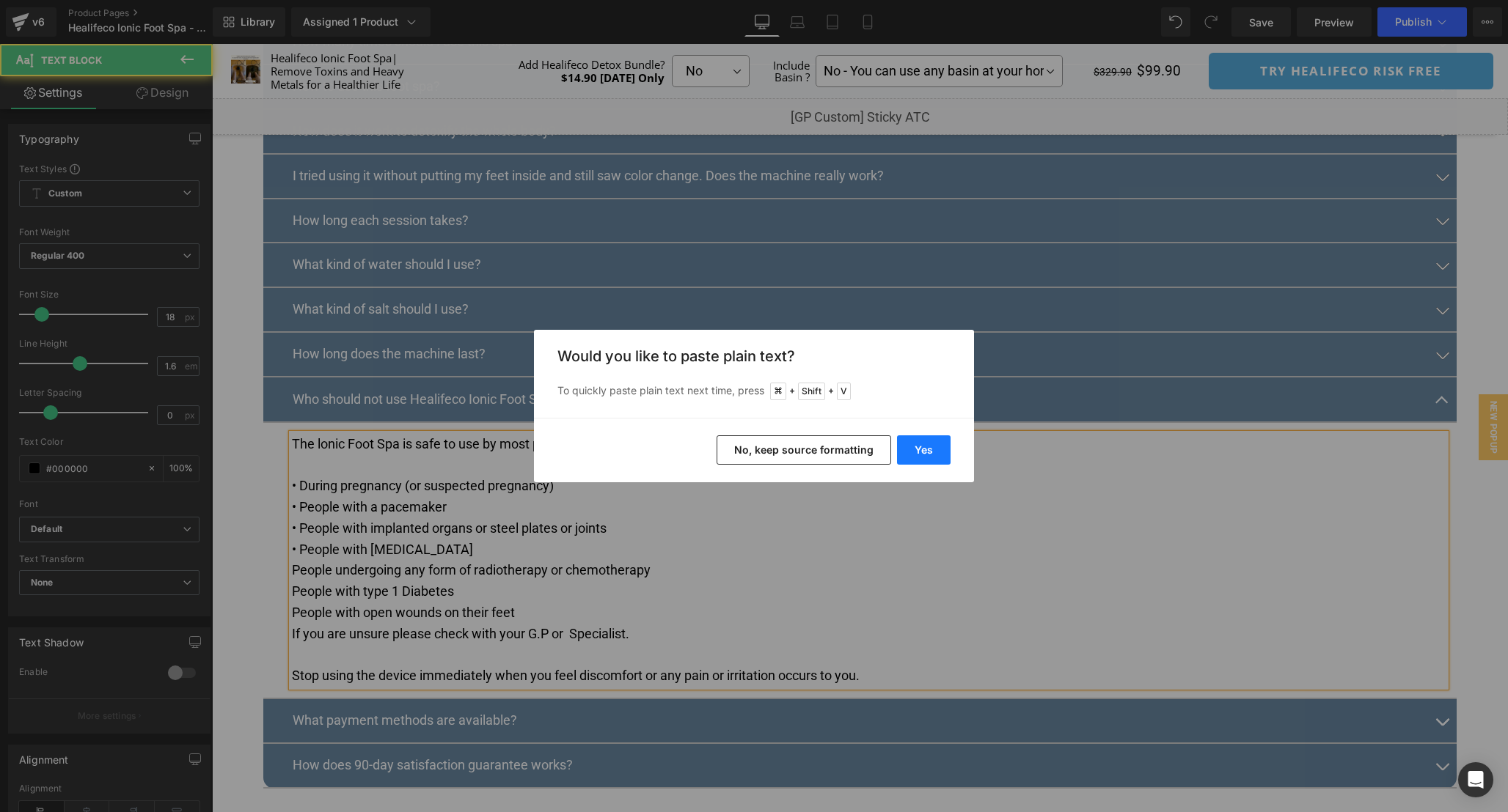
click at [926, 442] on button "Yes" at bounding box center [924, 450] width 54 height 29
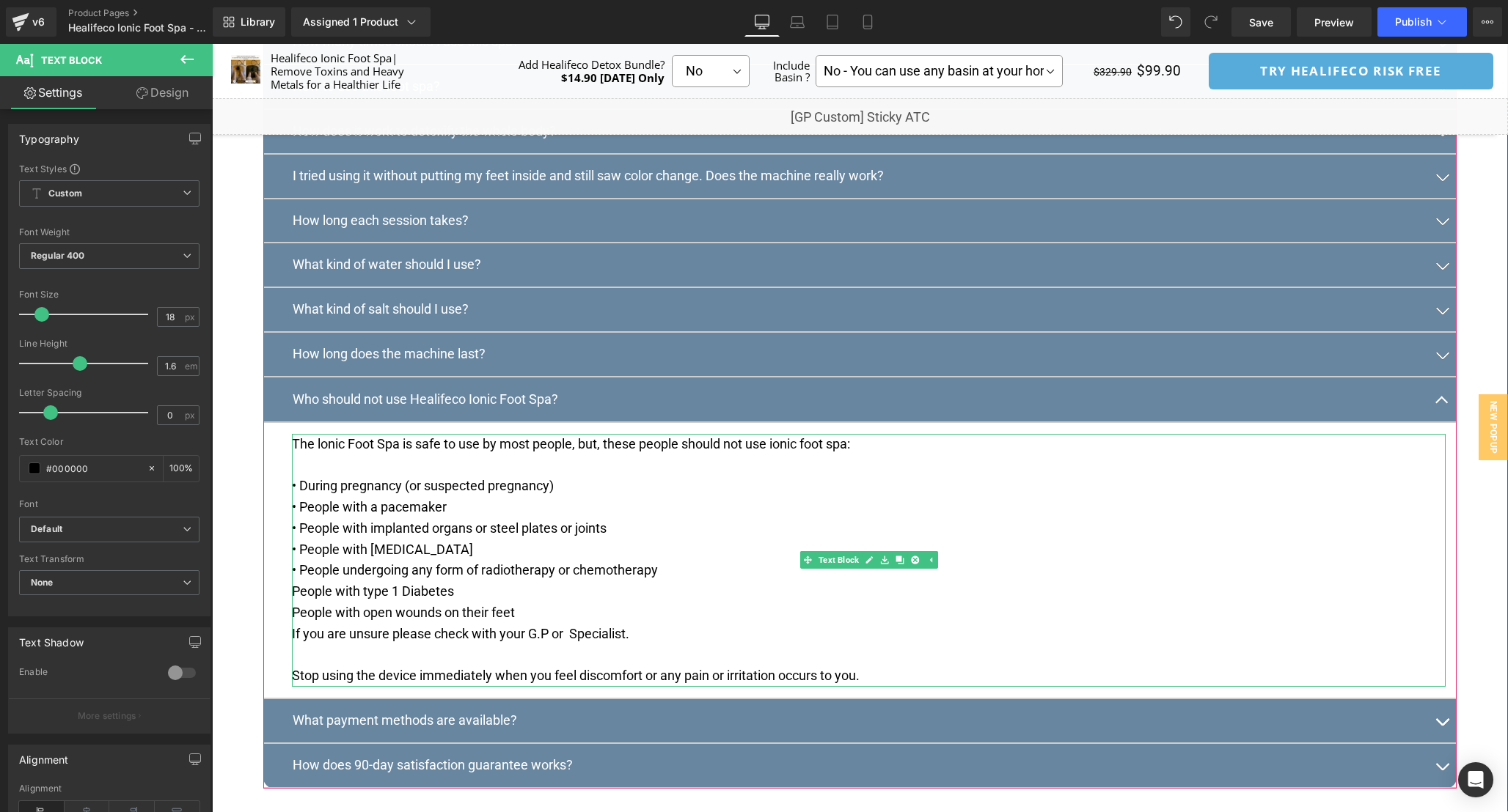
click at [295, 603] on p "﻿﻿People with [MEDICAL_DATA]" at bounding box center [869, 592] width 1153 height 21
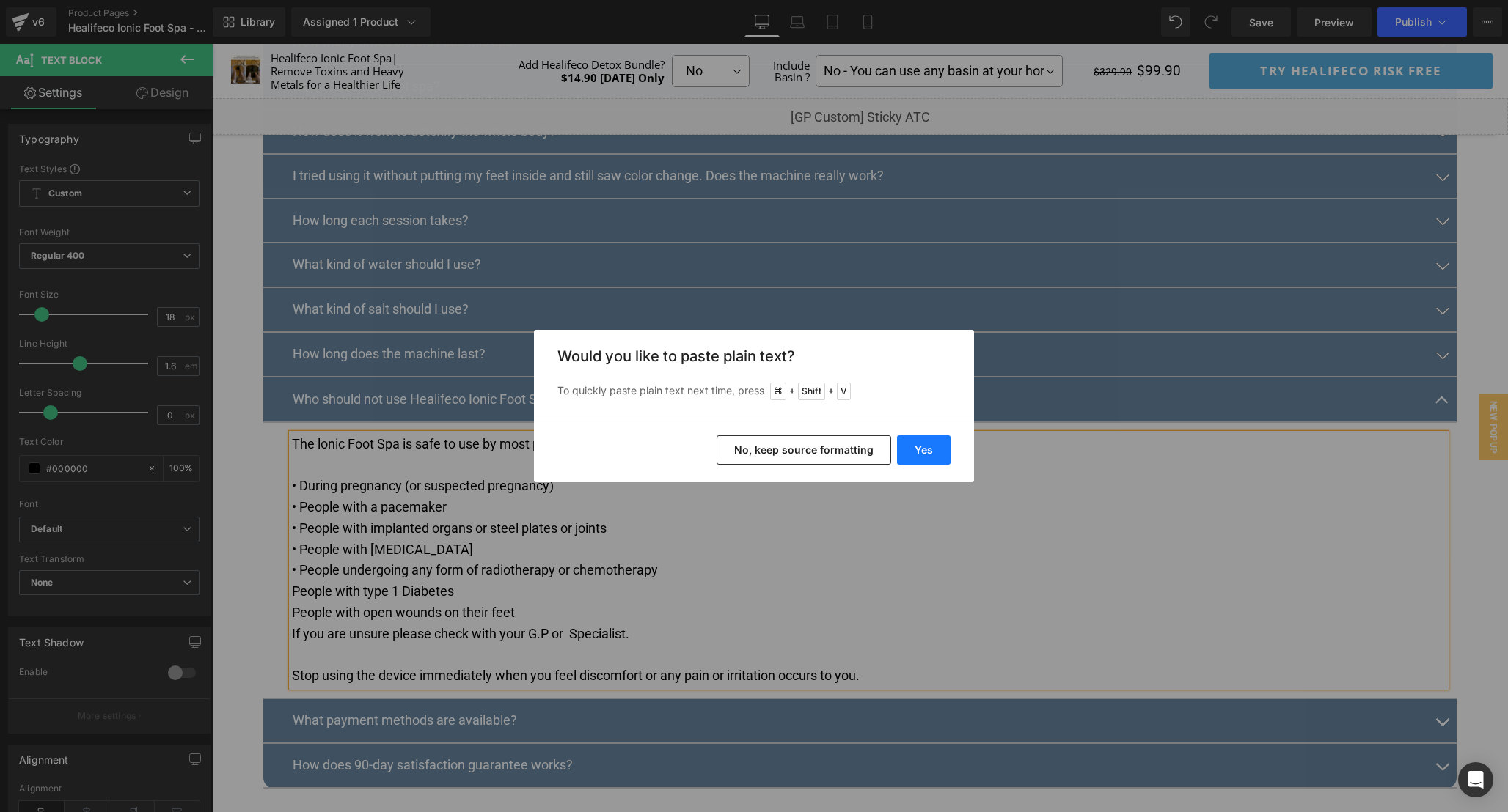
click at [920, 446] on button "Yes" at bounding box center [924, 450] width 54 height 29
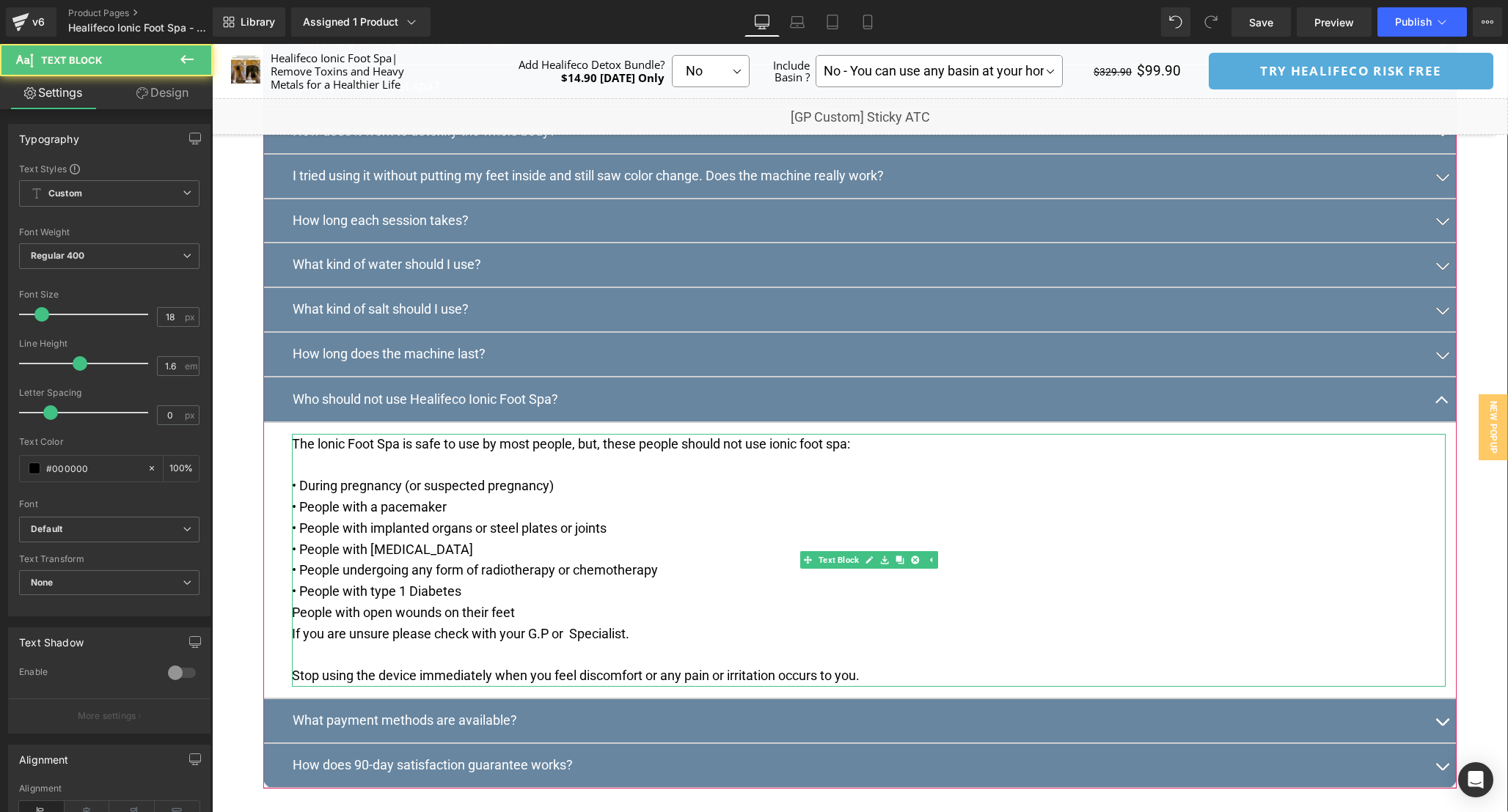
click at [295, 637] on div "The lonic Foot Spa is safe to use by most people, but, these people should not …" at bounding box center [869, 561] width 1153 height 254
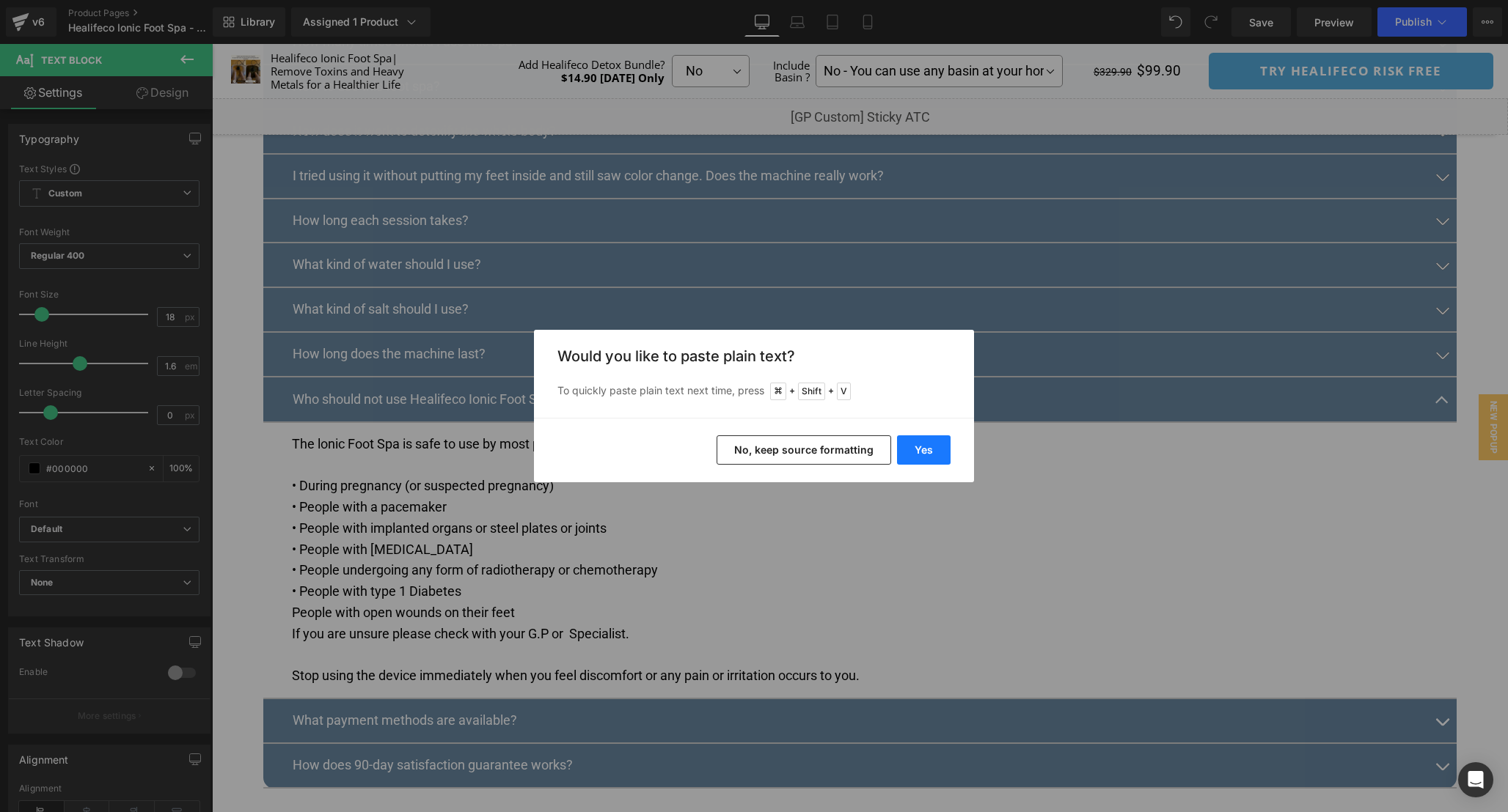
click at [921, 453] on button "Yes" at bounding box center [924, 450] width 54 height 29
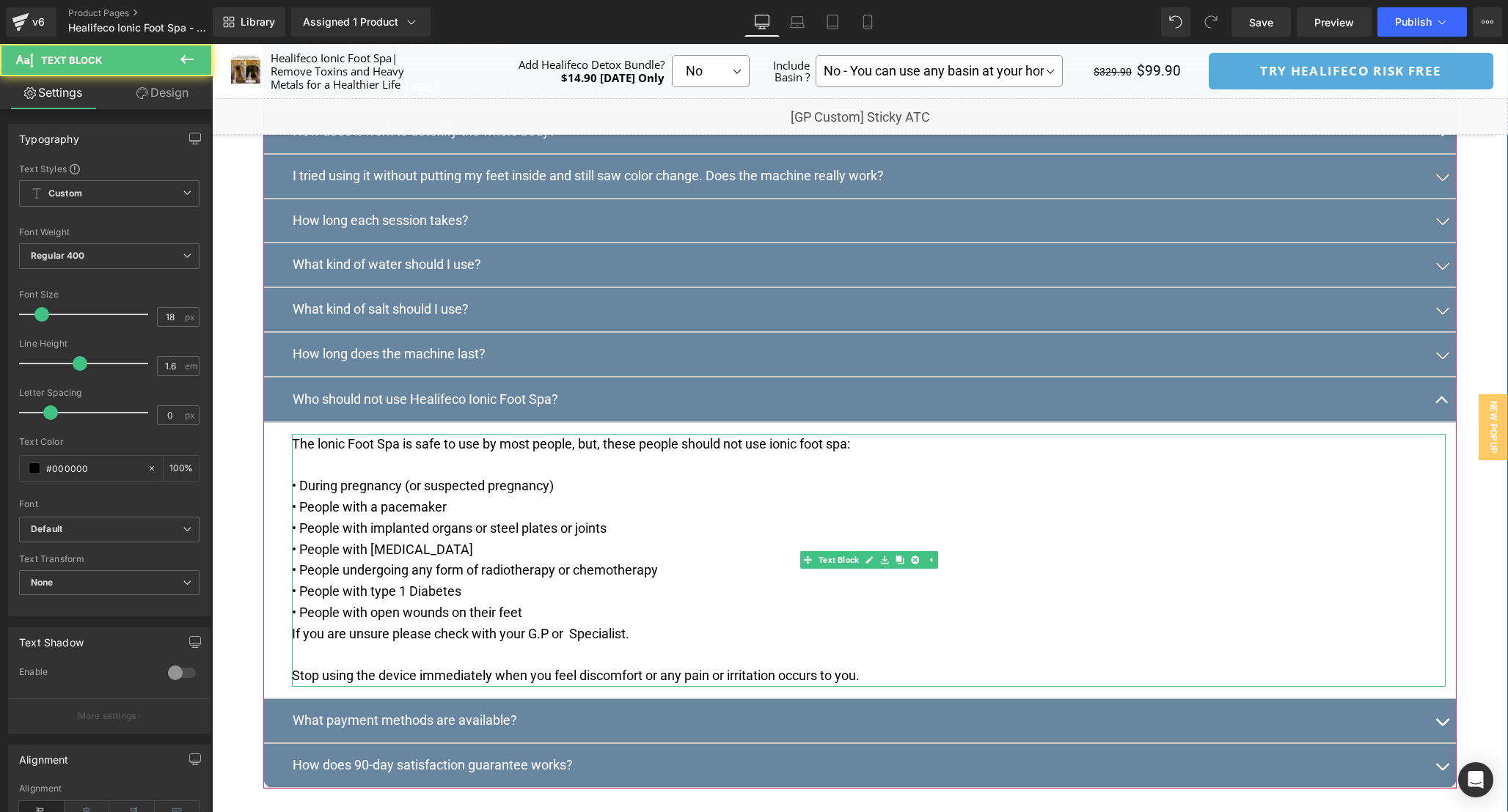
click at [296, 659] on p "﻿﻿If you are unsure please check with your G.P or  Specialist. Stop using the d…" at bounding box center [869, 655] width 1153 height 64
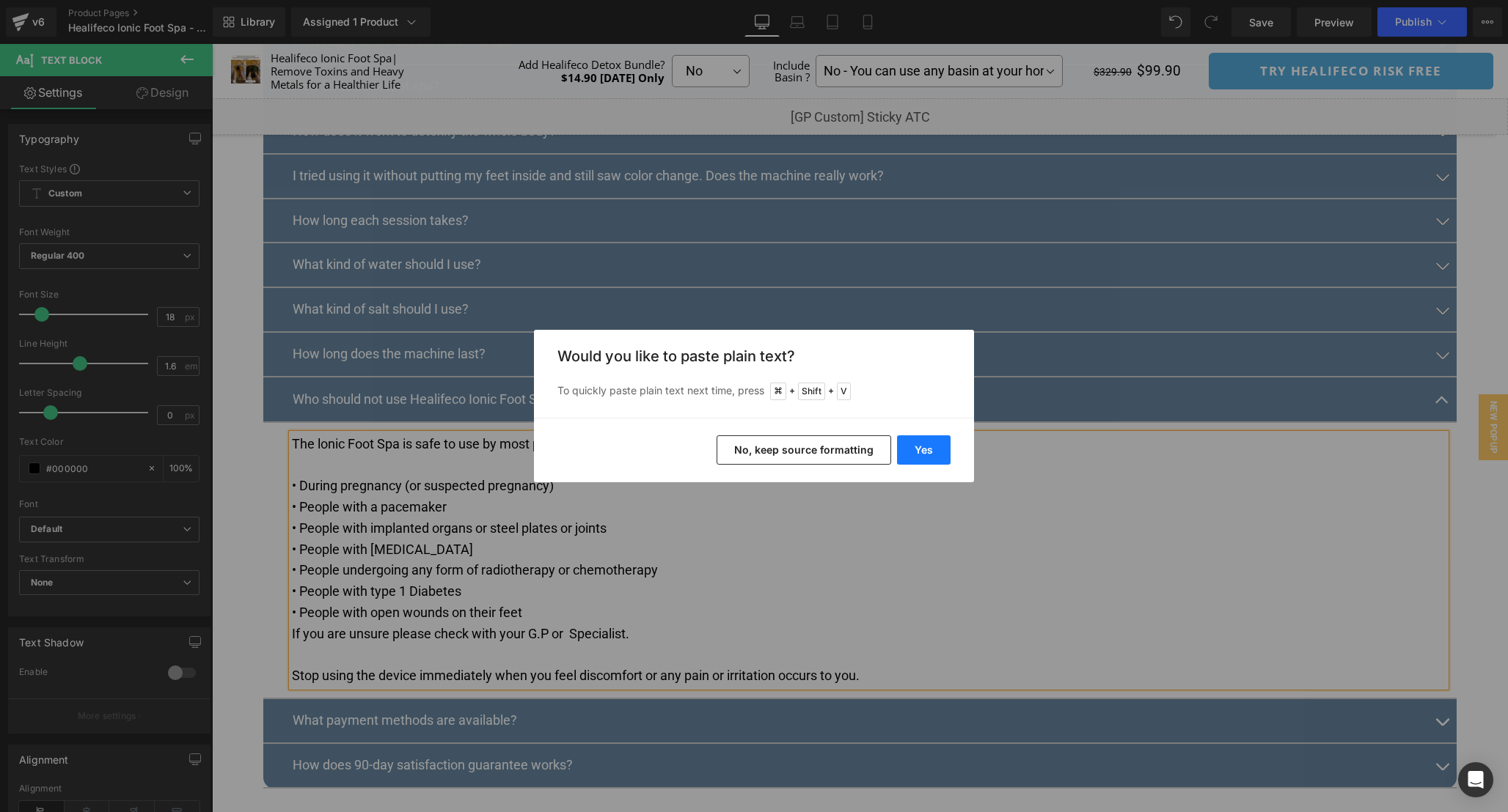
click at [937, 453] on button "Yes" at bounding box center [924, 450] width 54 height 29
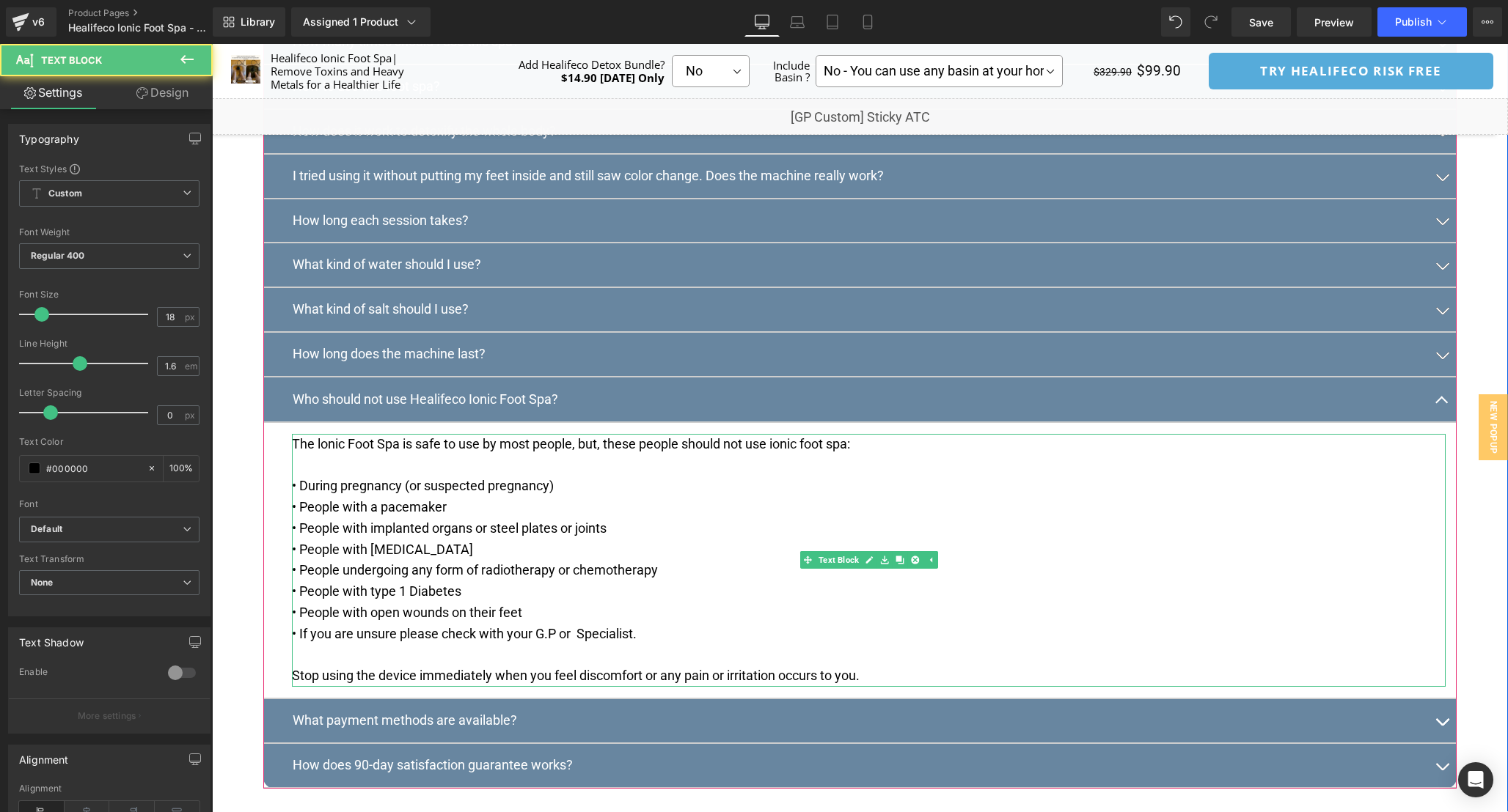
click at [550, 682] on p "﻿﻿• If you are unsure please check with your G.P or  Specialist. Stop using the…" at bounding box center [869, 655] width 1153 height 64
click at [1013, 497] on p "The lonic Foot Spa is safe to use by most people, but, these people should not …" at bounding box center [869, 465] width 1153 height 64
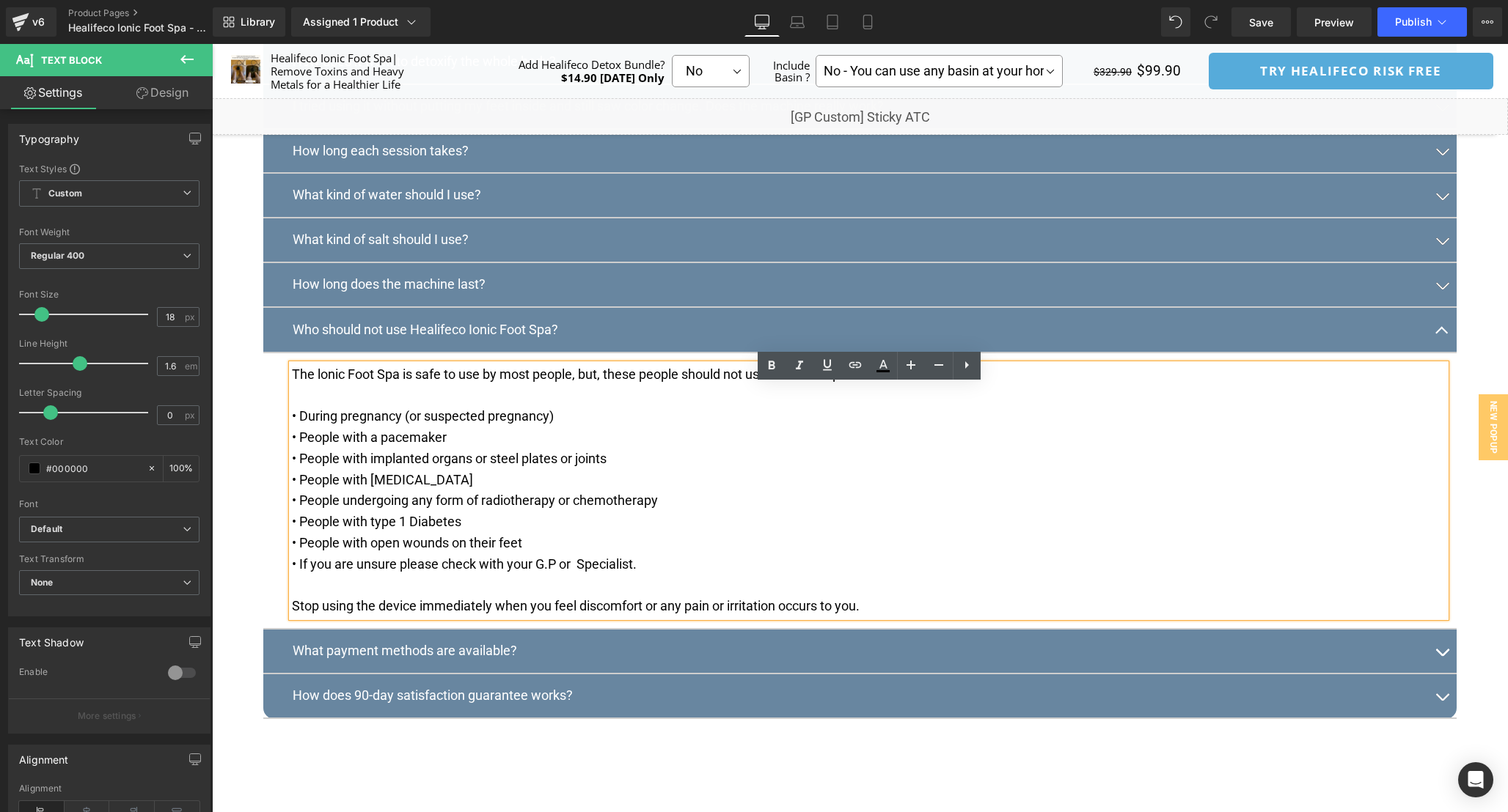
scroll to position [8048, 0]
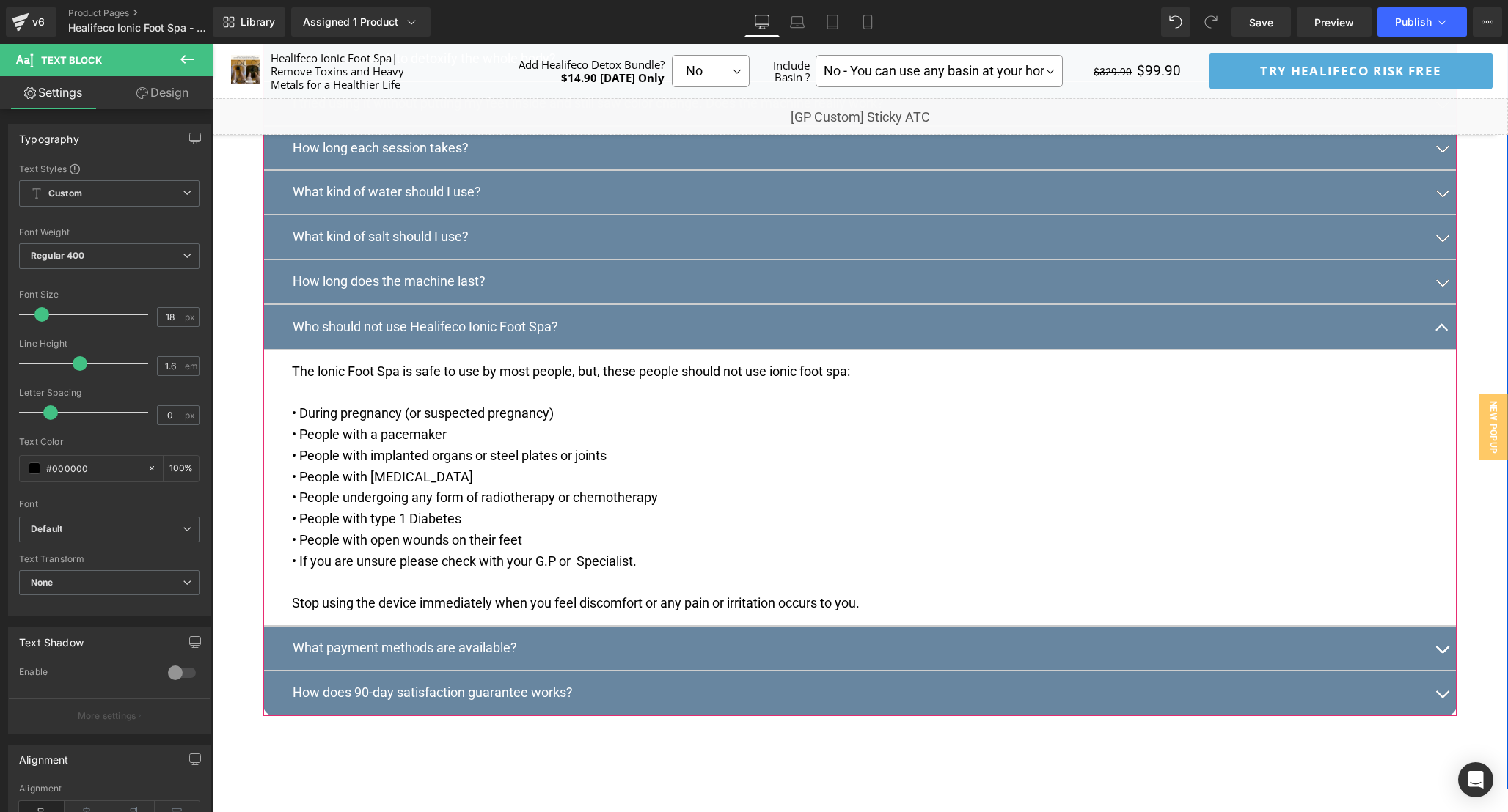
click at [529, 338] on p "Who should not use Healifeco Ionic Foot Spa?" at bounding box center [859, 327] width 1135 height 21
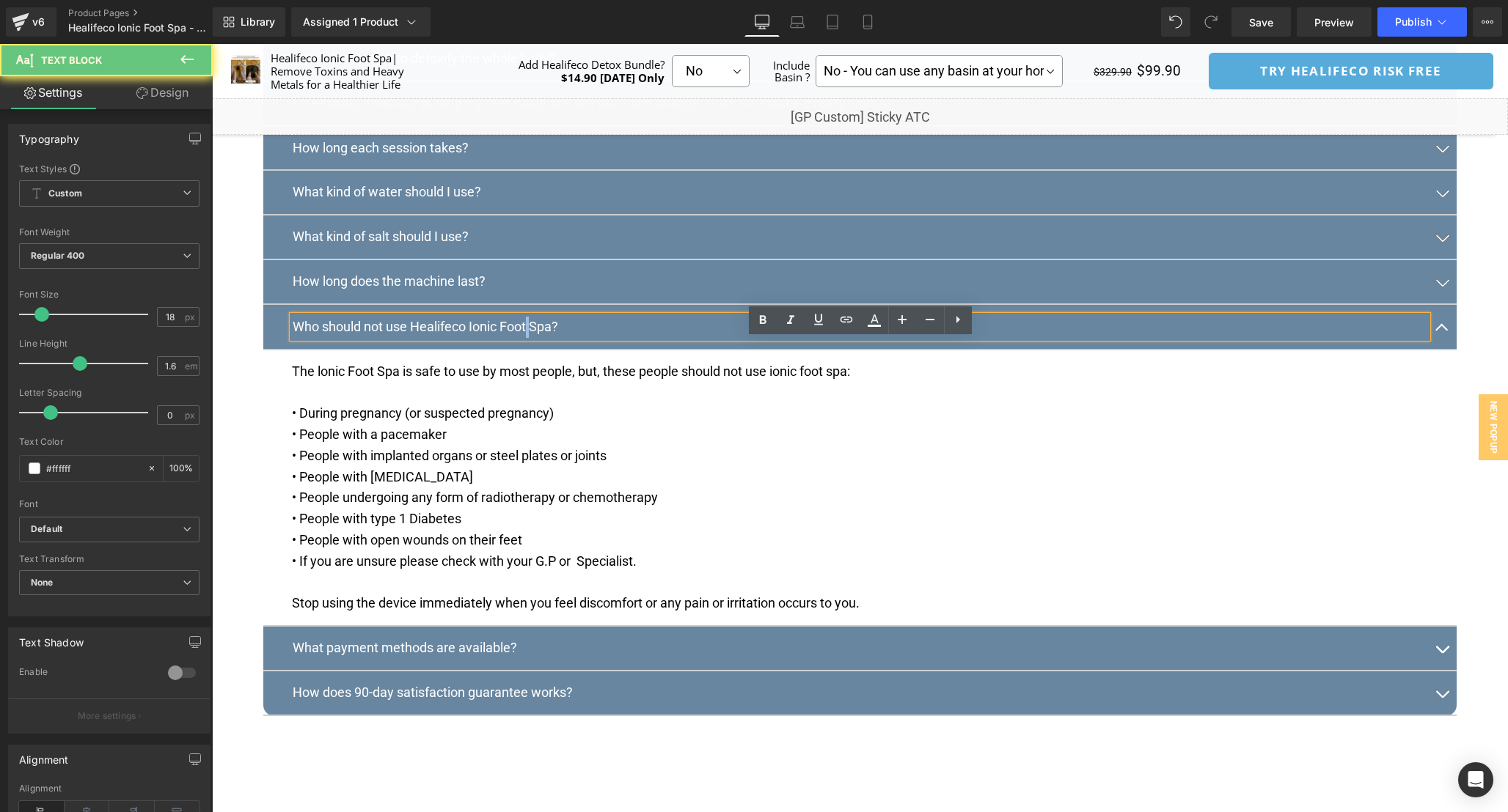
click at [529, 338] on p "Who should not use Healifeco Ionic Foot Spa?" at bounding box center [859, 327] width 1135 height 21
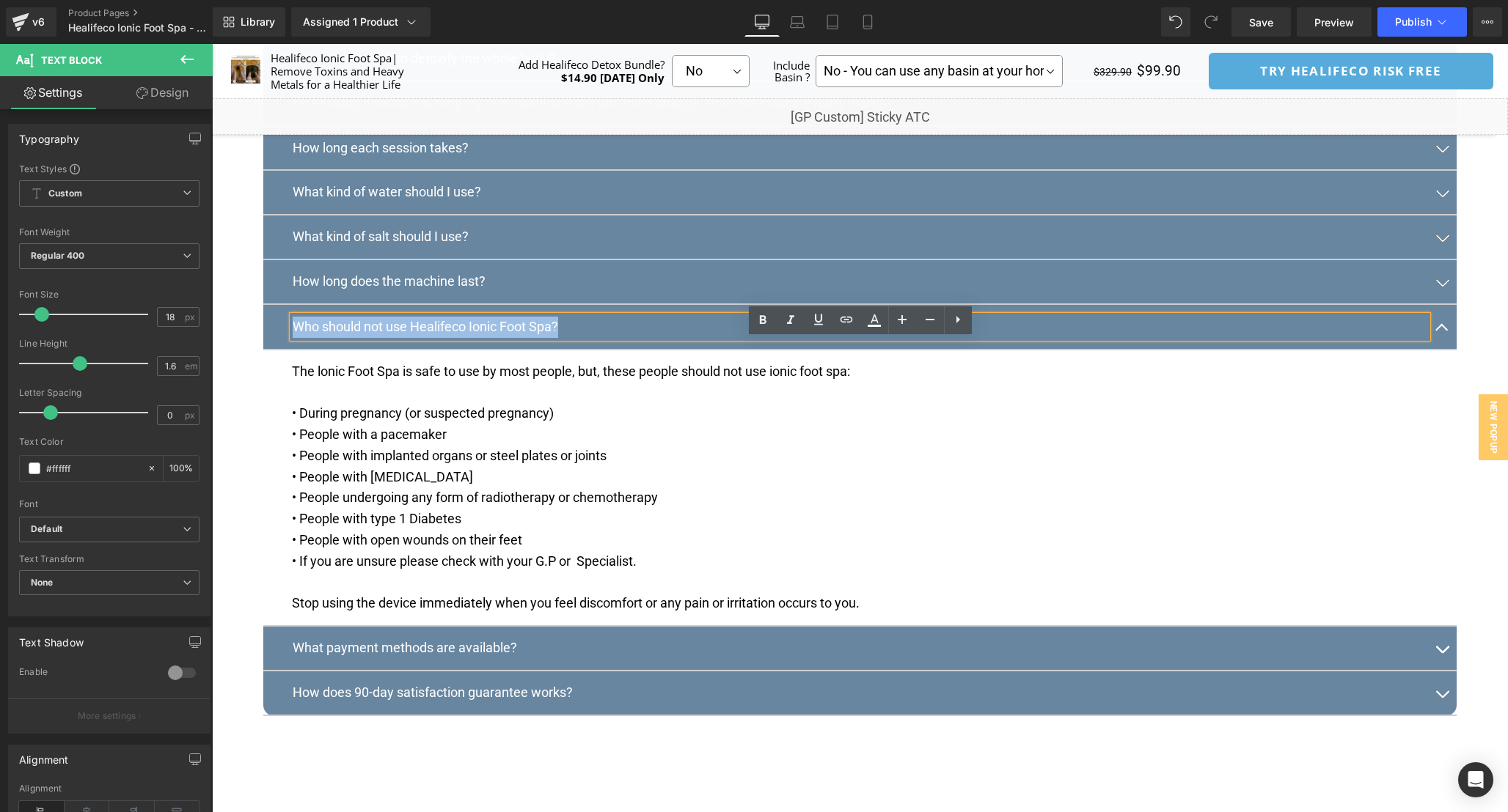
copy p "Who should not use Healifeco Ionic Foot Spa?"
click at [464, 412] on p "The lonic Foot Spa is safe to use by most people, but, these people should not …" at bounding box center [869, 393] width 1153 height 64
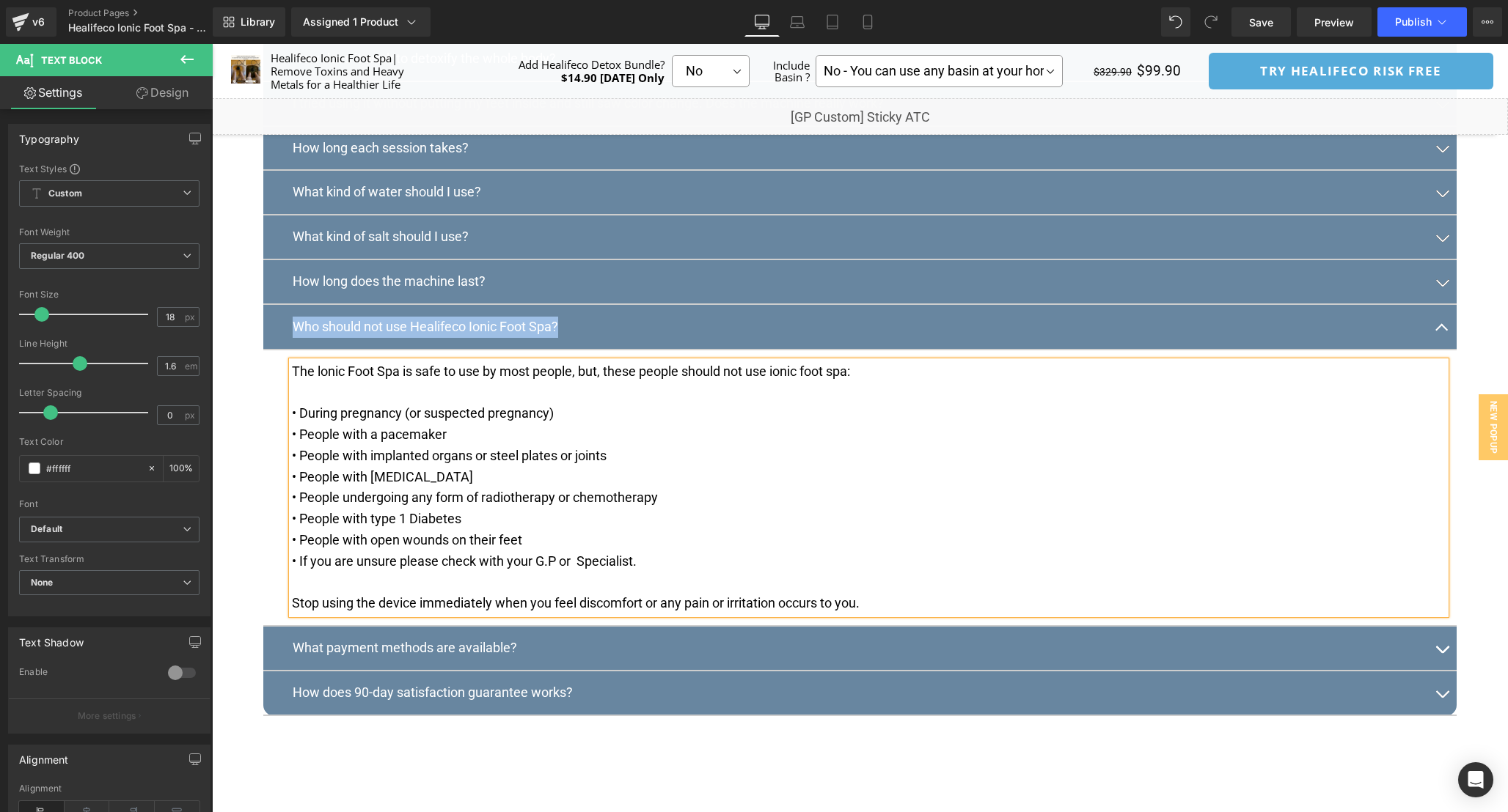
click at [464, 412] on p "The lonic Foot Spa is safe to use by most people, but, these people should not …" at bounding box center [869, 393] width 1153 height 64
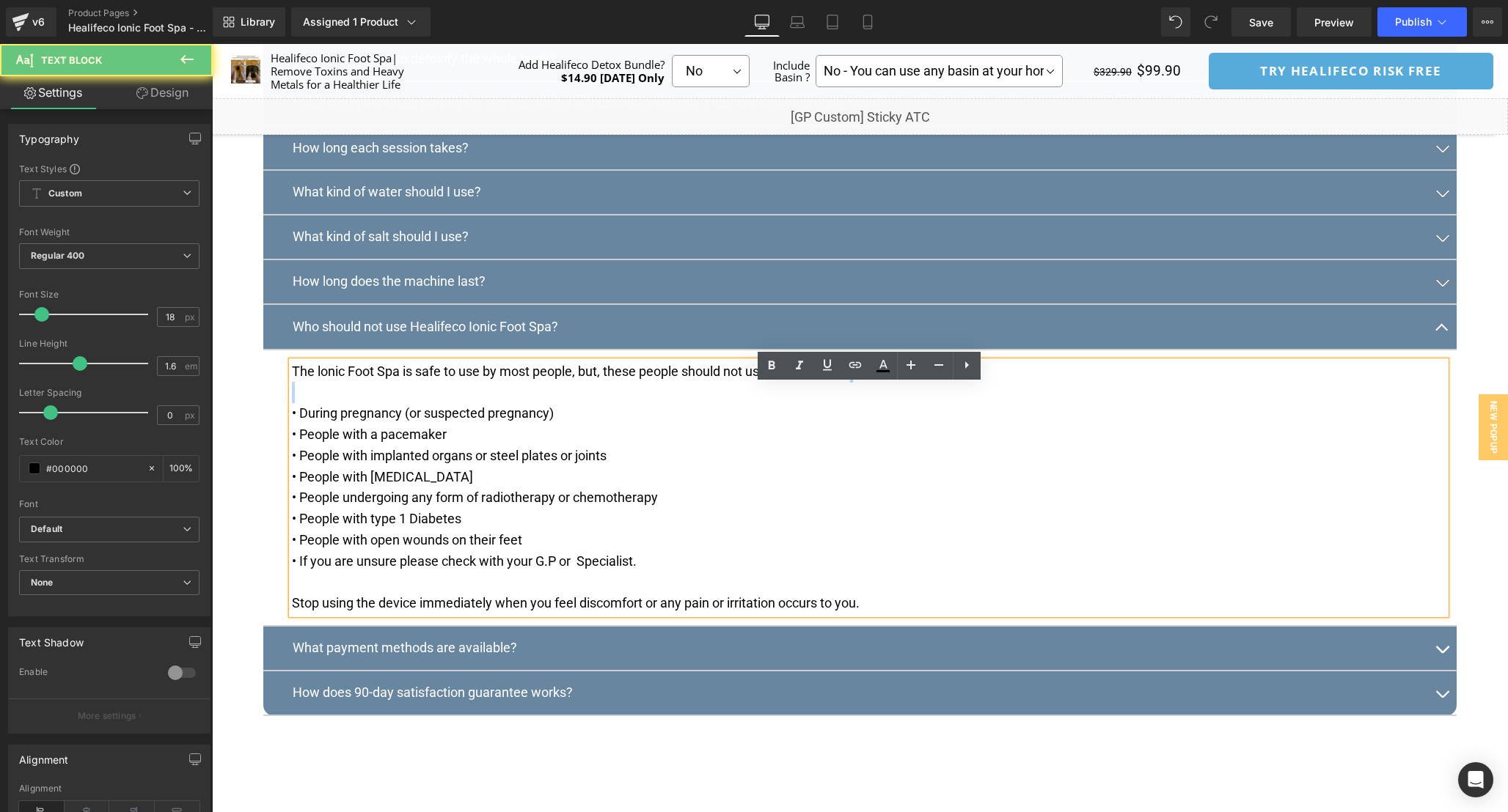
click at [464, 412] on p "The lonic Foot Spa is safe to use by most people, but, these people should not …" at bounding box center [869, 393] width 1153 height 64
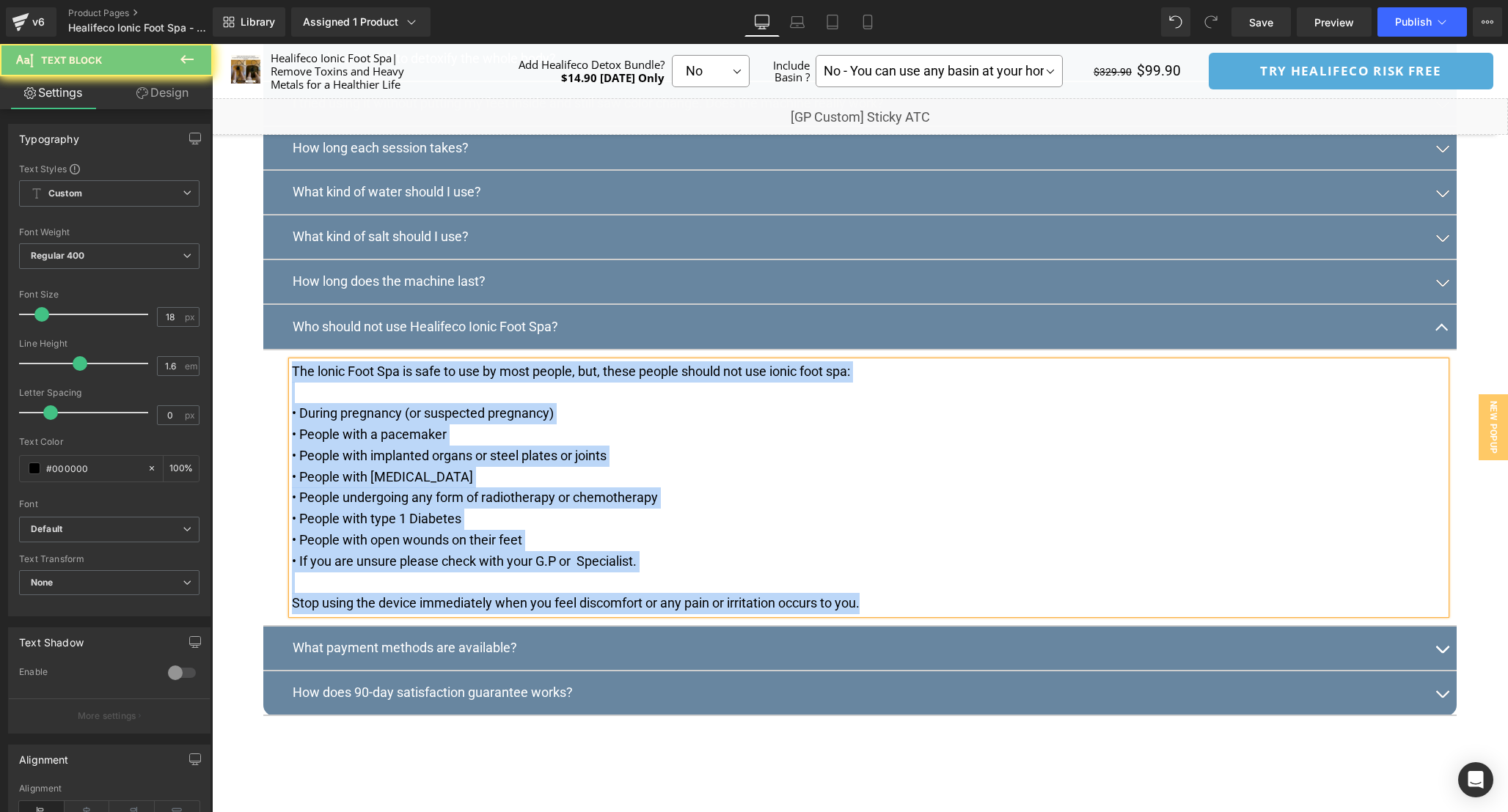
copy div "The lonic Foot Spa is safe to use by most people, but, these people should not …"
click at [1443, 349] on button "button" at bounding box center [1442, 326] width 29 height 44
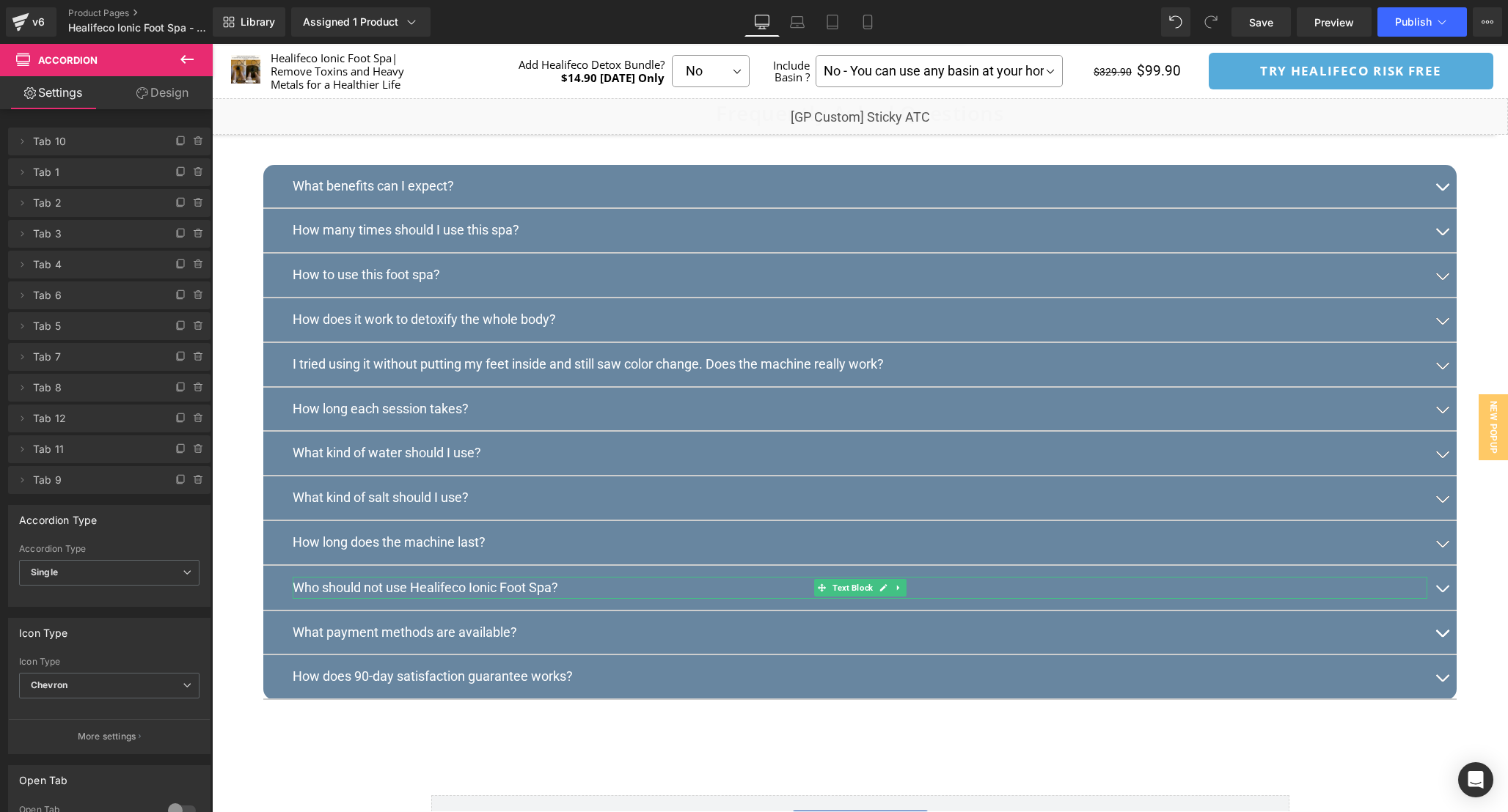
scroll to position [7784, 0]
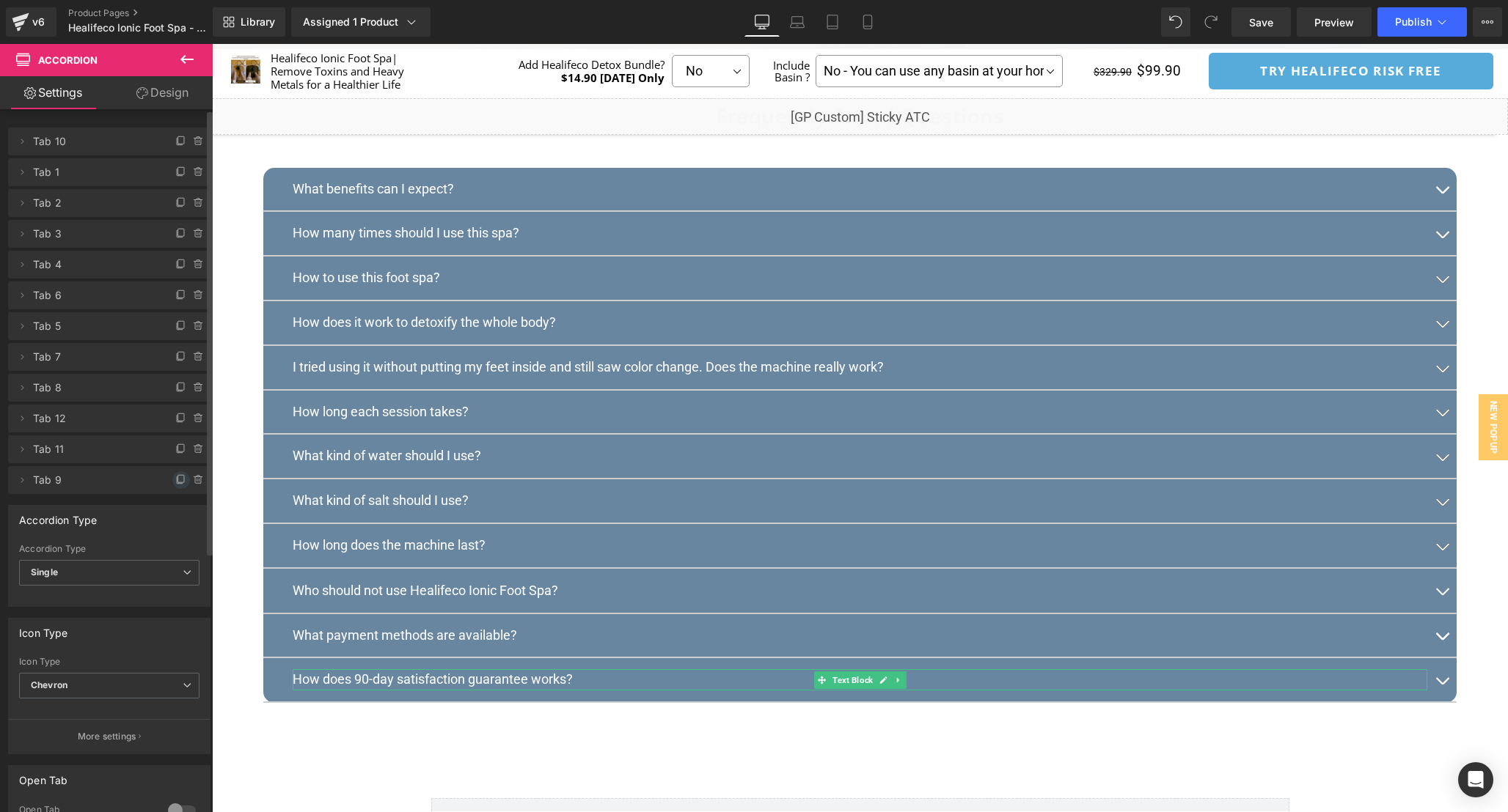
click at [175, 480] on icon at bounding box center [181, 480] width 12 height 12
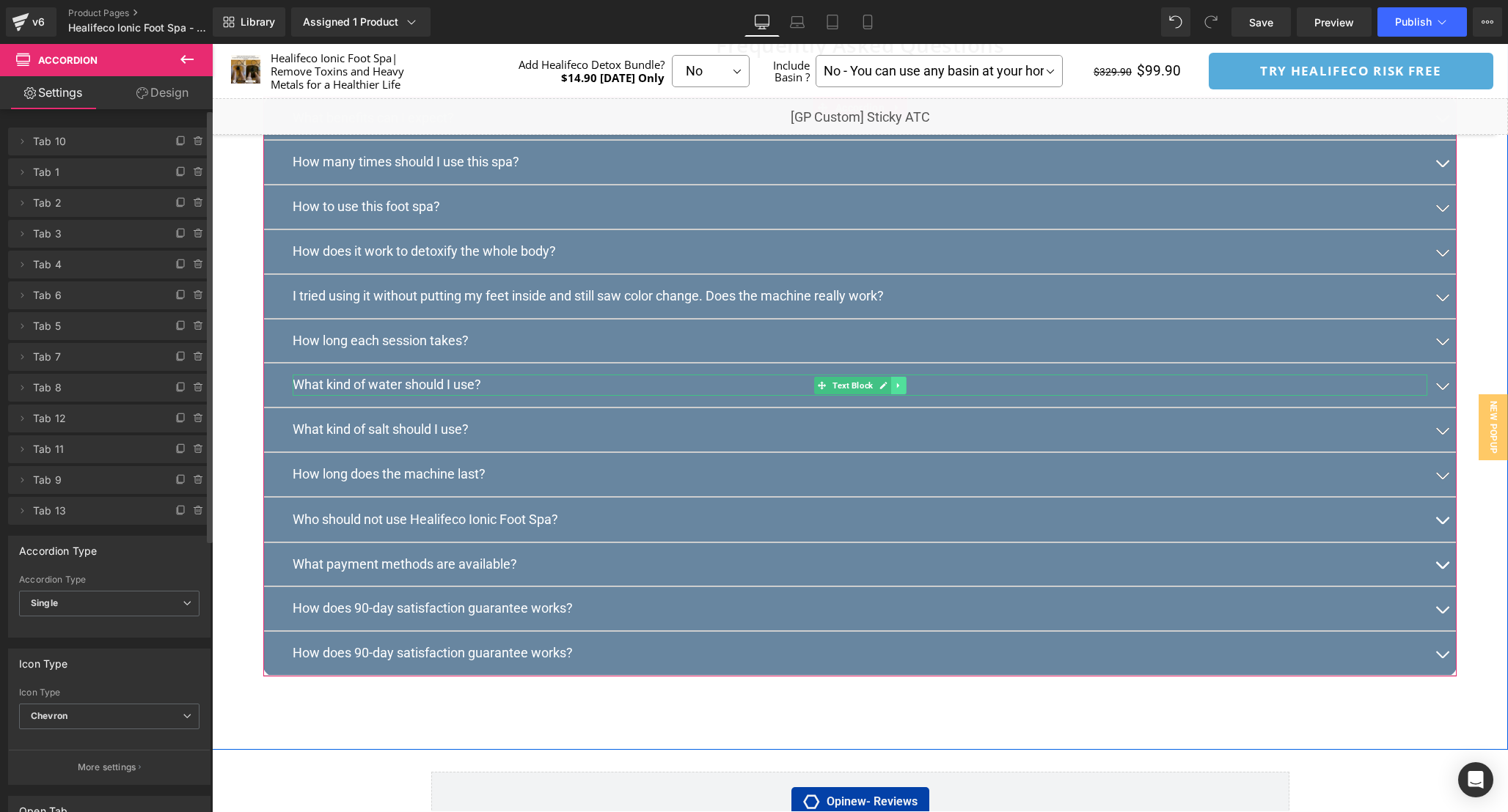
scroll to position [7816, 0]
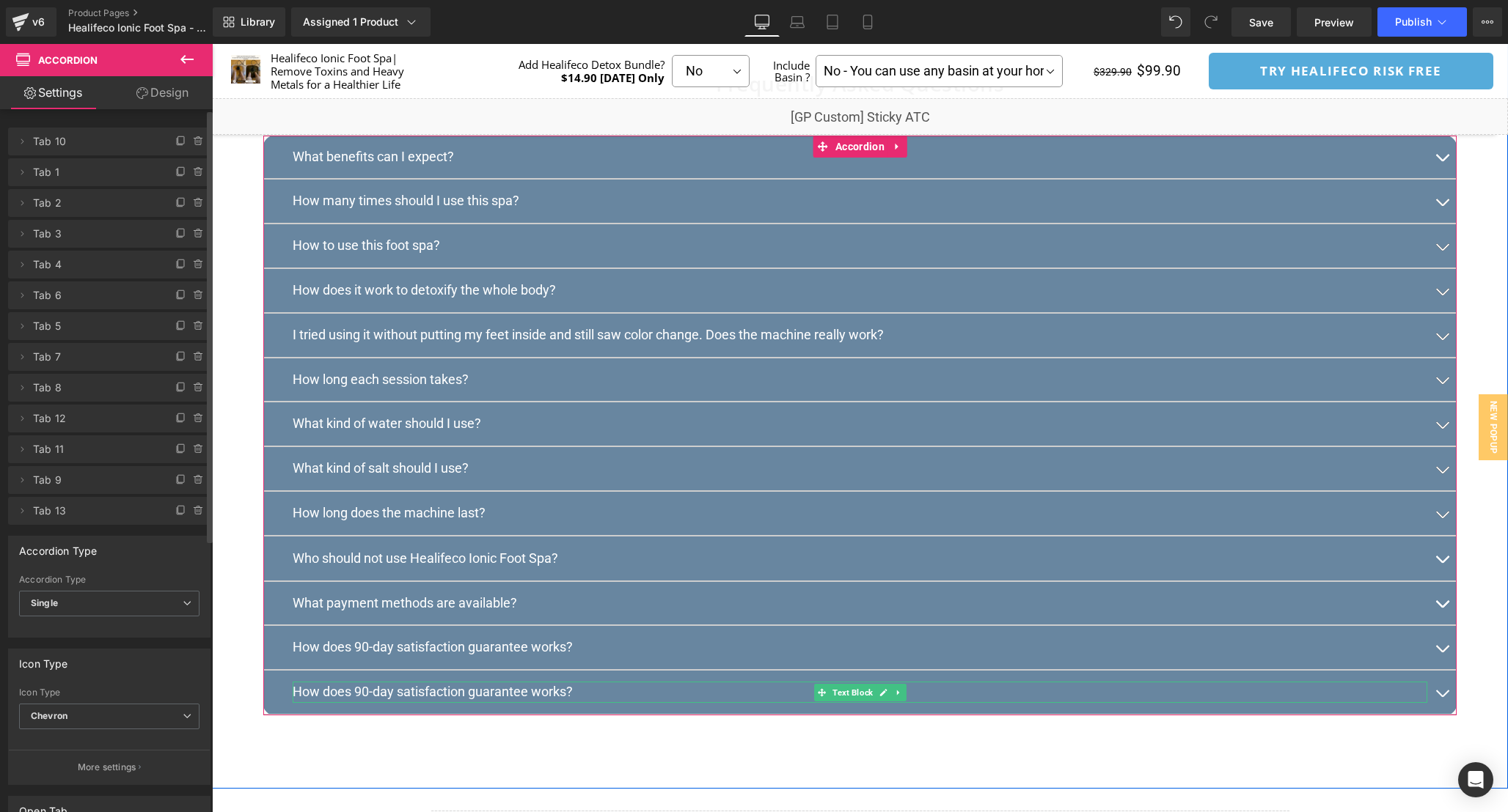
click at [562, 704] on p "How does 90-day satisfaction guarantee works?" at bounding box center [859, 693] width 1135 height 21
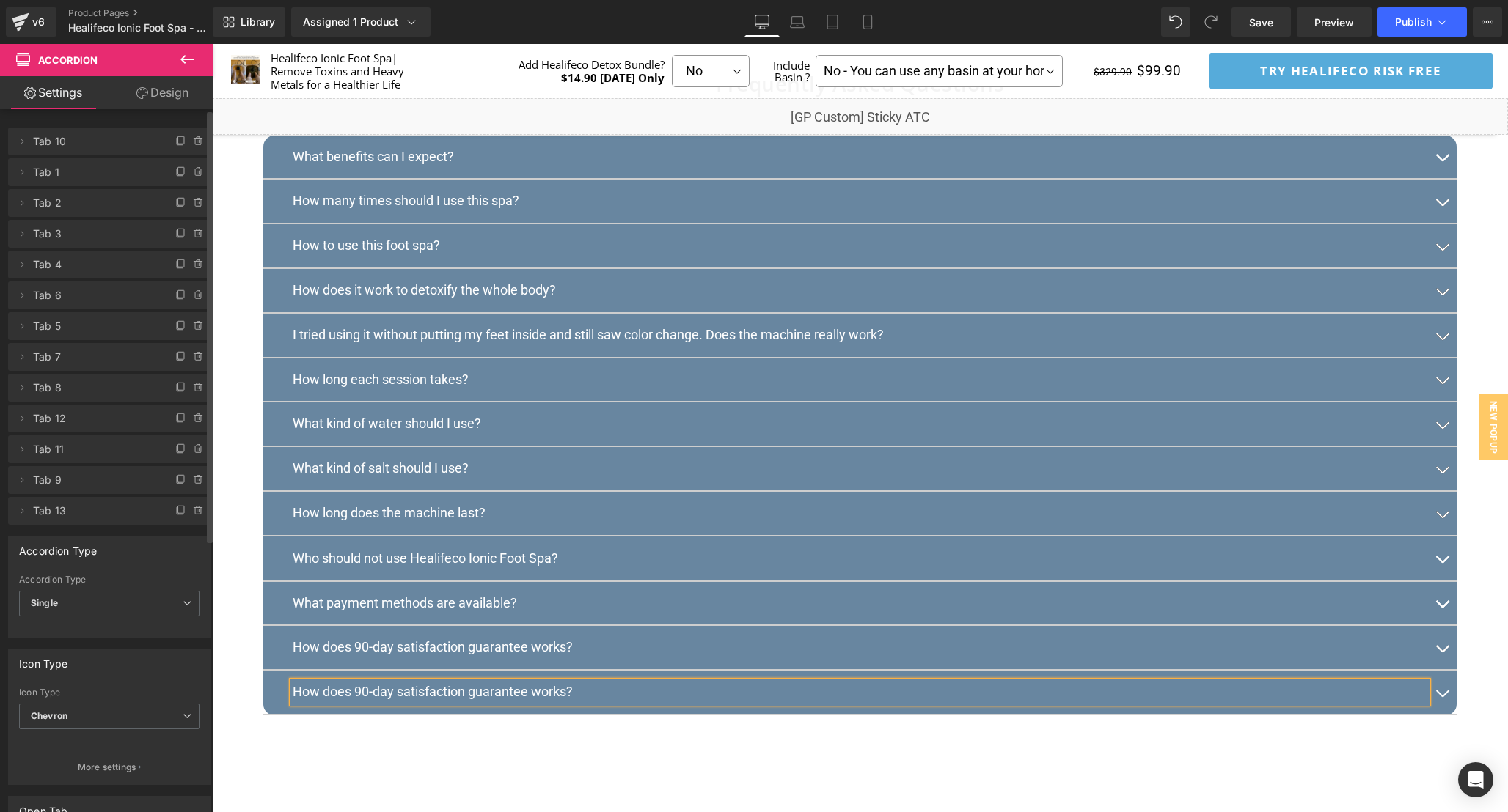
click at [562, 704] on p "How does 90-day satisfaction guarantee works?" at bounding box center [859, 693] width 1135 height 21
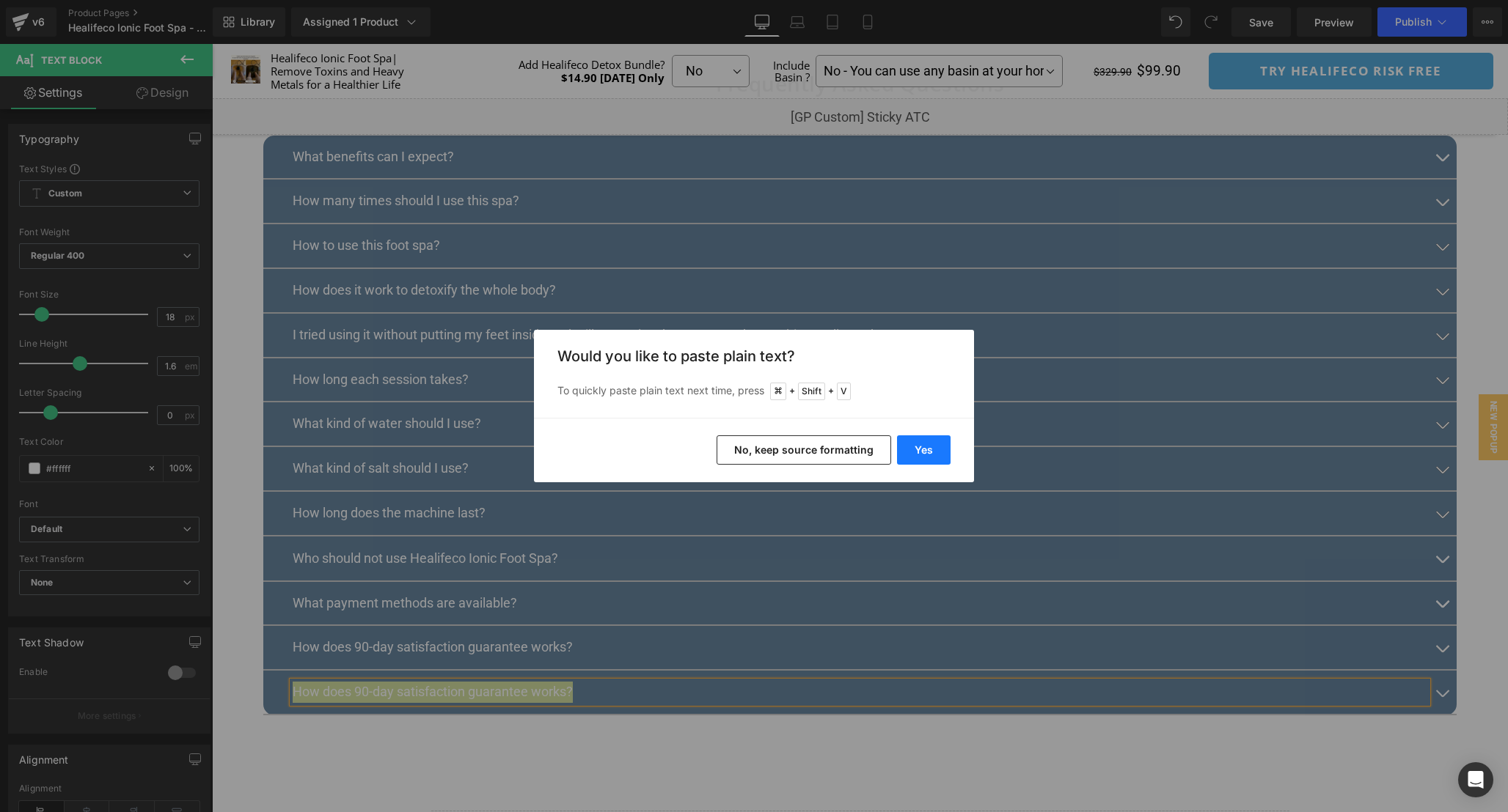
click at [923, 449] on button "Yes" at bounding box center [924, 450] width 54 height 29
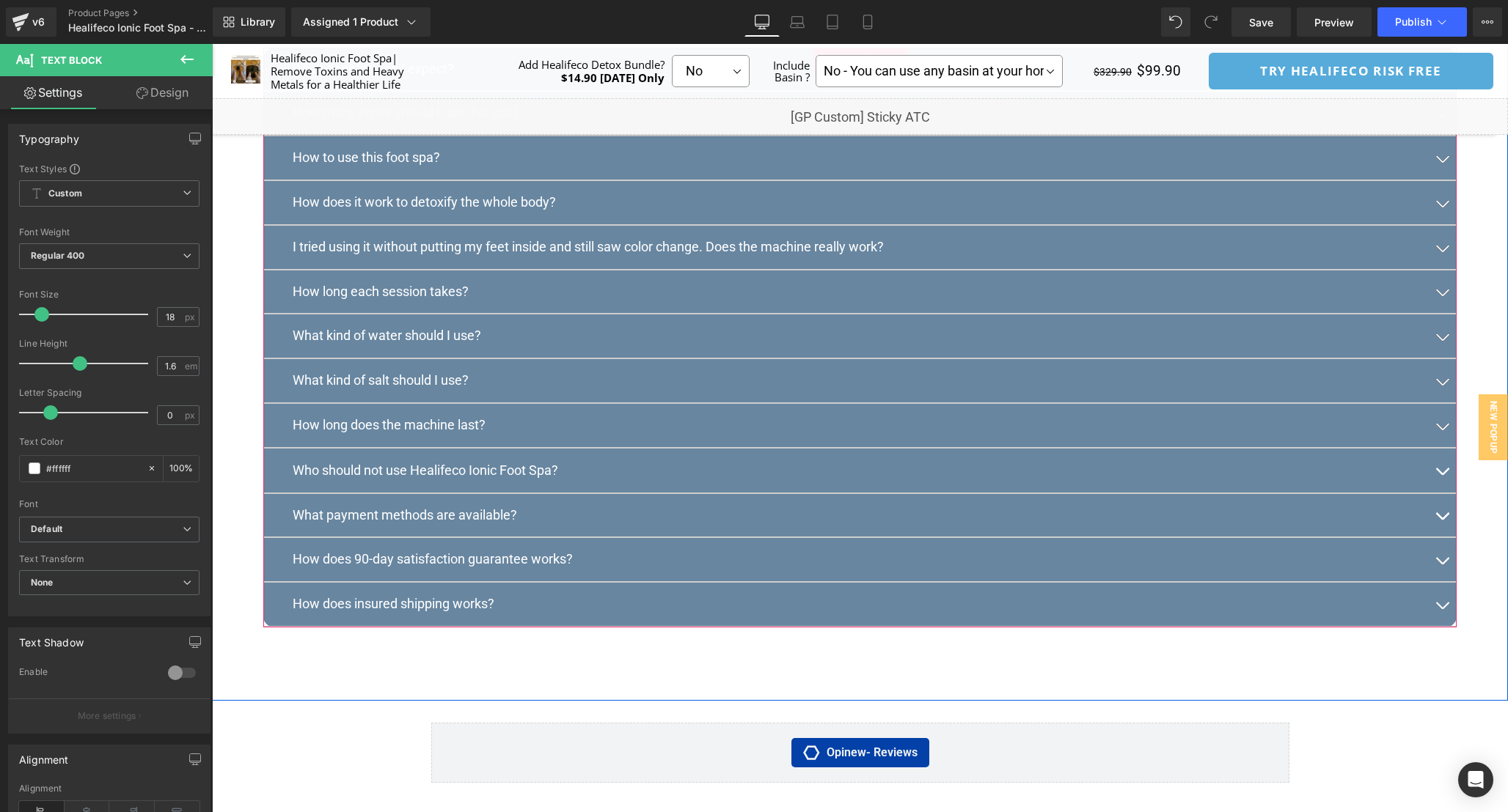
scroll to position [7926, 0]
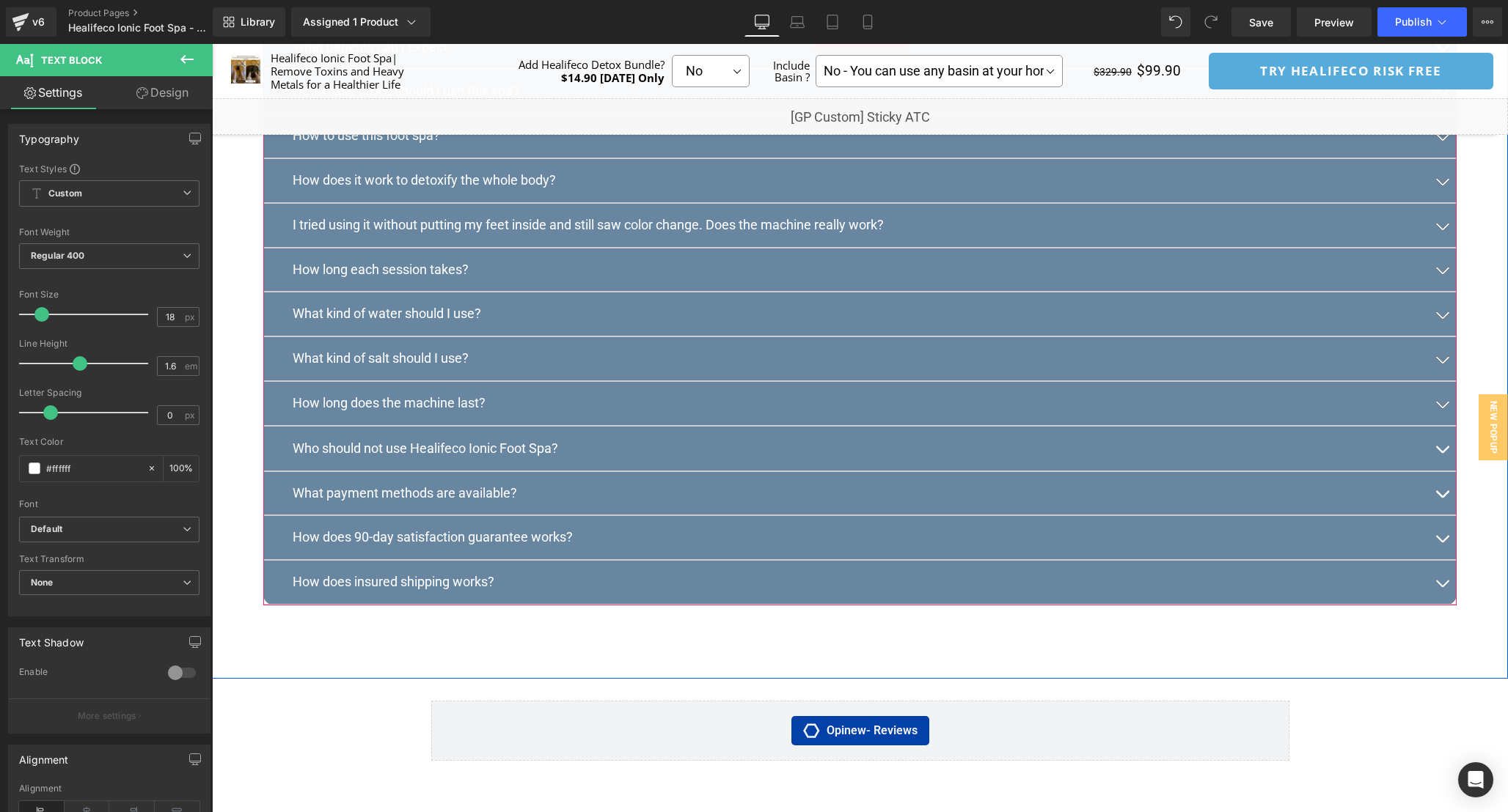
click at [1433, 604] on button "button" at bounding box center [1442, 582] width 29 height 43
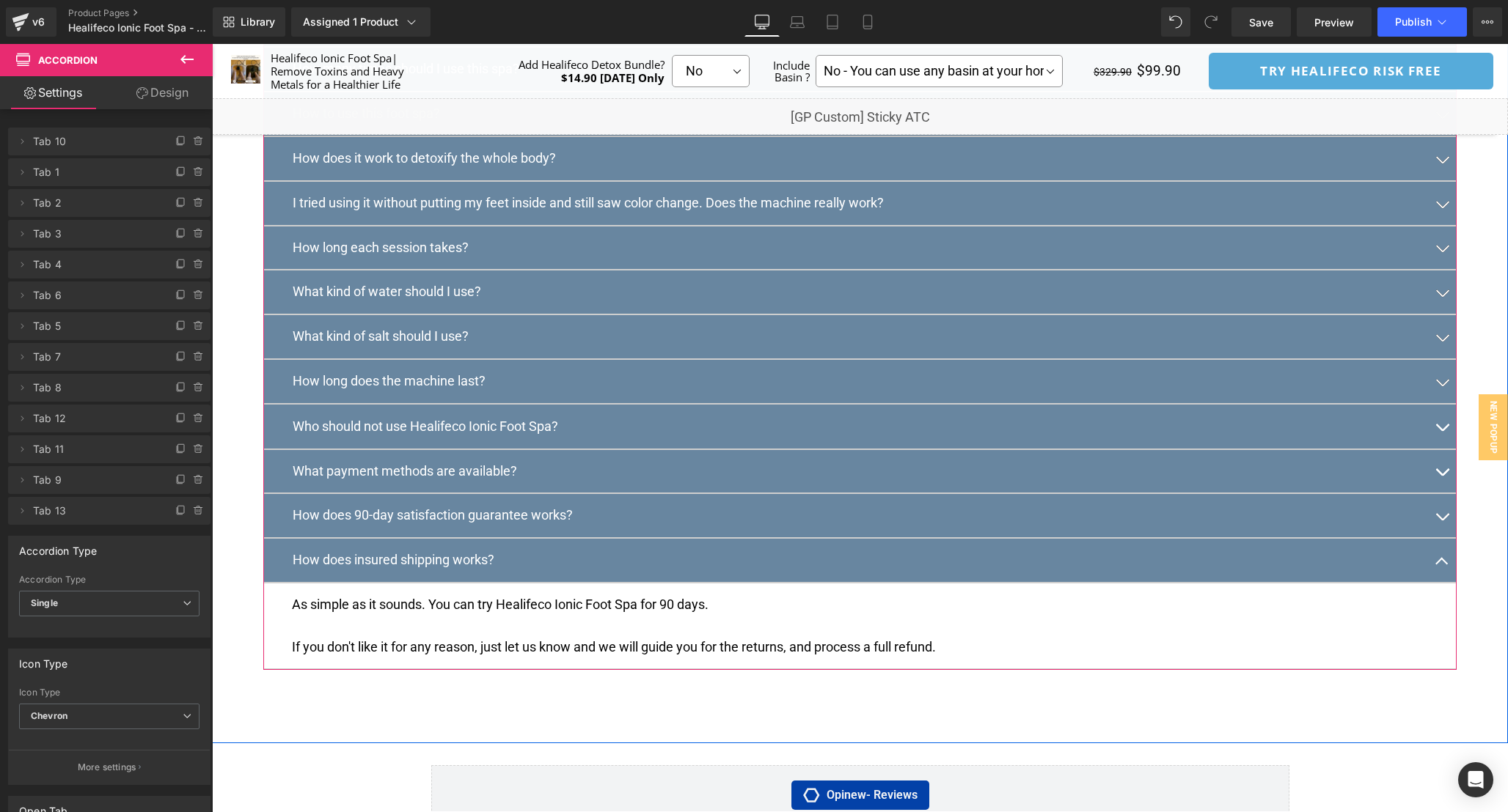
scroll to position [7957, 0]
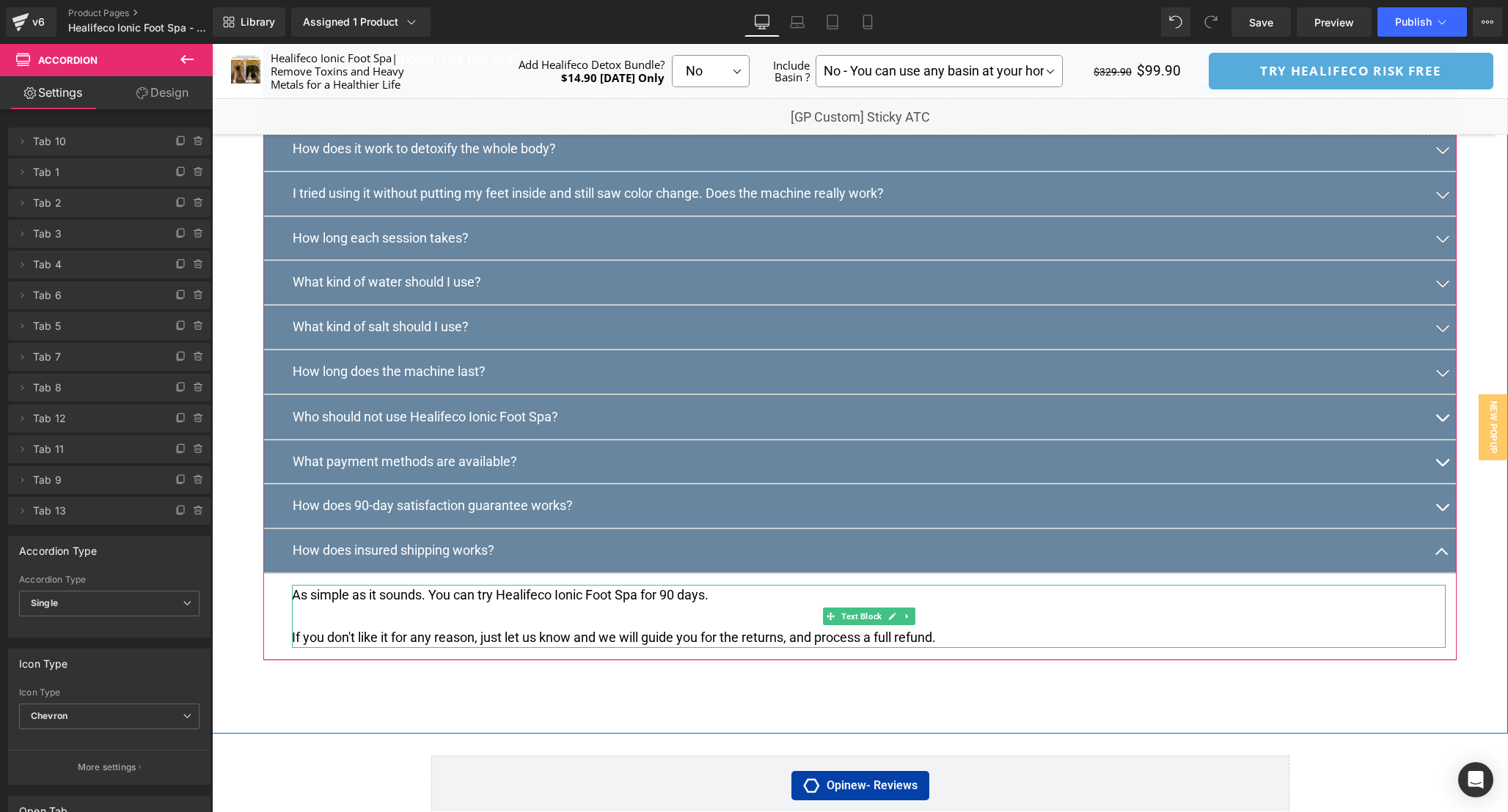
click at [610, 627] on p at bounding box center [869, 617] width 1153 height 21
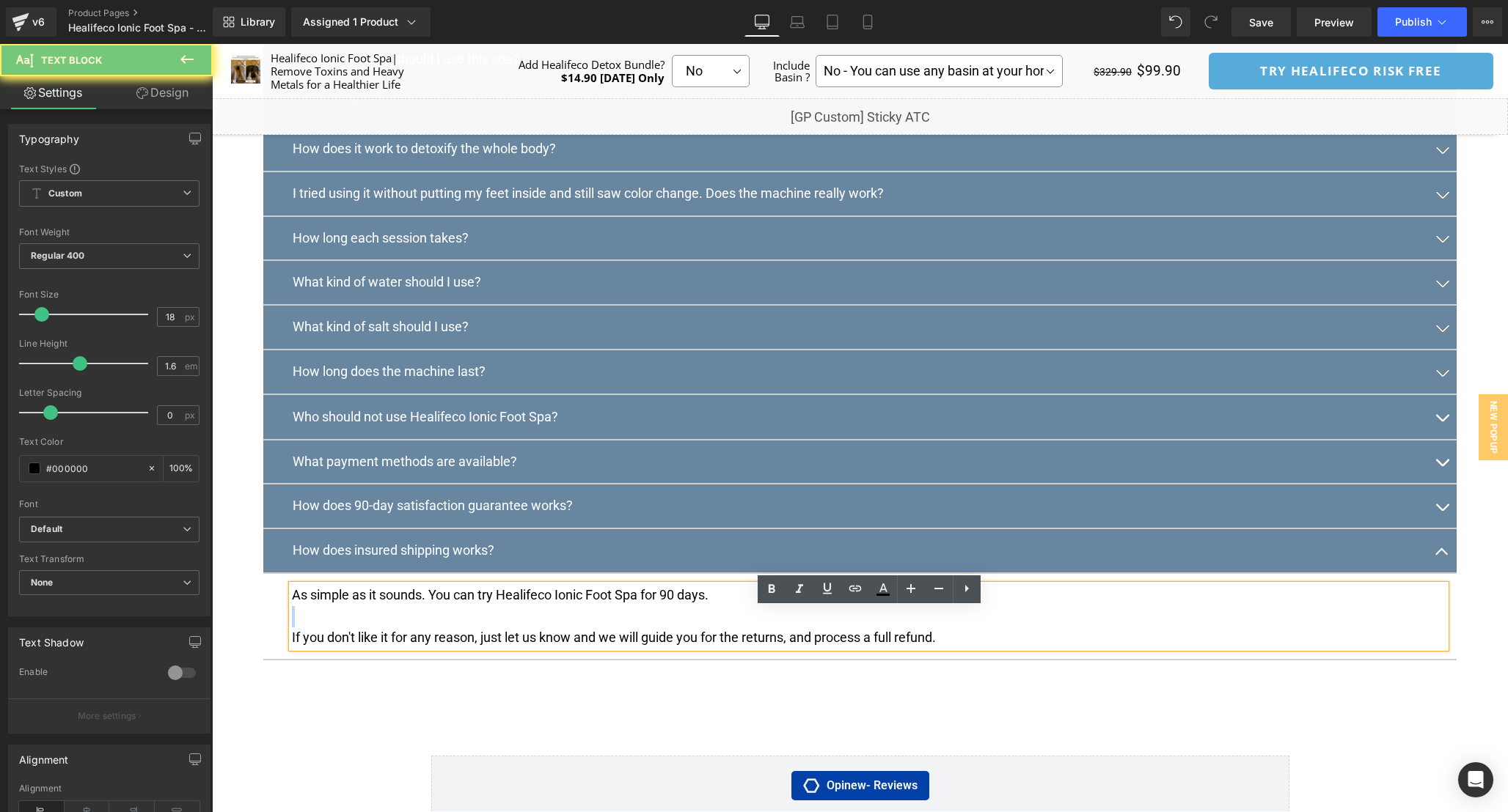
click at [610, 627] on p at bounding box center [869, 617] width 1153 height 21
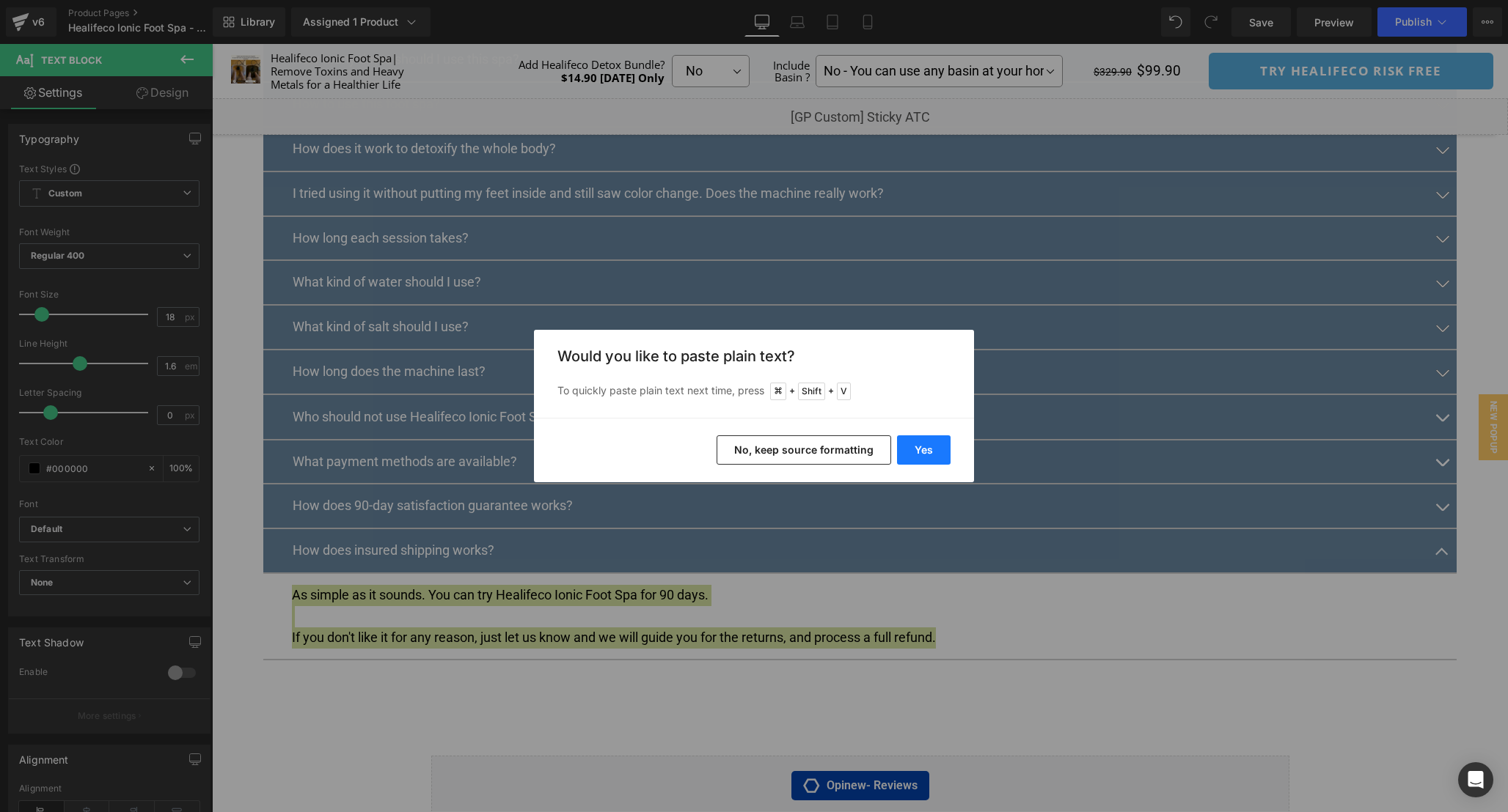
click at [930, 449] on button "Yes" at bounding box center [924, 450] width 54 height 29
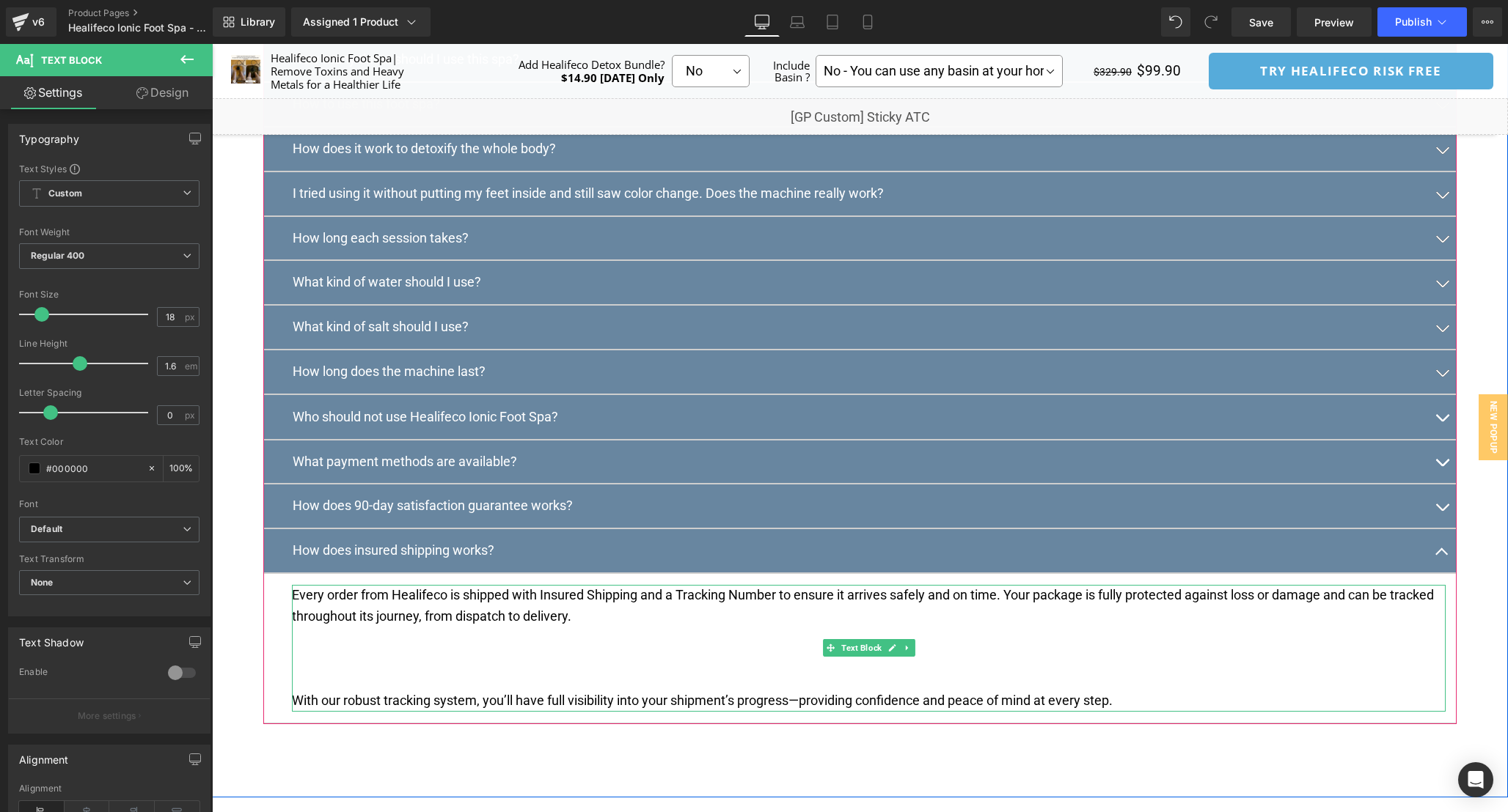
click at [333, 691] on p at bounding box center [869, 680] width 1153 height 21
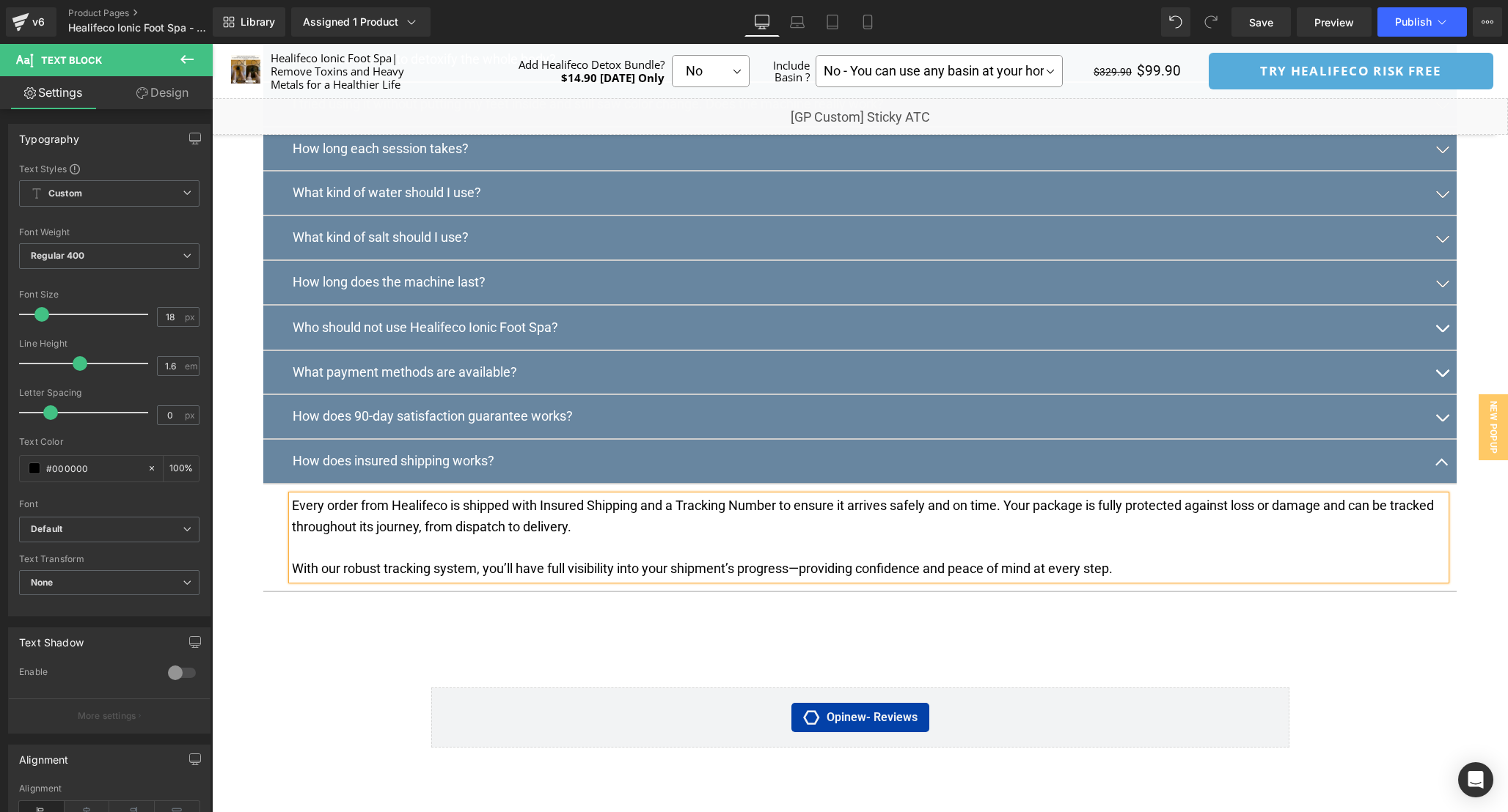
scroll to position [8050, 0]
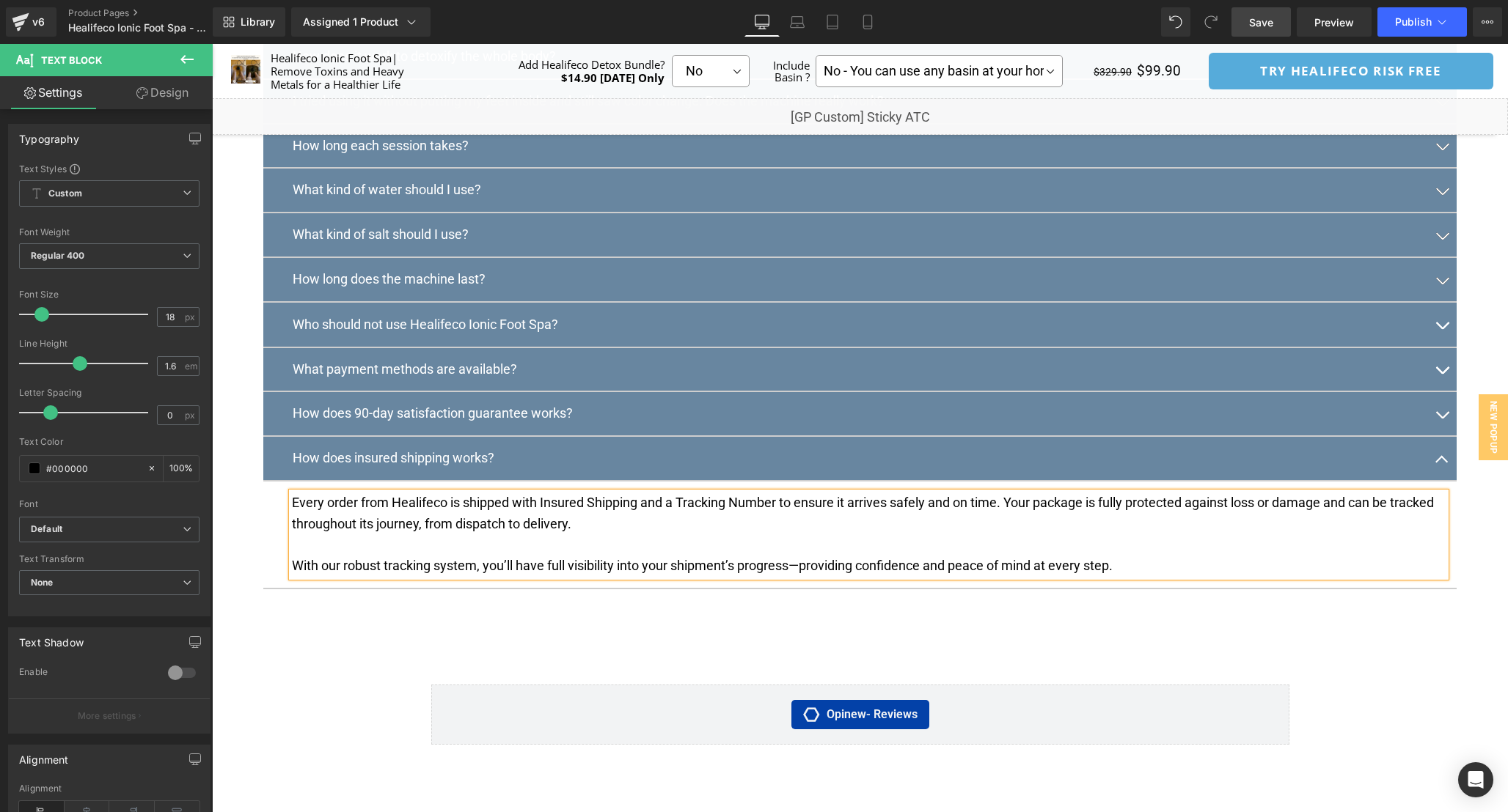
click at [1262, 25] on span "Save" at bounding box center [1261, 22] width 24 height 16
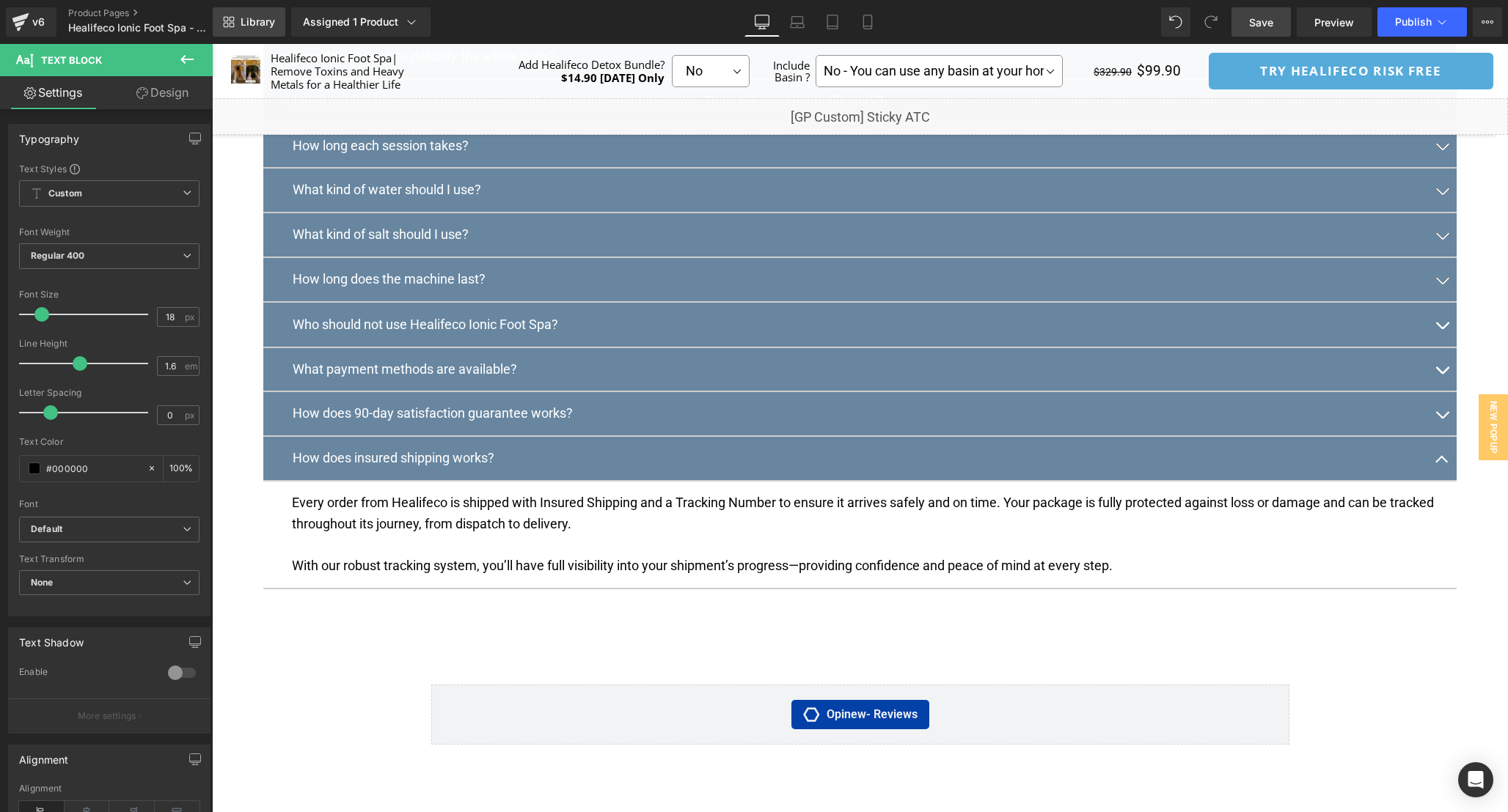
click at [237, 17] on link "Library" at bounding box center [249, 22] width 72 height 29
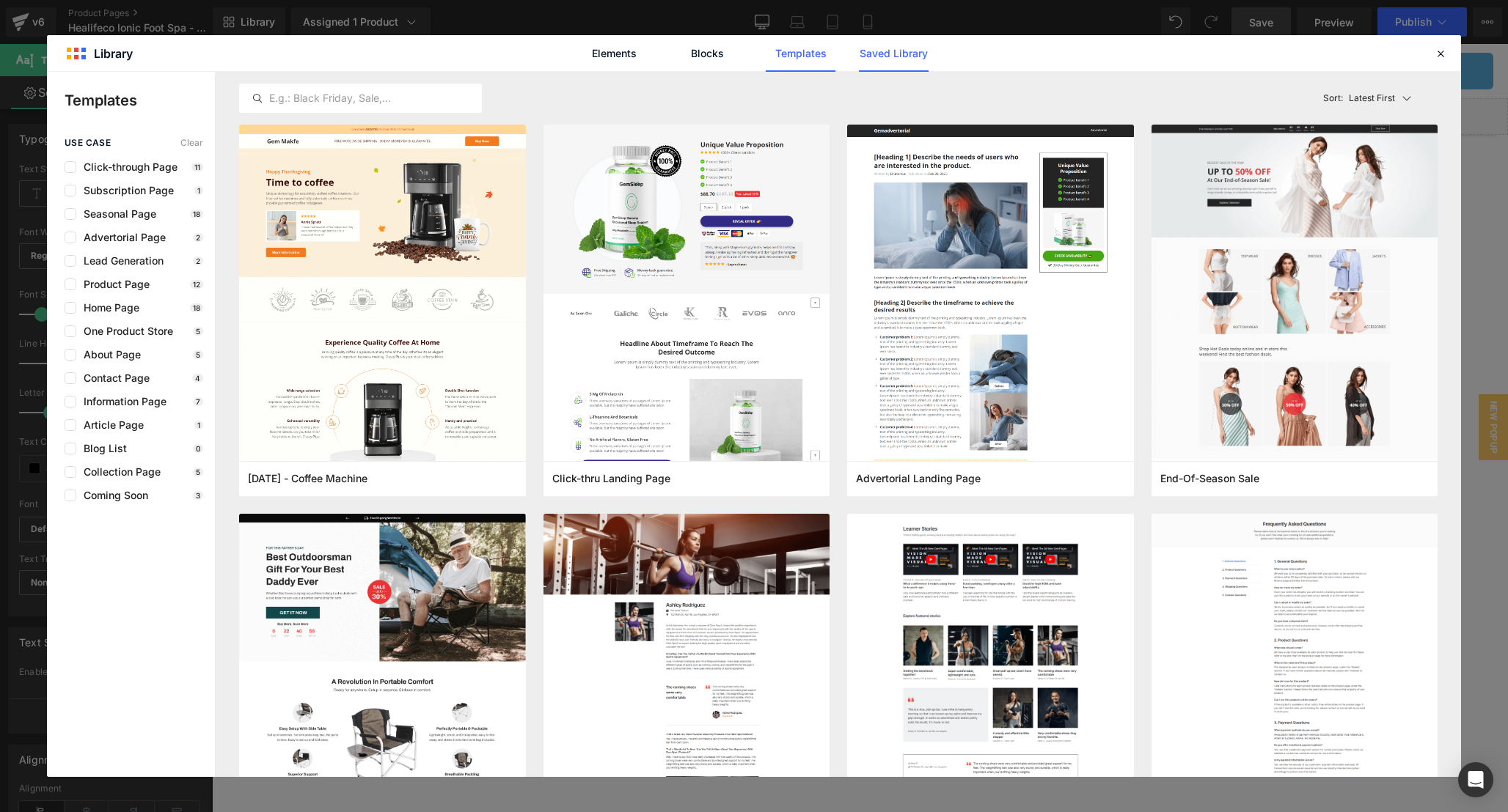
click at [0, 0] on link "Saved Library" at bounding box center [0, 0] width 0 height 0
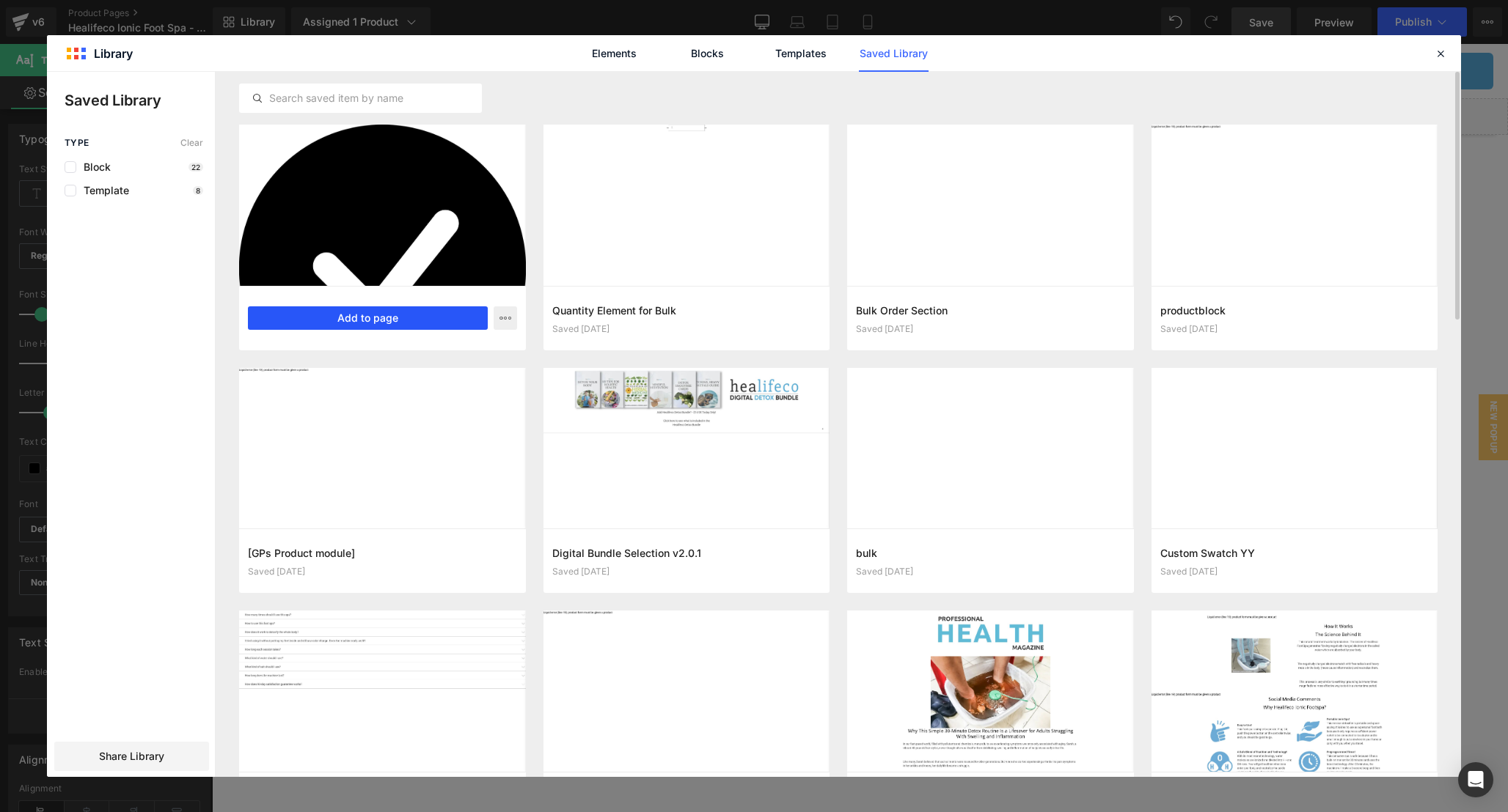
click at [362, 314] on button "Add to page" at bounding box center [367, 319] width 239 height 23
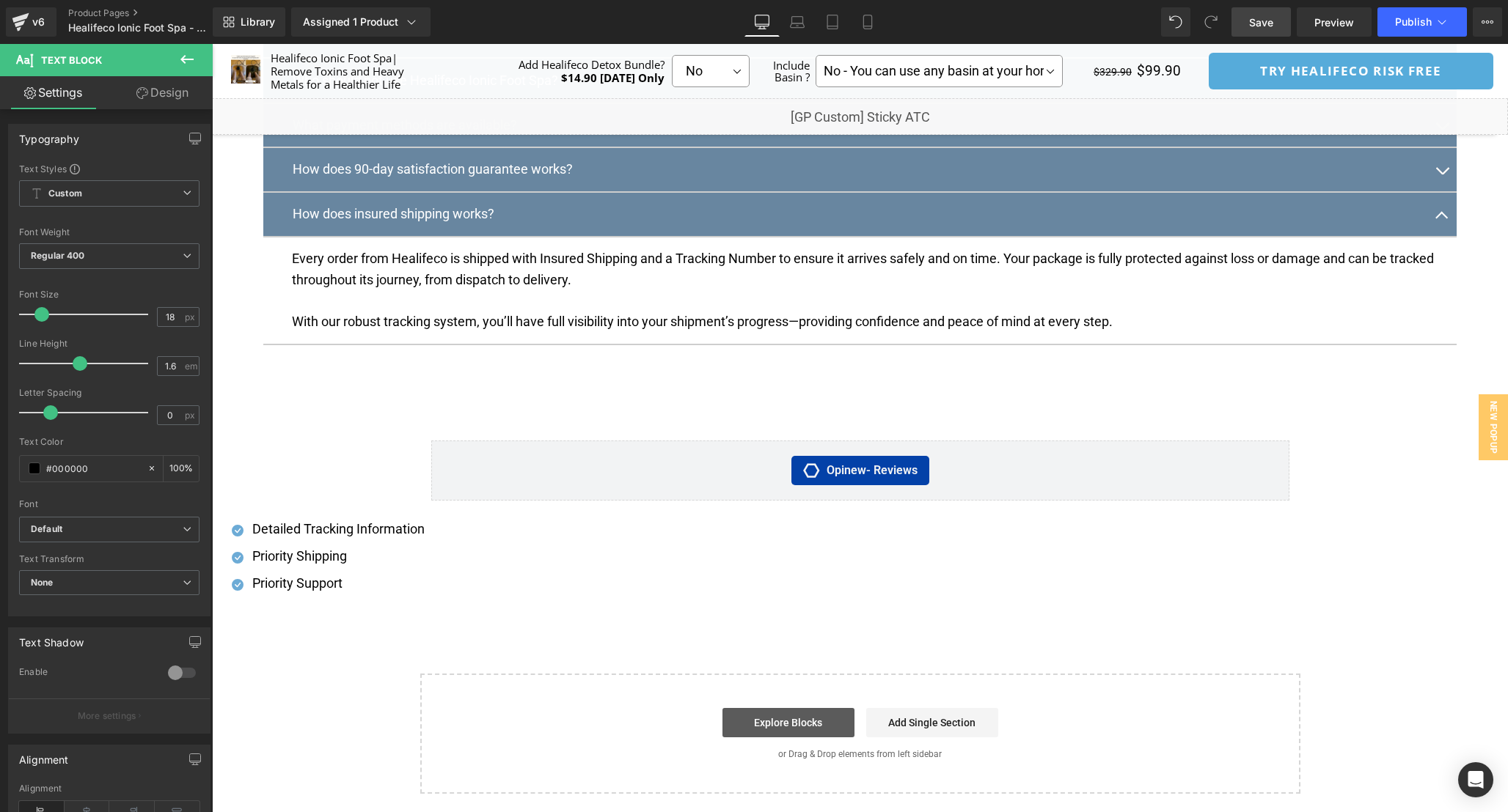
scroll to position [8288, 0]
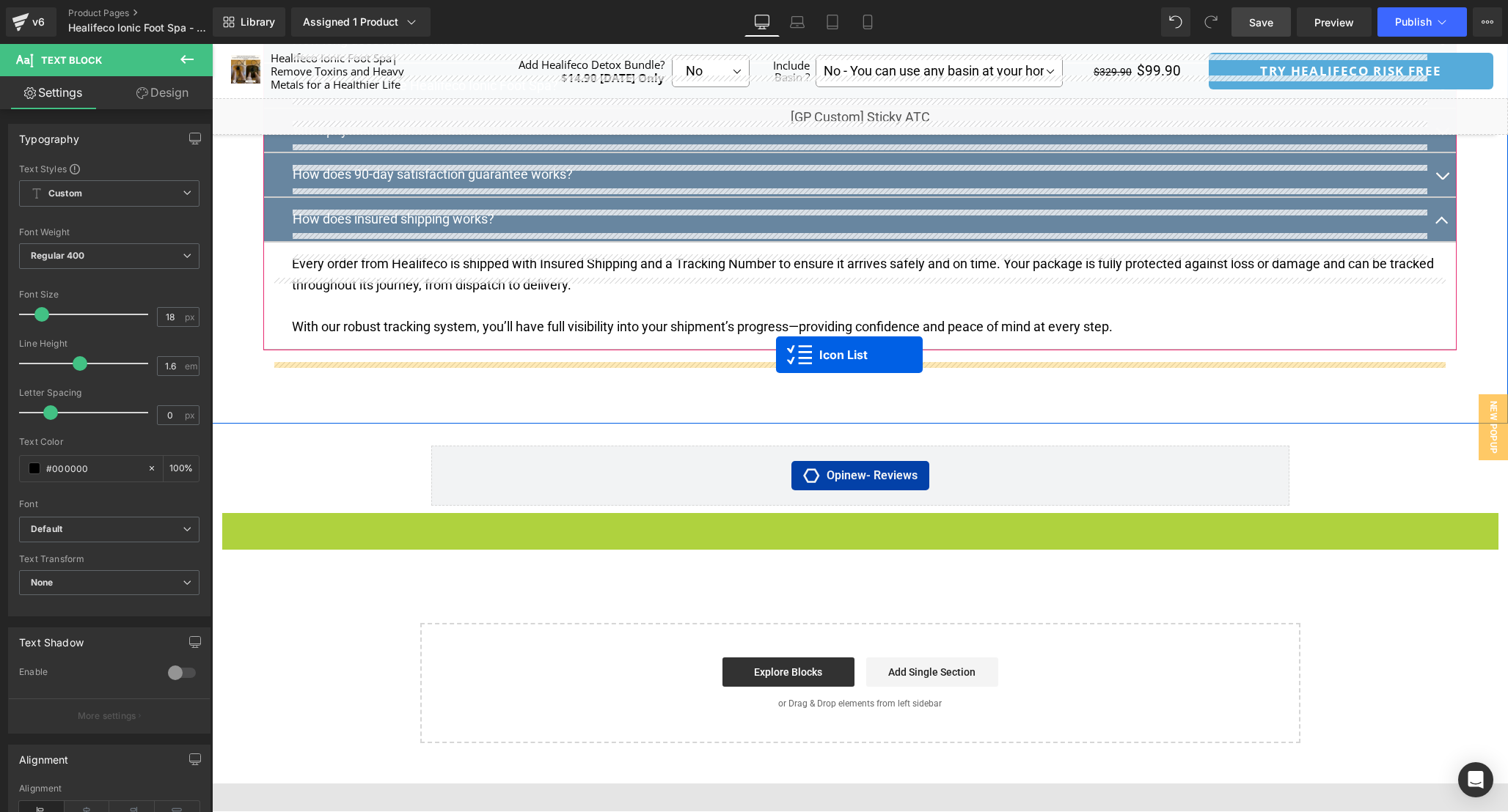
drag, startPoint x: 831, startPoint y: 551, endPoint x: 776, endPoint y: 354, distance: 204.5
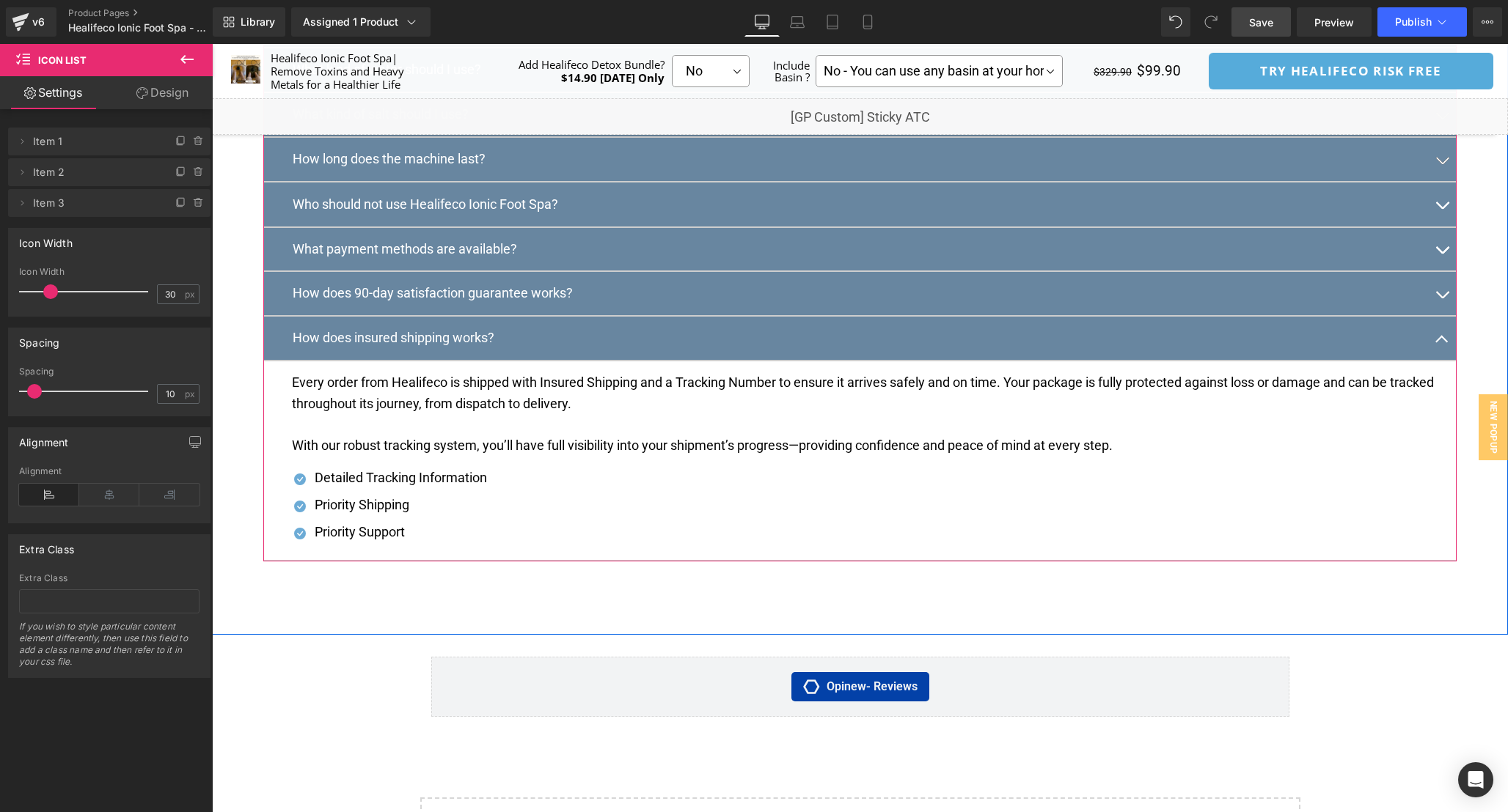
scroll to position [8164, 0]
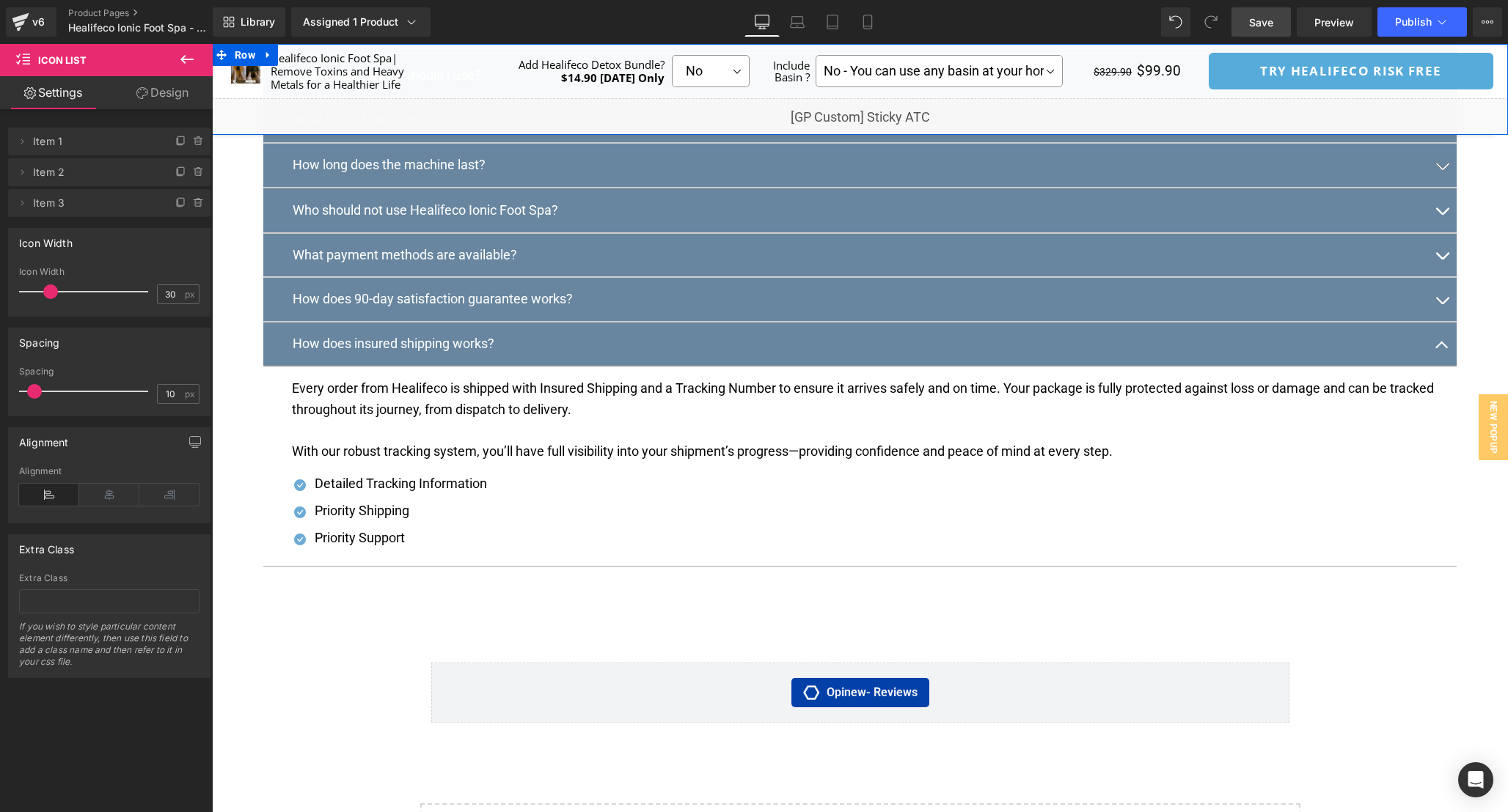
click at [876, 113] on div "Liquid" at bounding box center [860, 117] width 1296 height 37
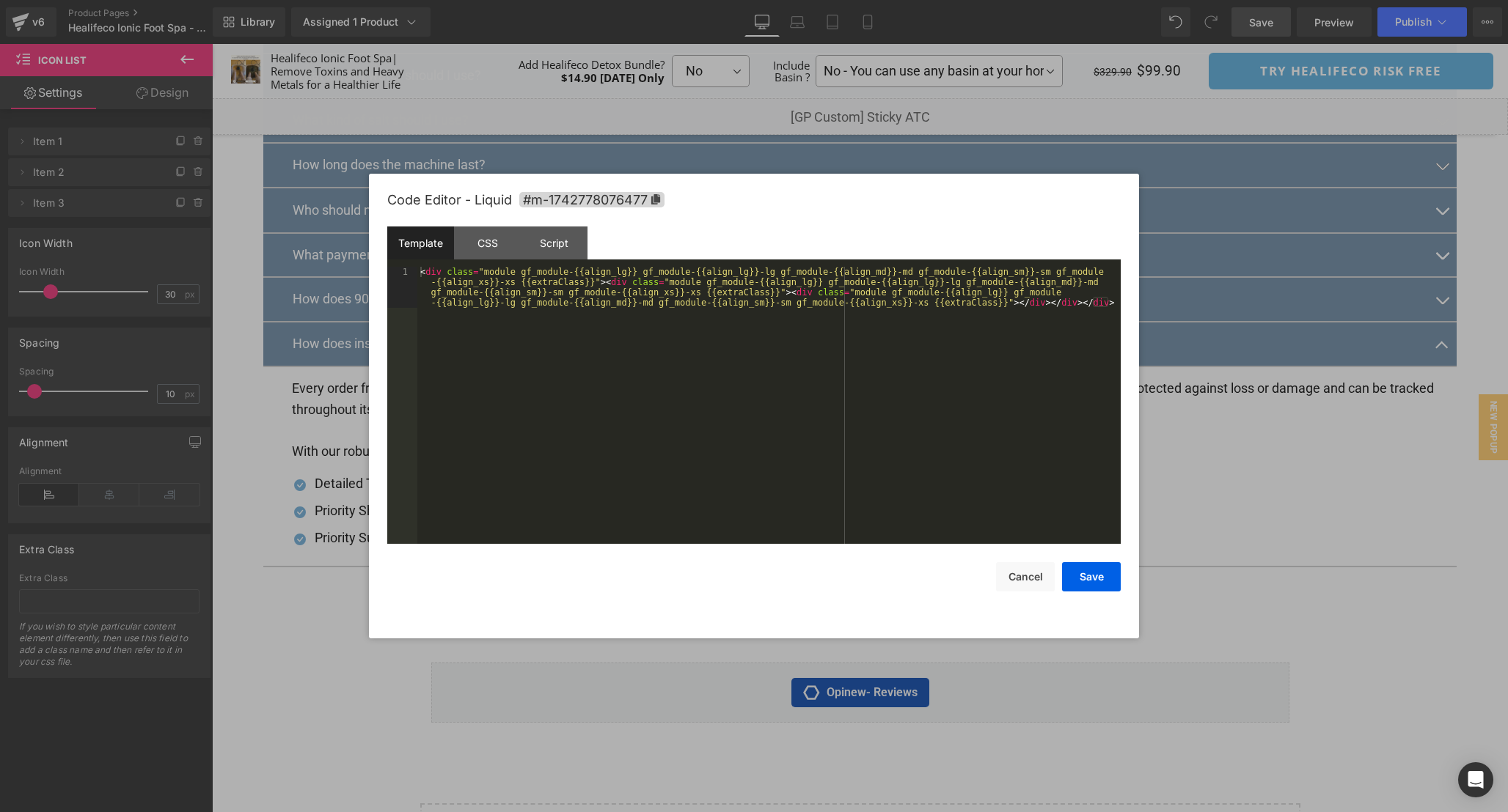
click at [771, 425] on div "< div class = "module gf_module-{{align_lg}} gf_module-{{align_lg}}-lg gf_modul…" at bounding box center [769, 447] width 704 height 360
click at [495, 264] on div "Template CSS Script Data" at bounding box center [754, 246] width 733 height 40
click at [492, 248] on div "CSS" at bounding box center [487, 243] width 66 height 33
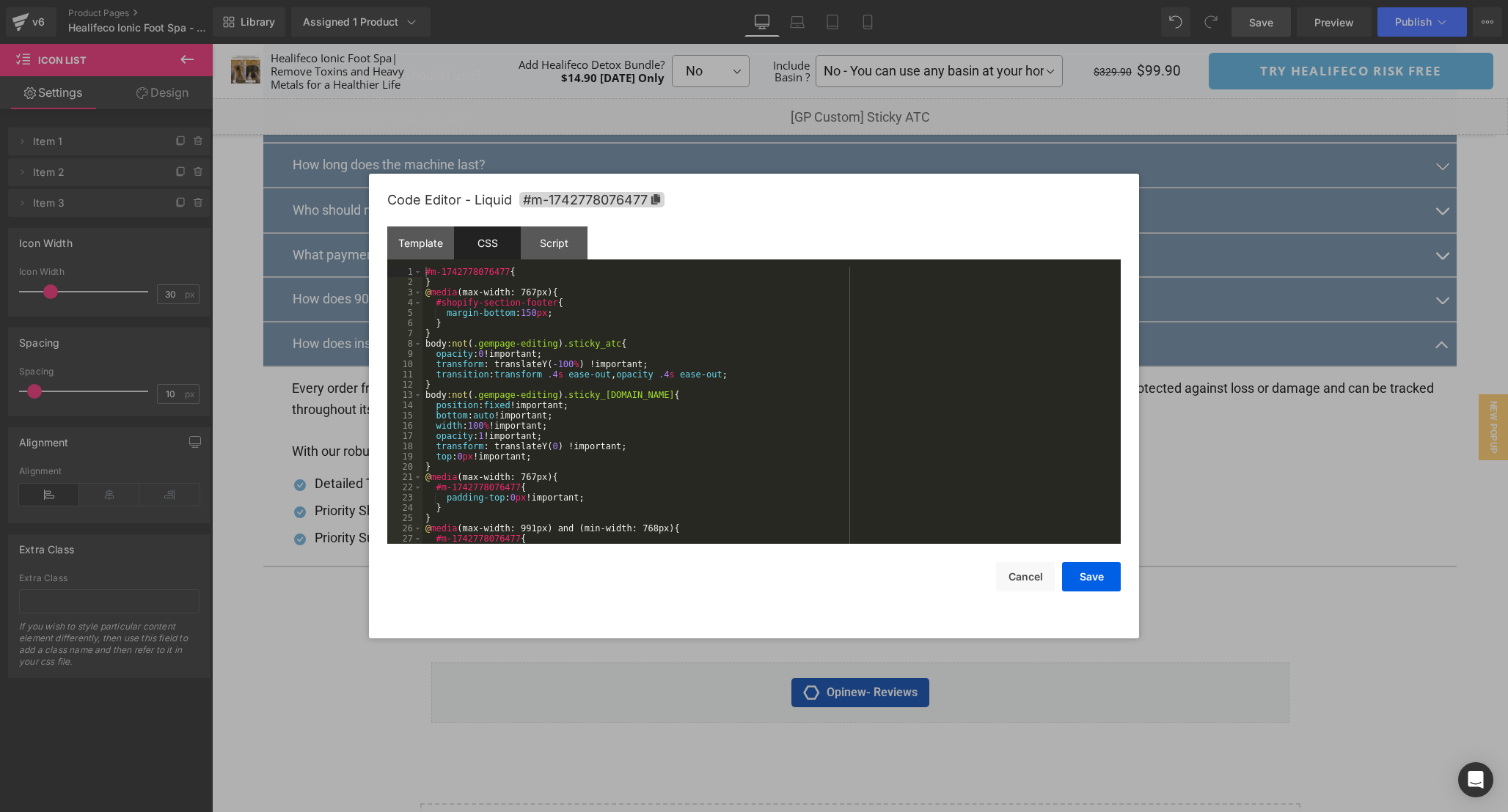
click at [847, 424] on div "#m-1742778076477 { } @ media (max-width: 767px) { #shopify-section-footer { mar…" at bounding box center [768, 415] width 692 height 298
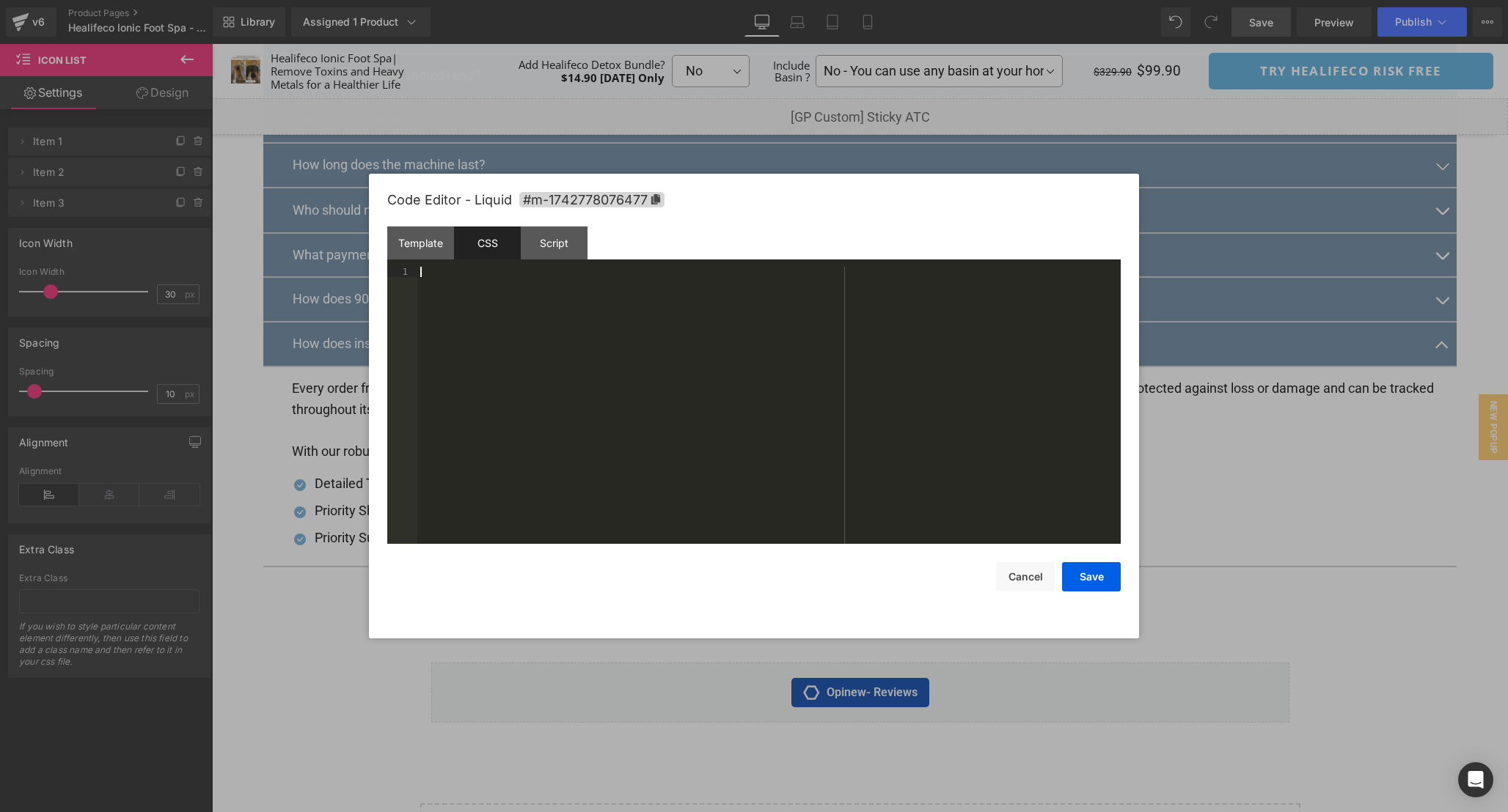
scroll to position [319, 0]
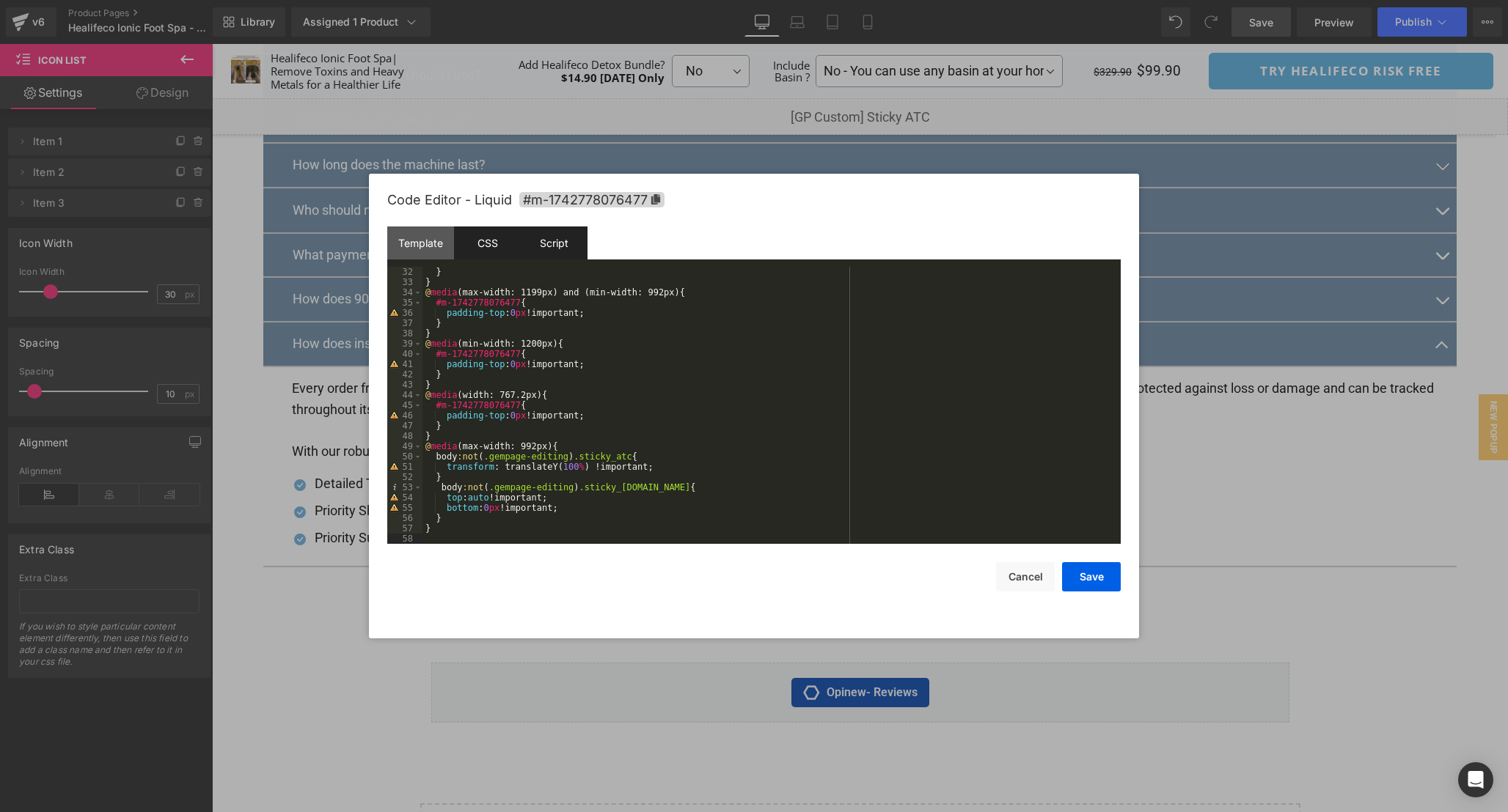
click at [571, 247] on div "Script" at bounding box center [554, 243] width 66 height 33
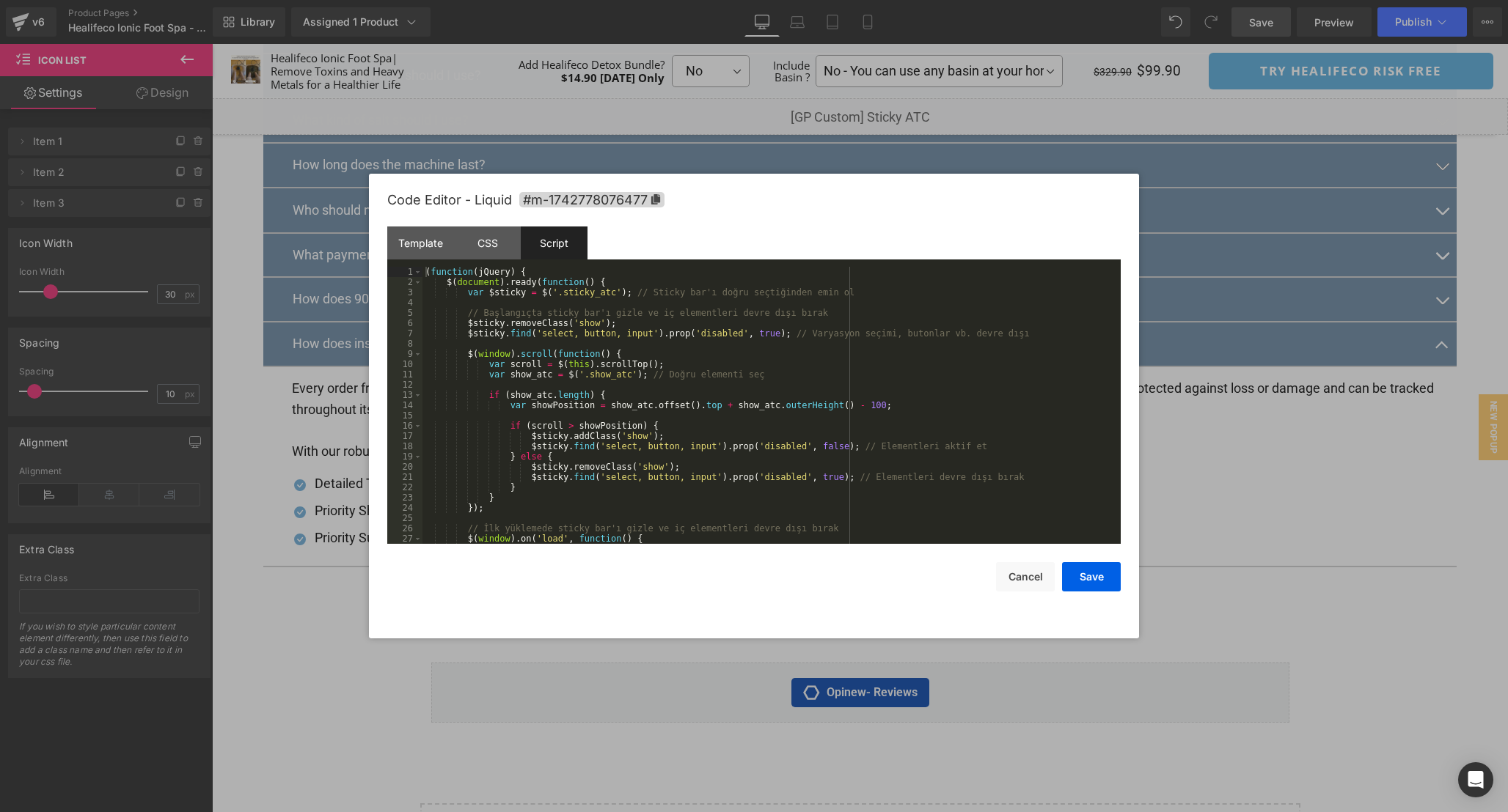
click at [947, 406] on div "( function ( jQuery ) { $ ( document ) . ready ( function ( ) { var $sticky = $…" at bounding box center [768, 415] width 692 height 298
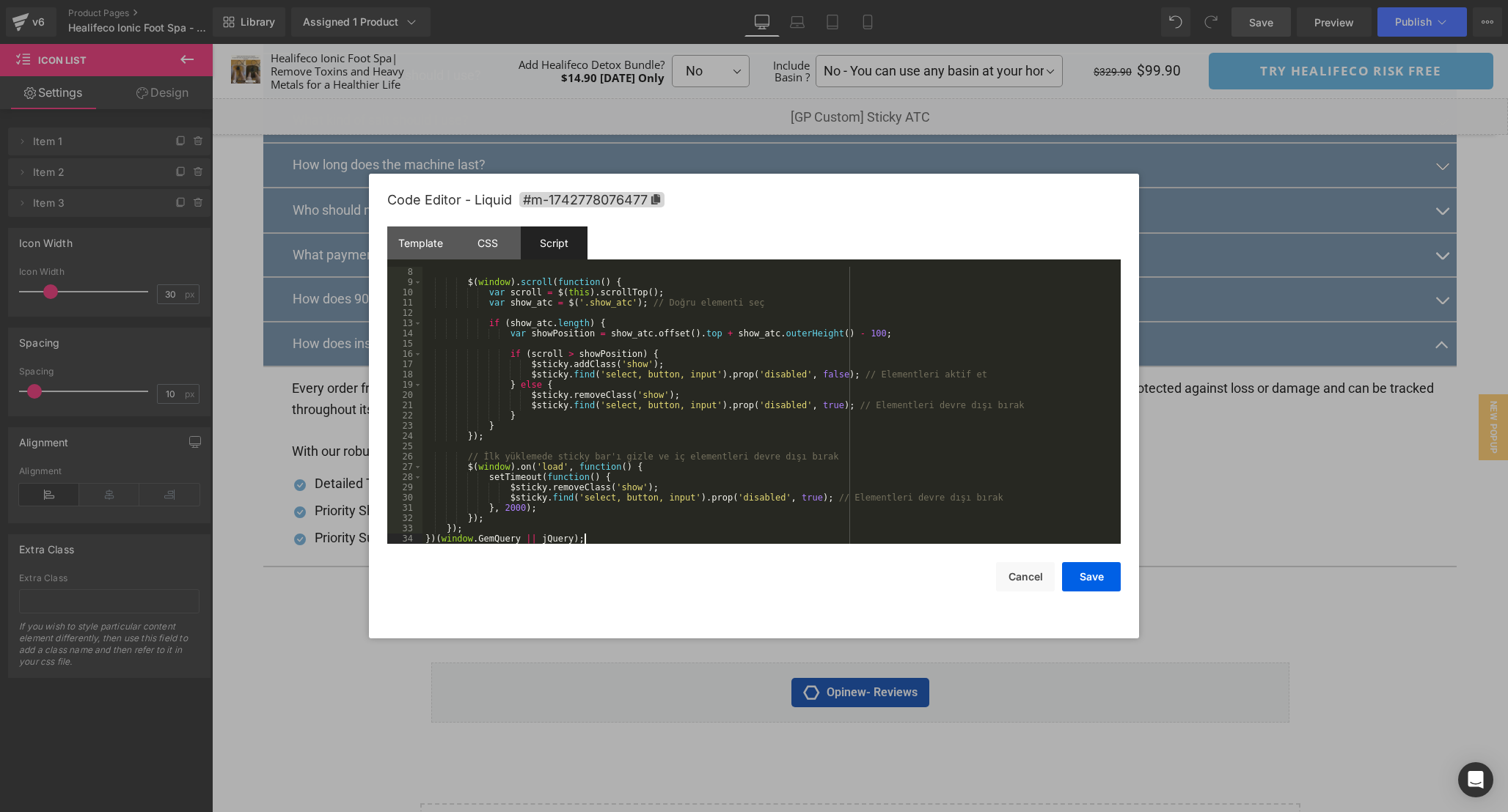
scroll to position [72, 0]
click at [1100, 582] on button "Save" at bounding box center [1091, 577] width 59 height 29
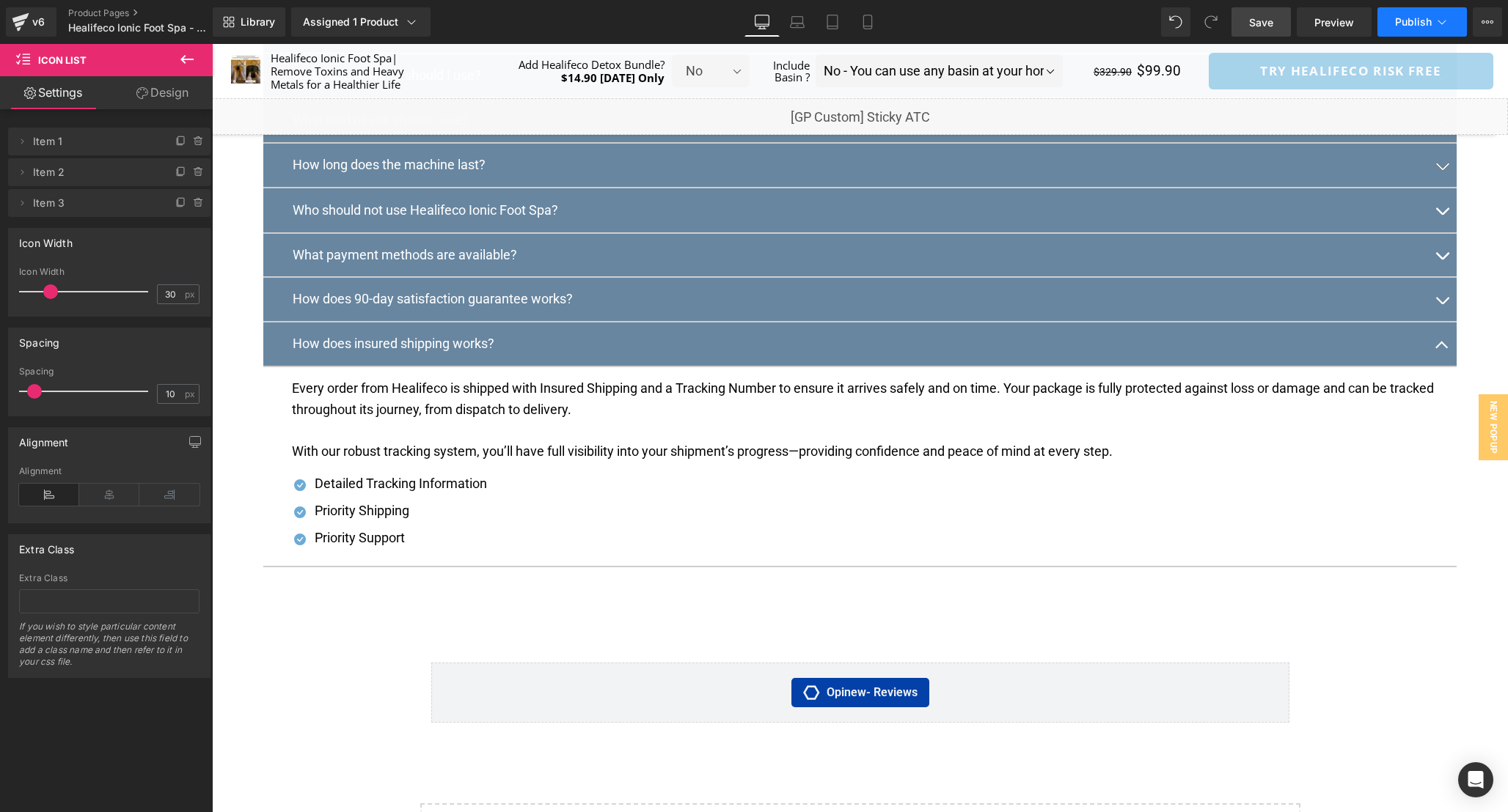
click at [1431, 23] on button "Publish" at bounding box center [1422, 22] width 90 height 29
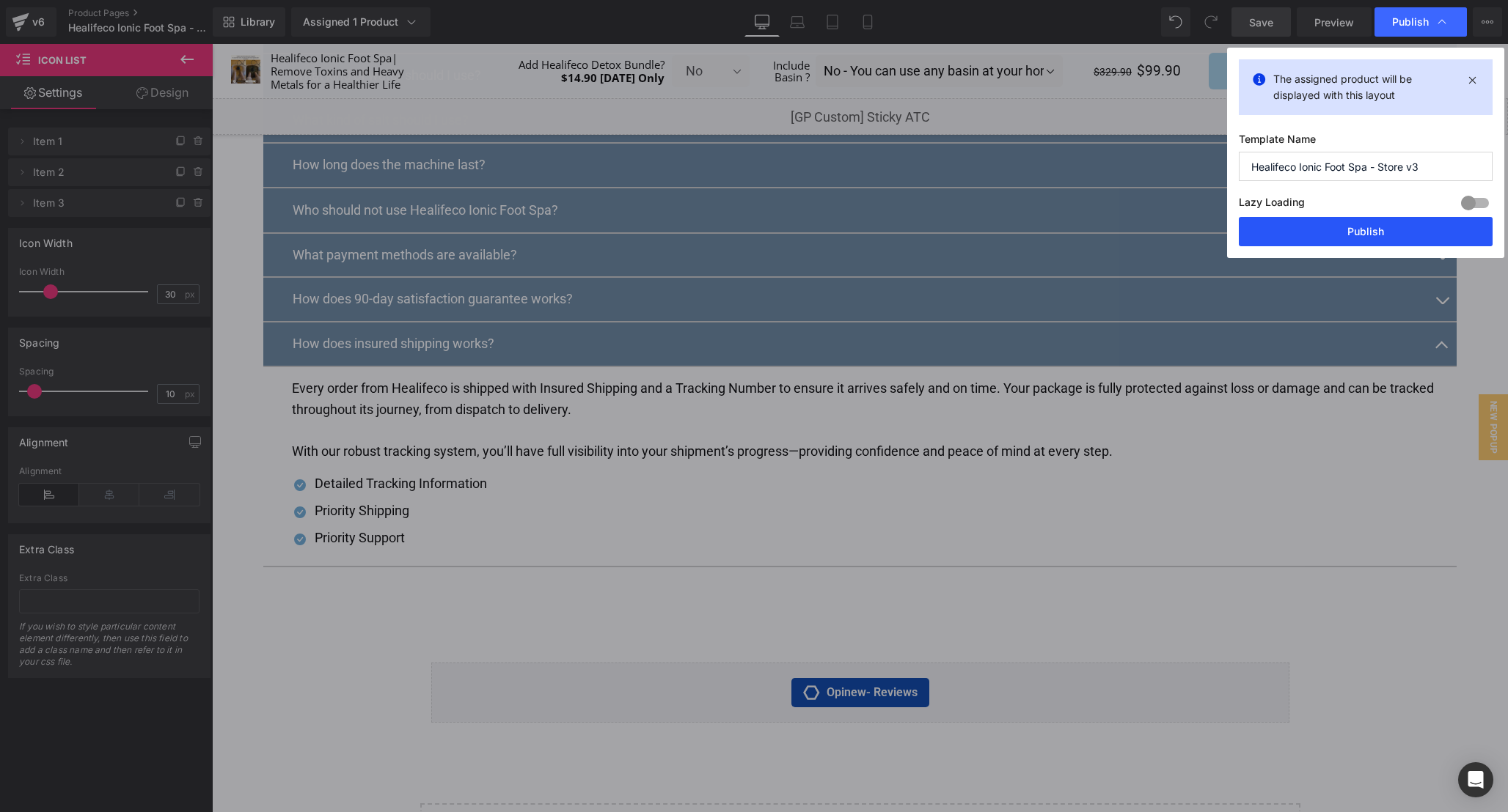
click at [1357, 238] on button "Publish" at bounding box center [1365, 232] width 254 height 29
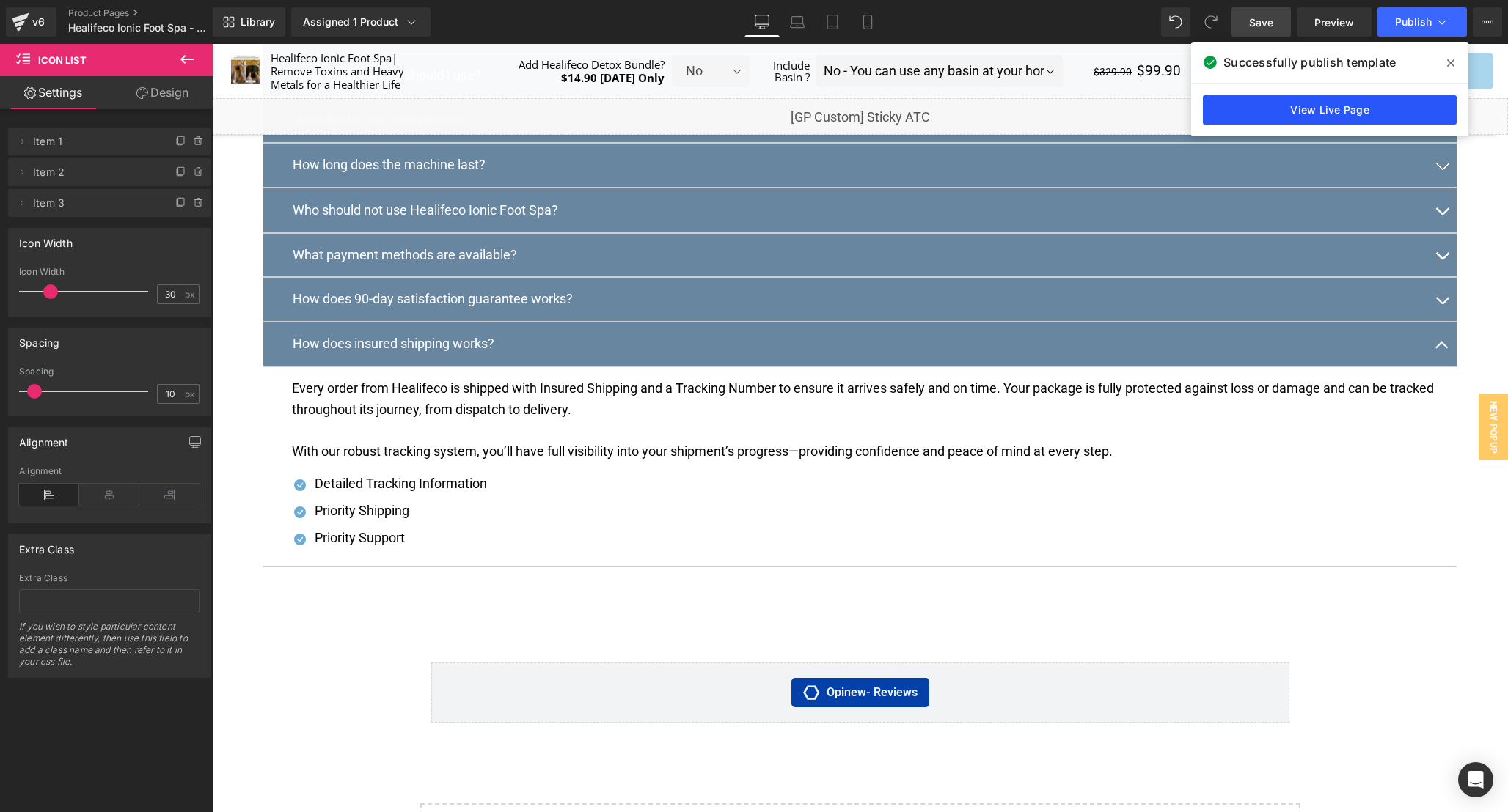
click at [1359, 115] on link "View Live Page" at bounding box center [1329, 110] width 254 height 29
